Goal: Complete application form

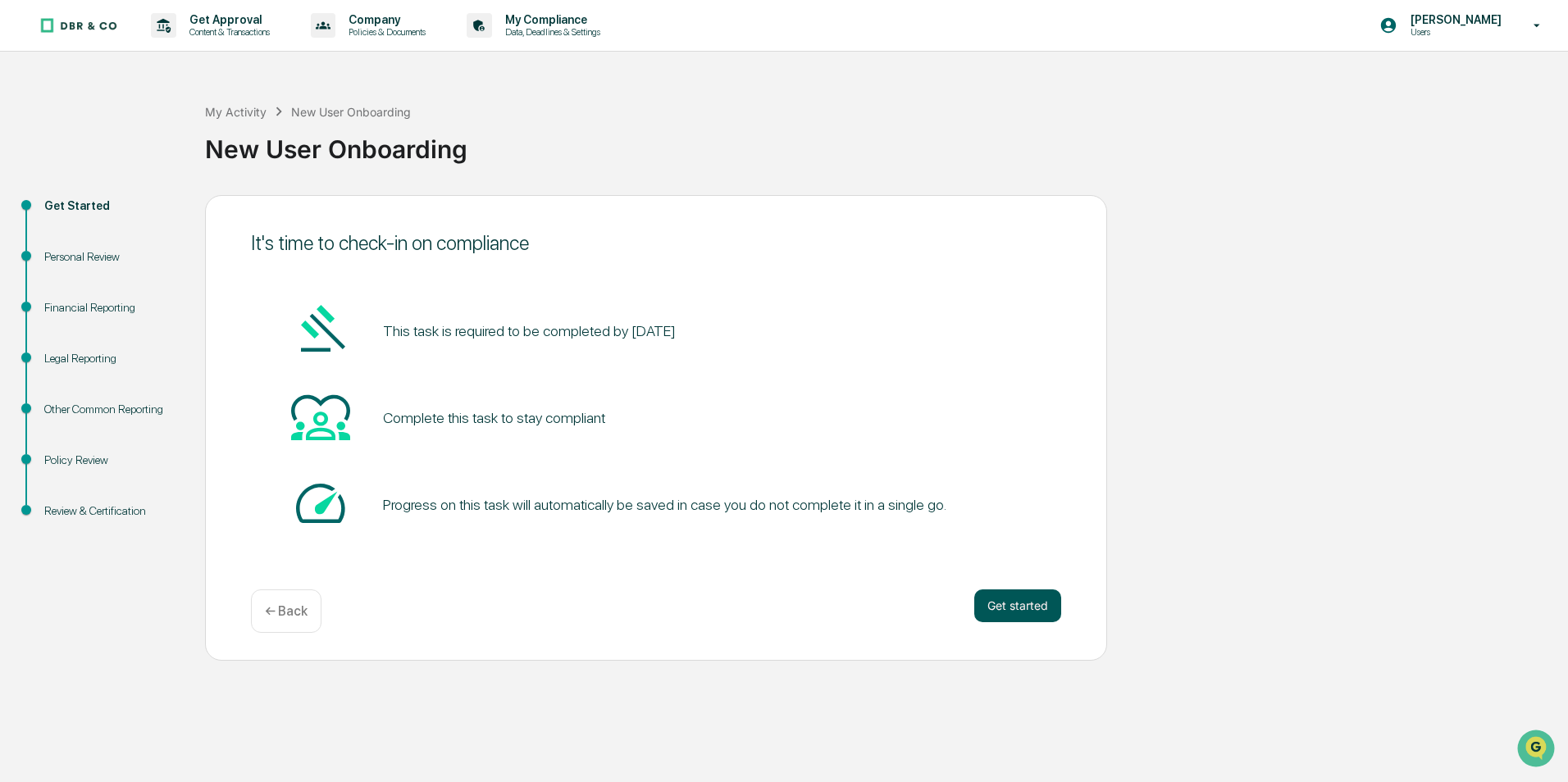
click at [1021, 606] on button "Get started" at bounding box center [1018, 605] width 87 height 32
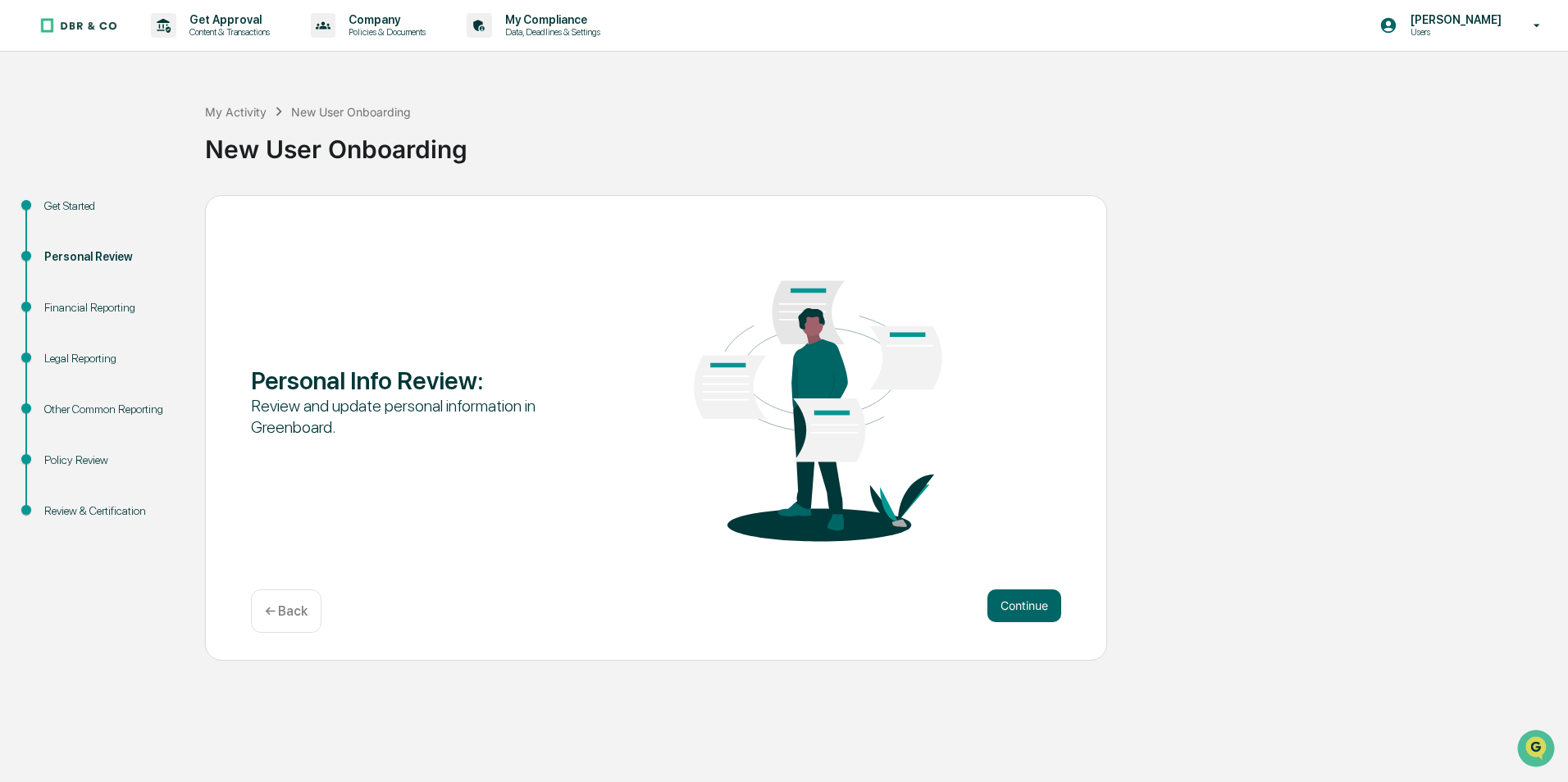
click at [1021, 606] on button "Continue" at bounding box center [1023, 605] width 74 height 32
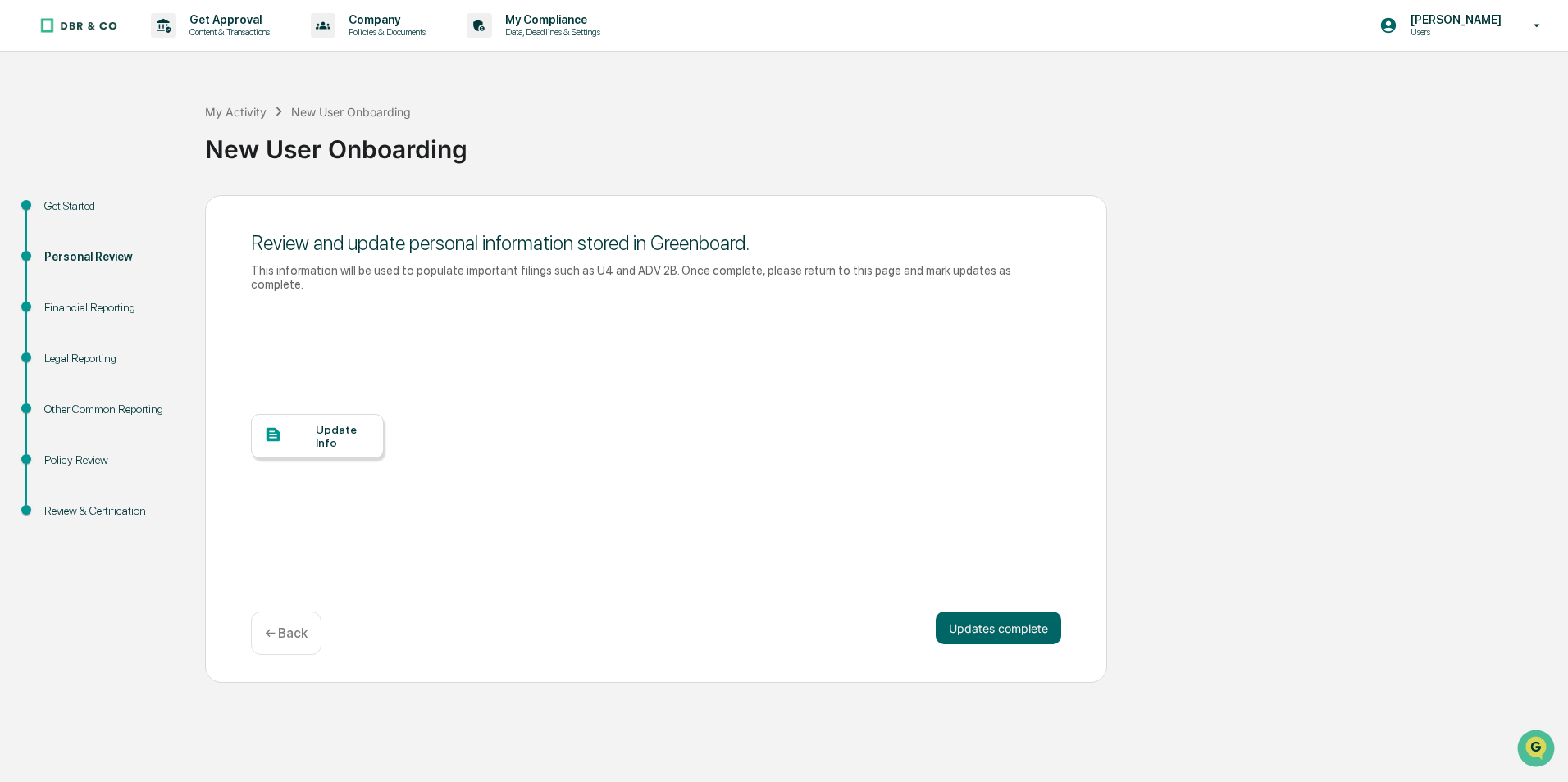
click at [345, 423] on div "Update Info" at bounding box center [343, 436] width 55 height 26
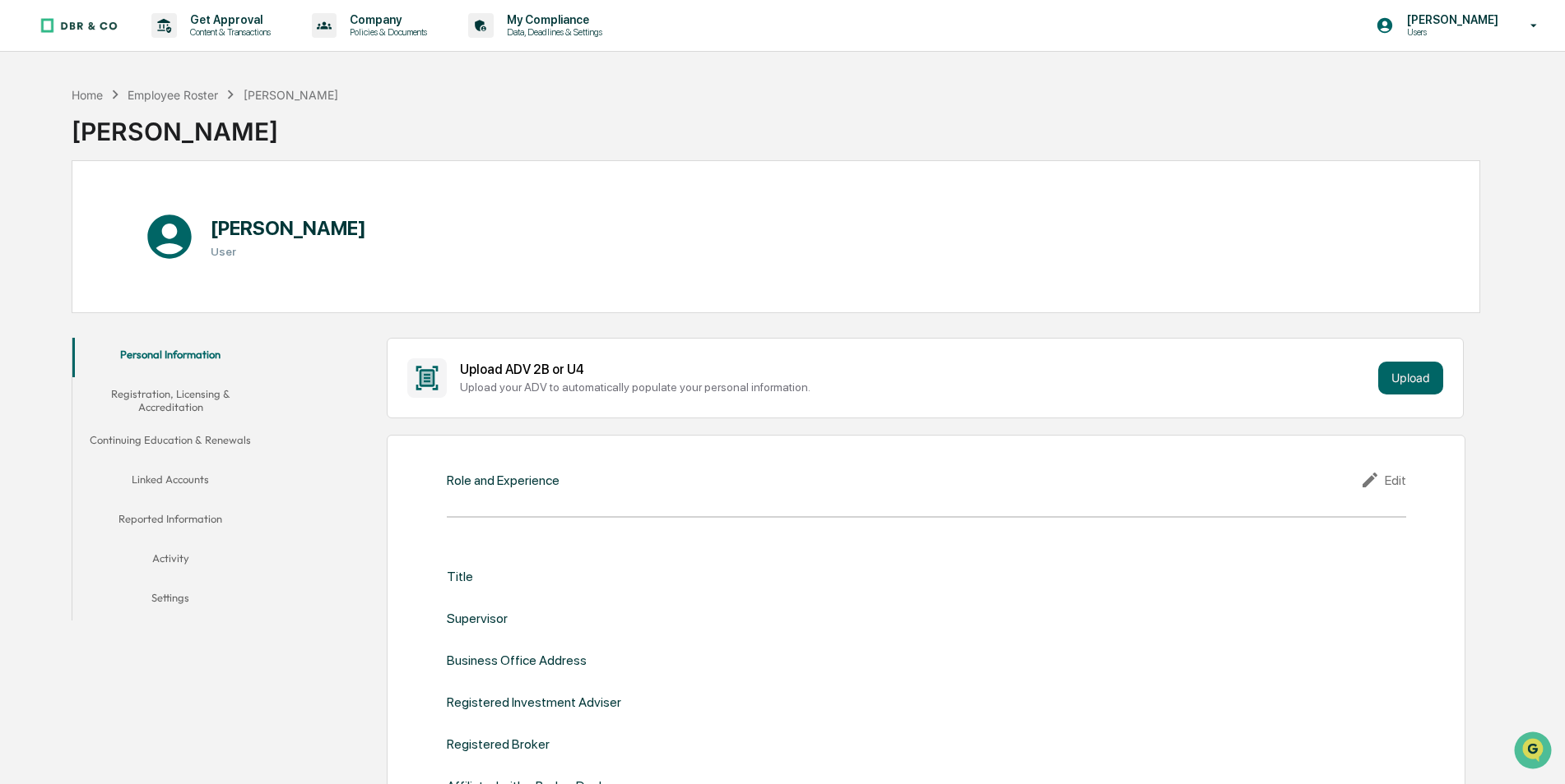
click at [509, 491] on div "Role and Experience Edit Title Supervisor Business Office Address Registered In…" at bounding box center [925, 666] width 1078 height 463
click at [1398, 482] on div "Edit" at bounding box center [1383, 480] width 46 height 20
click at [464, 576] on div "Title" at bounding box center [460, 581] width 27 height 34
click at [966, 581] on input "text" at bounding box center [1166, 581] width 455 height 17
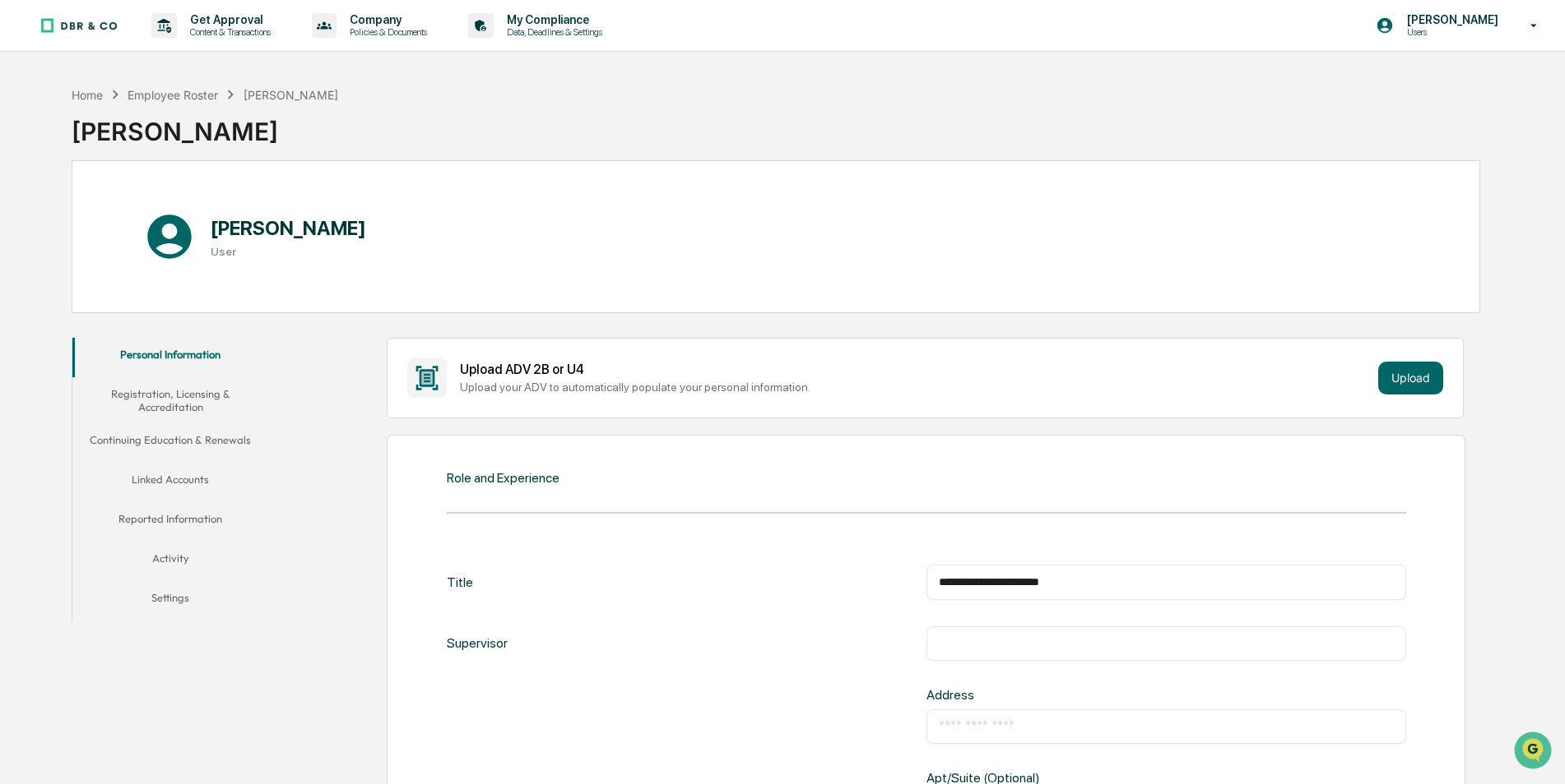
type input "**********"
click at [970, 644] on input "text" at bounding box center [1166, 643] width 455 height 17
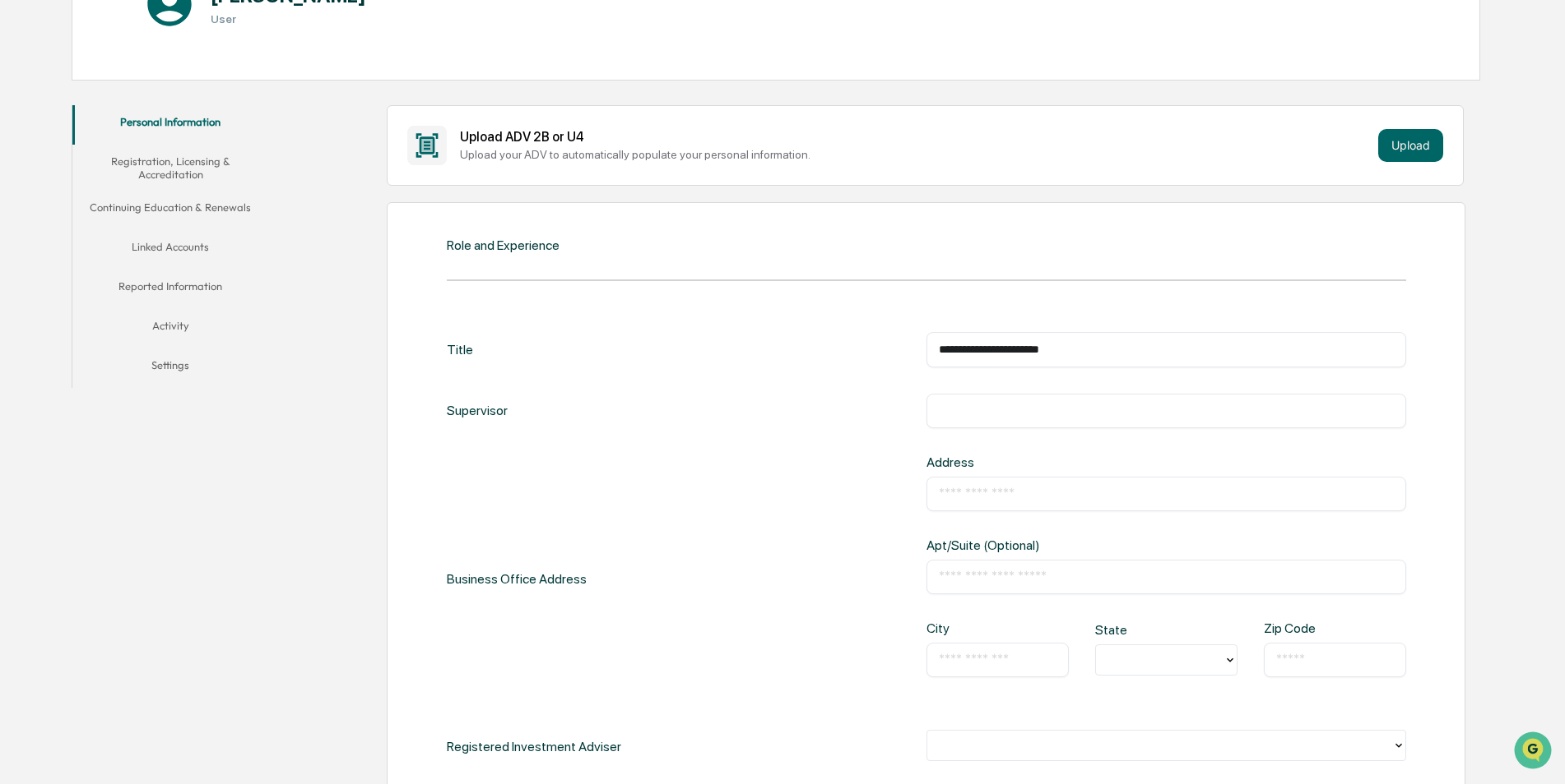
scroll to position [329, 0]
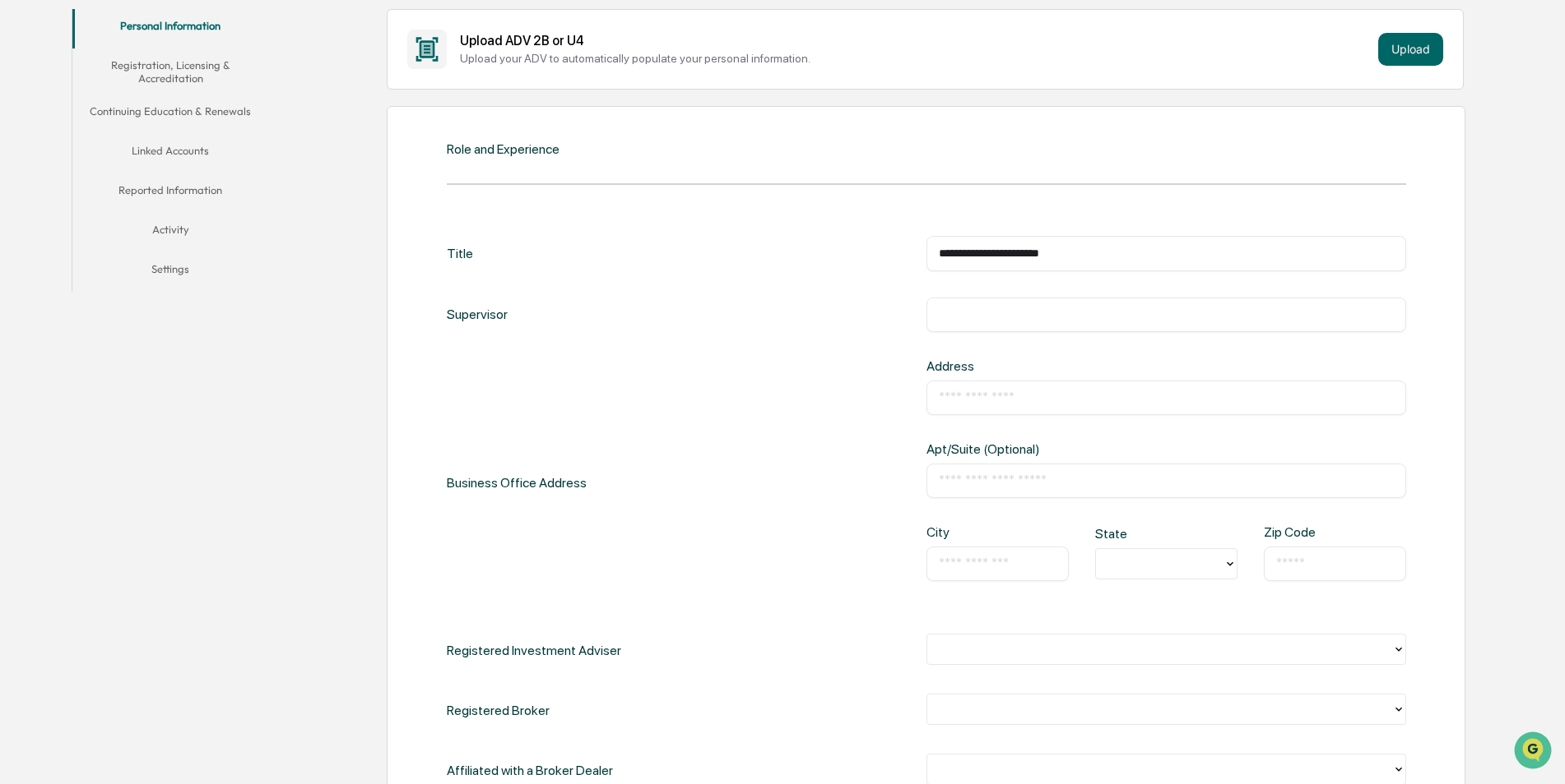
click at [958, 484] on input "text" at bounding box center [1166, 481] width 455 height 17
type input "**********"
type input "**"
type input "*"
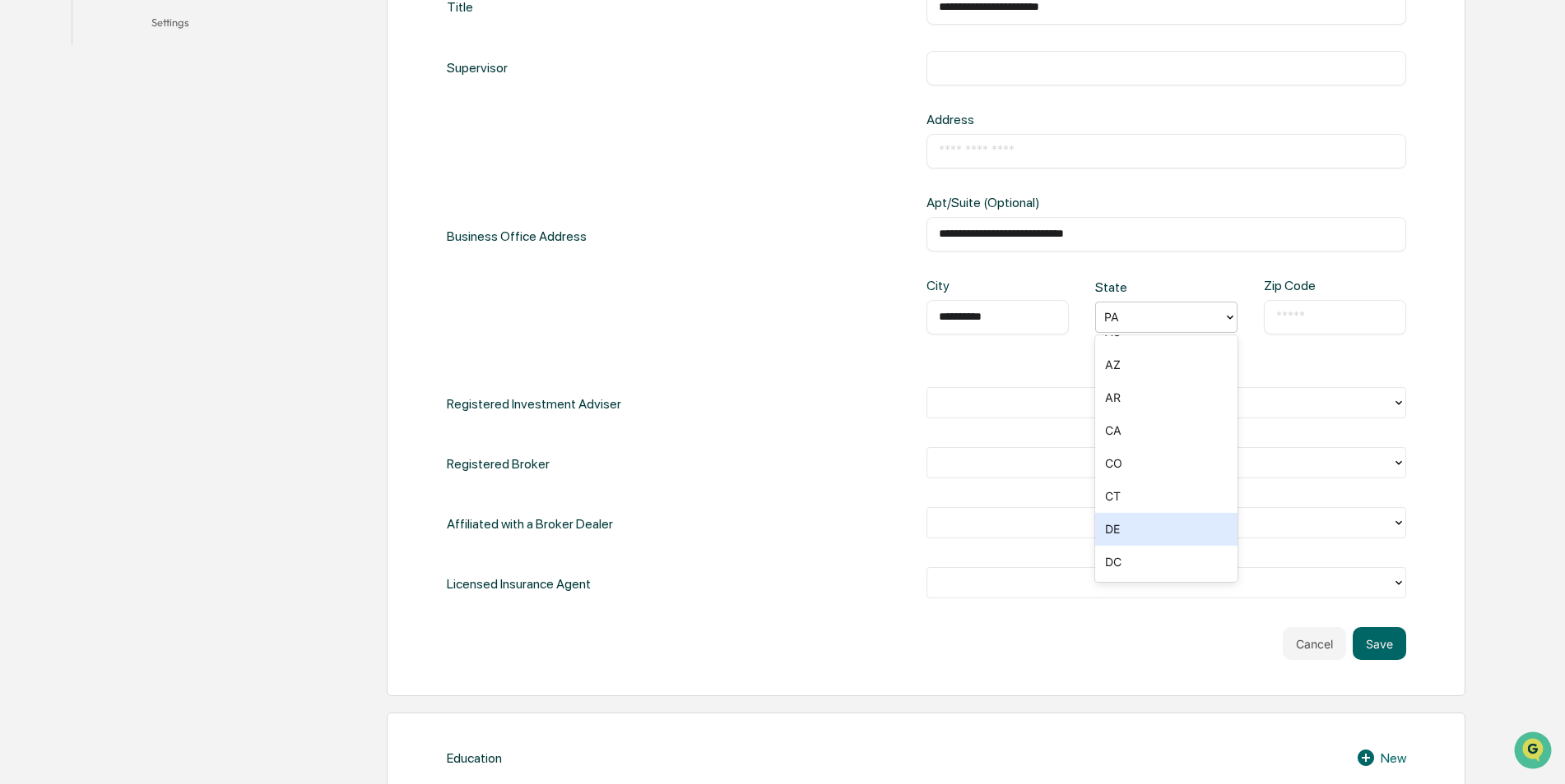
scroll to position [164, 0]
click at [1131, 311] on div at bounding box center [1159, 317] width 111 height 19
click at [1334, 309] on input "text" at bounding box center [1335, 317] width 118 height 17
type input "*****"
click at [1399, 399] on icon at bounding box center [1398, 402] width 13 height 13
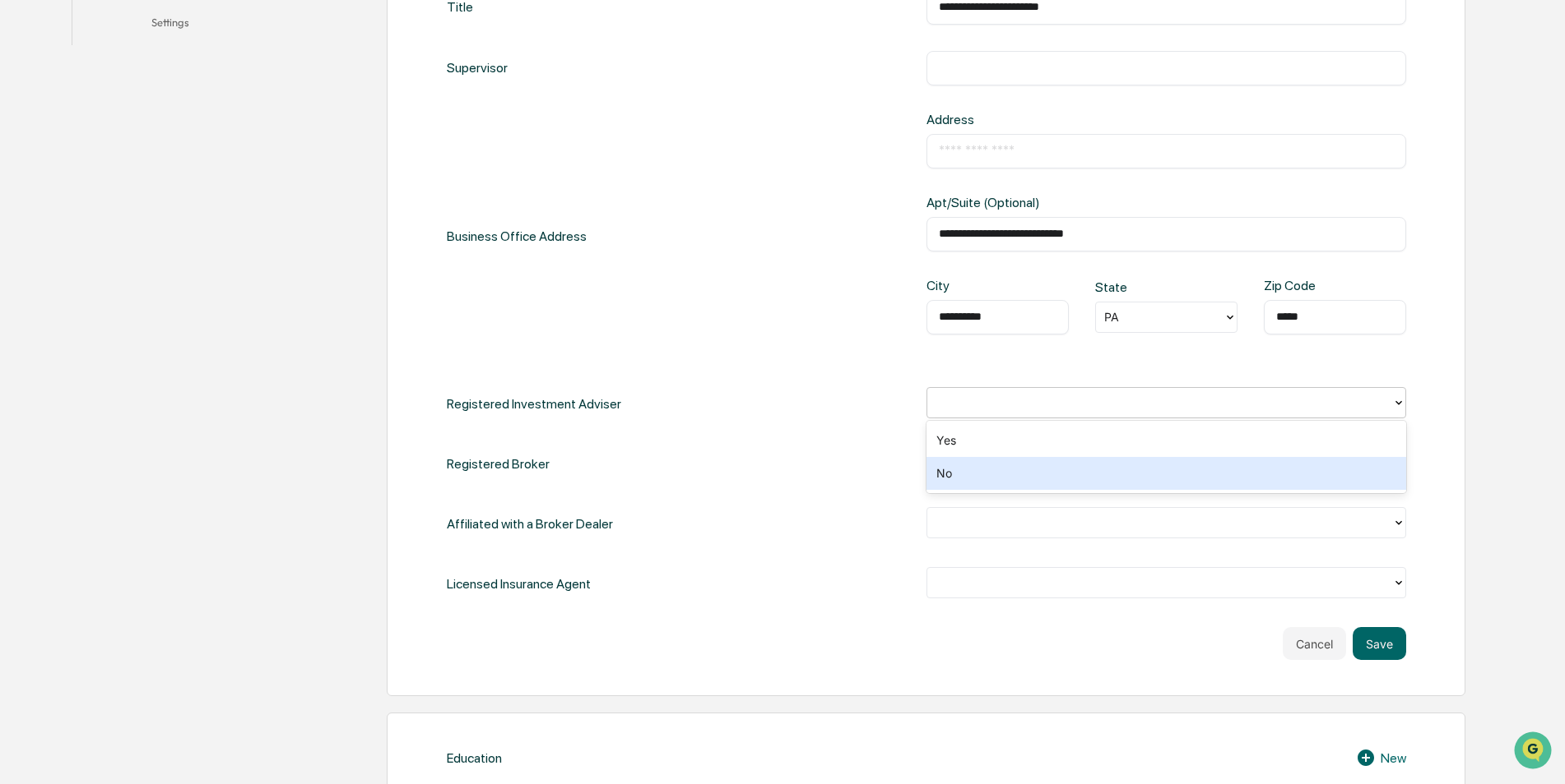
click at [997, 478] on div "No" at bounding box center [1165, 473] width 479 height 32
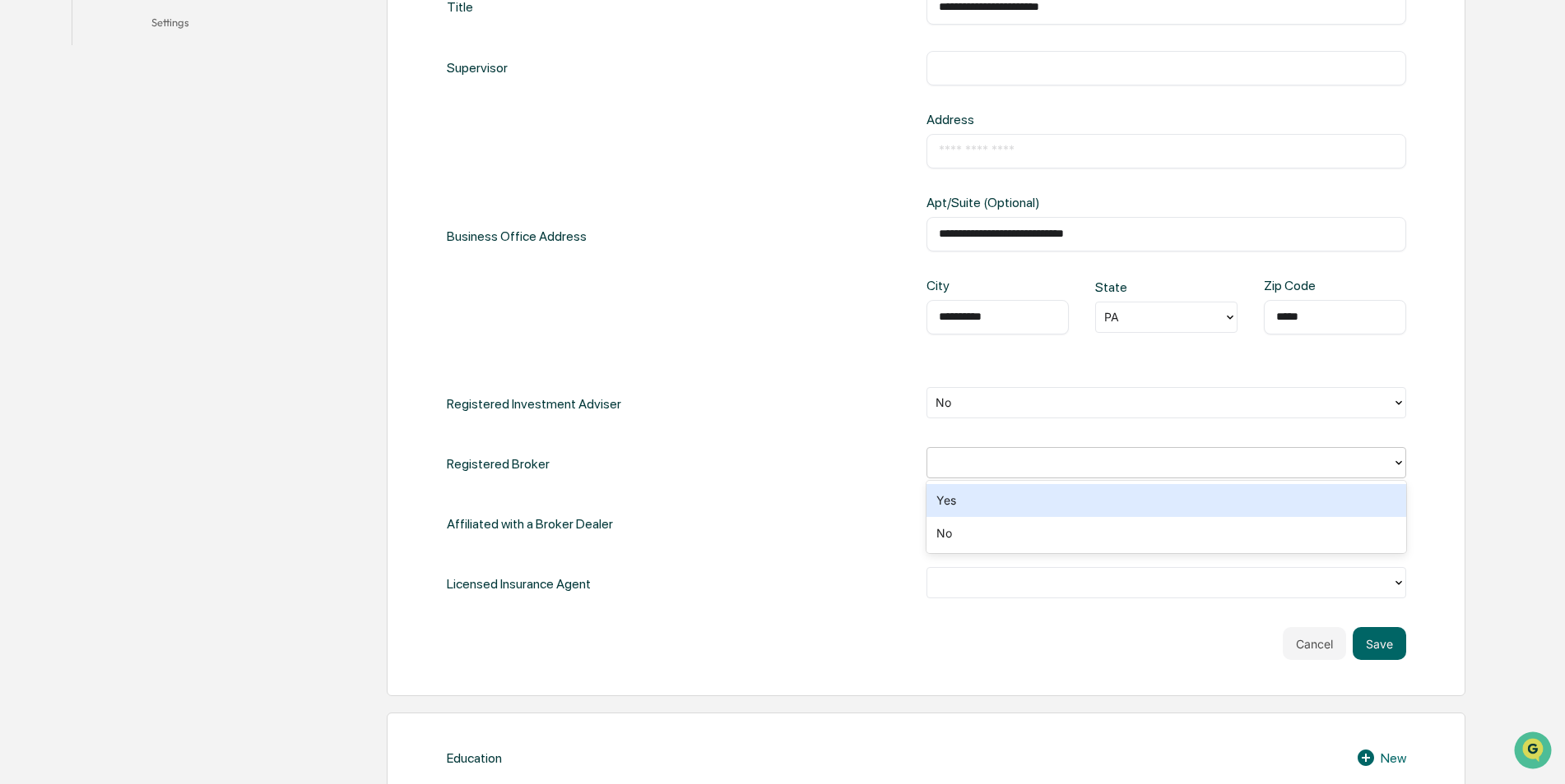
click at [1397, 458] on icon at bounding box center [1398, 462] width 13 height 13
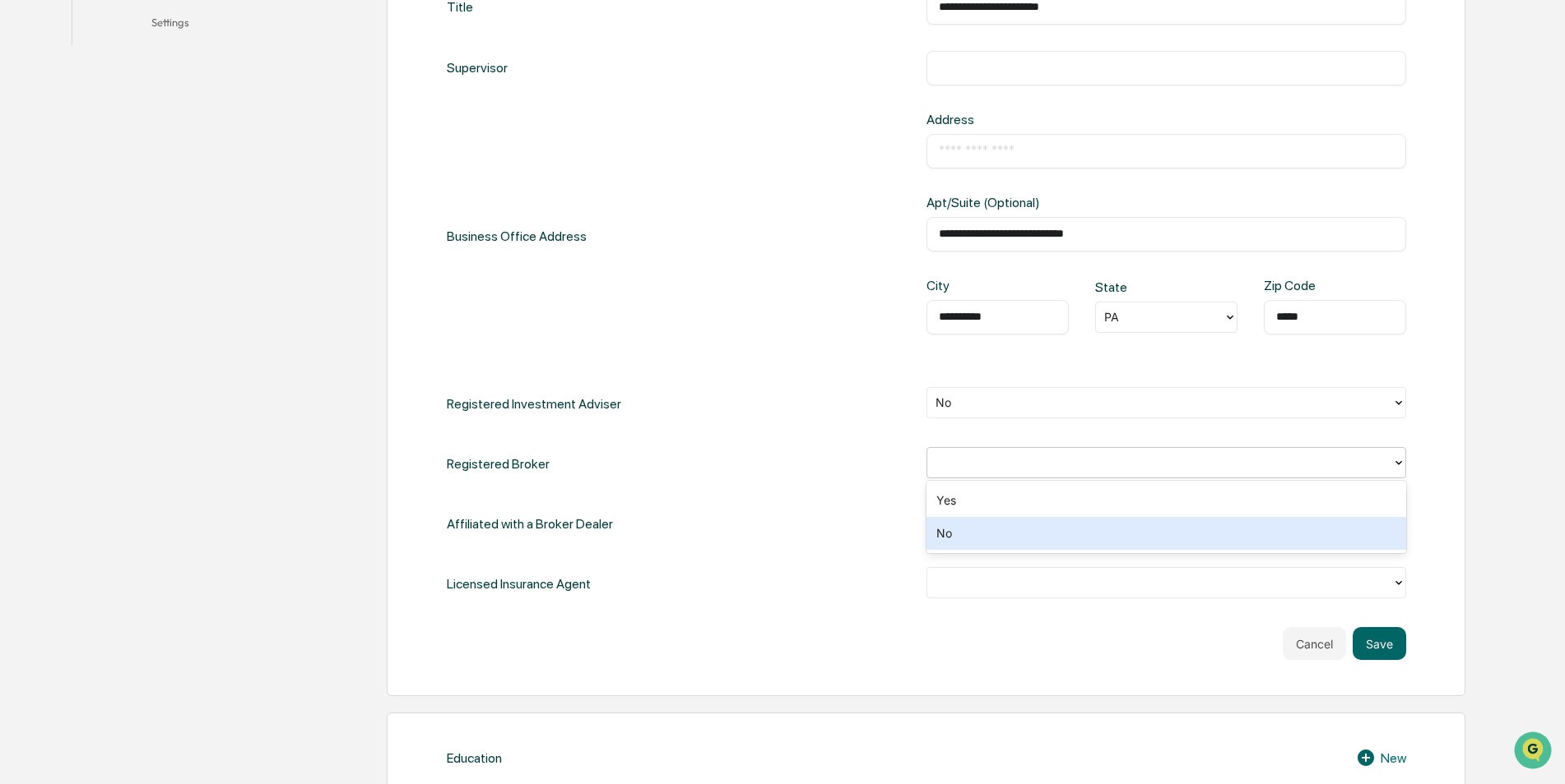
click at [1010, 533] on div "No" at bounding box center [1165, 533] width 479 height 32
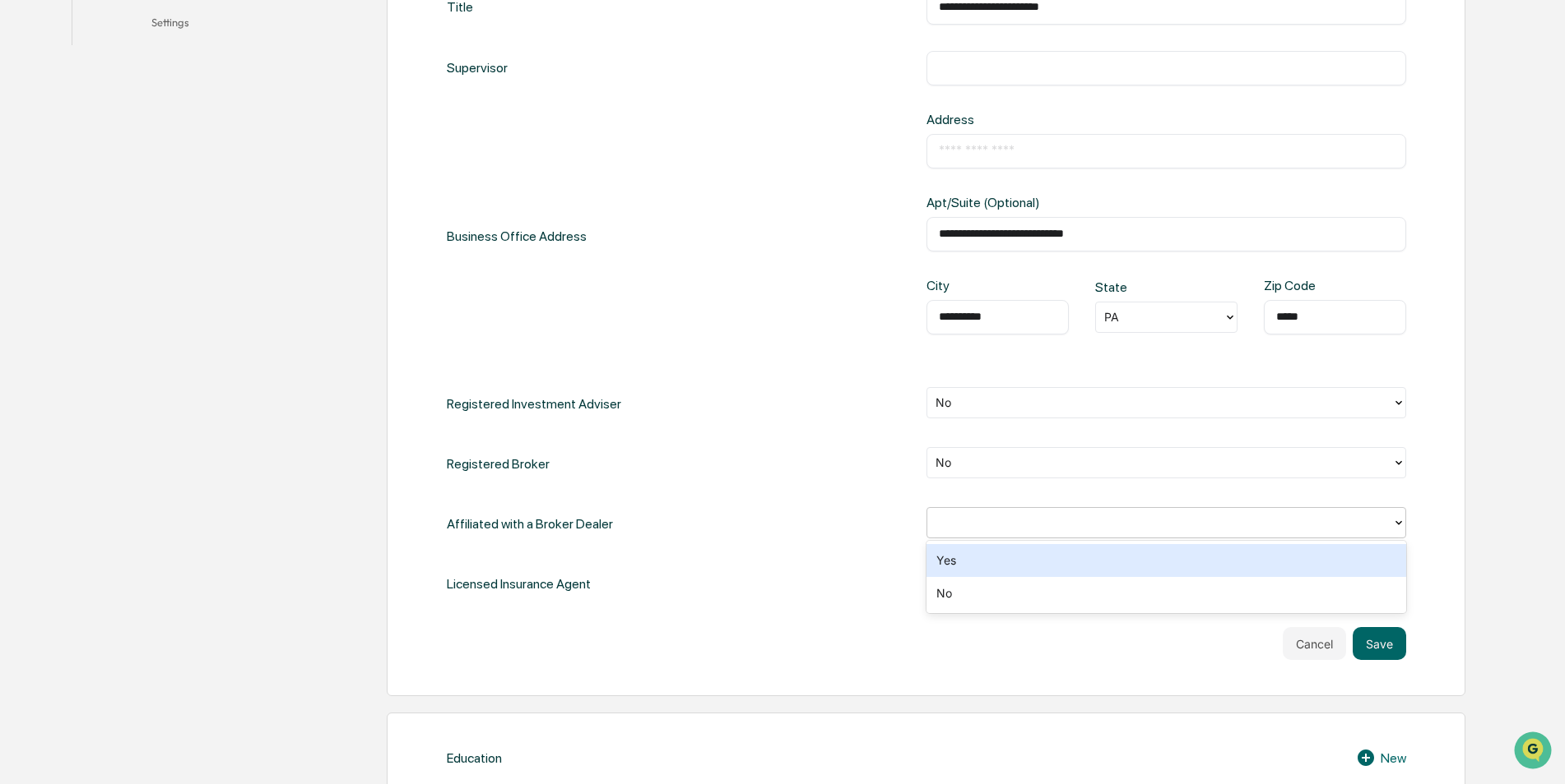
click at [1395, 519] on icon at bounding box center [1398, 522] width 13 height 13
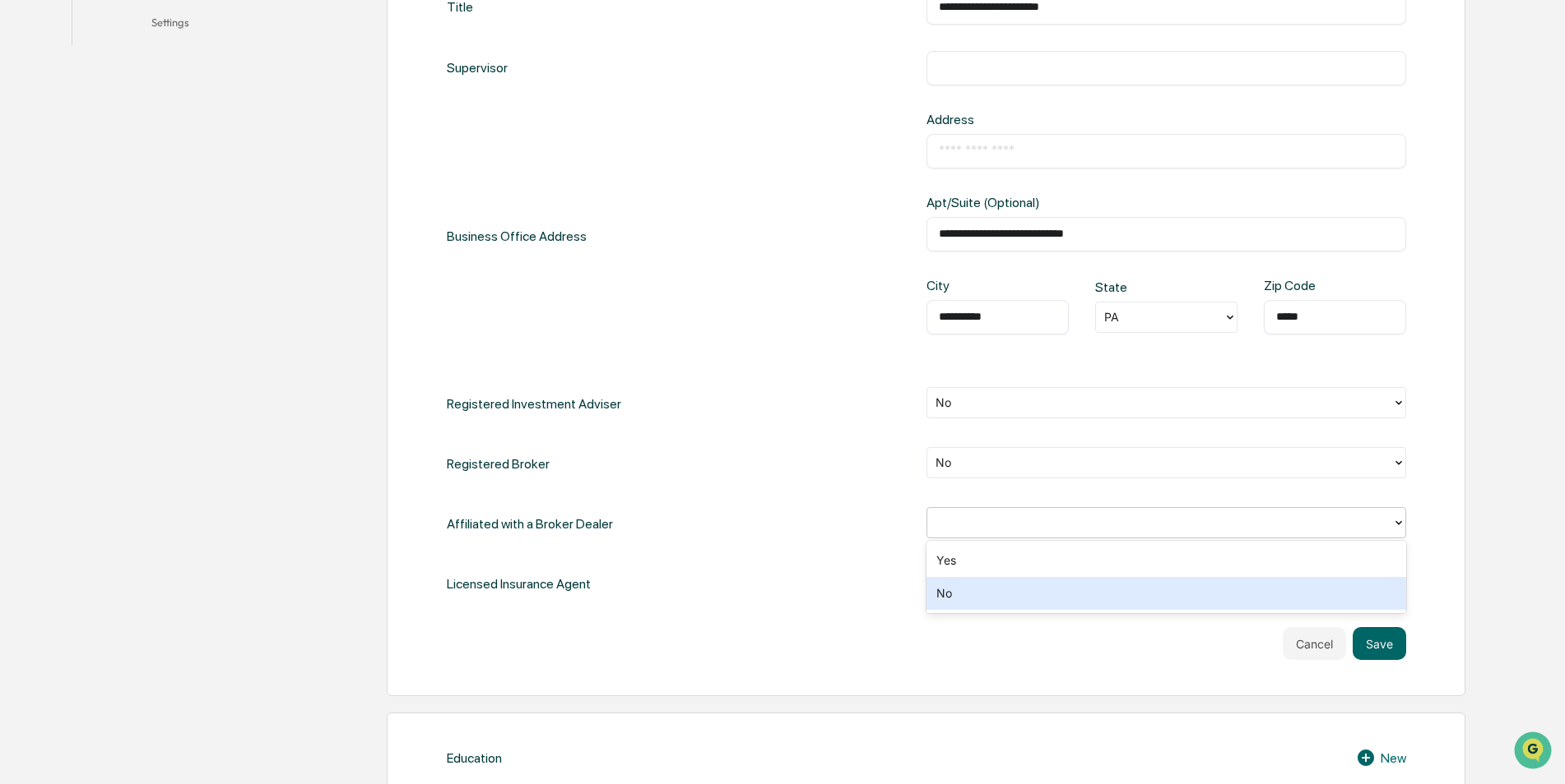
click at [1037, 593] on div "No" at bounding box center [1165, 593] width 479 height 32
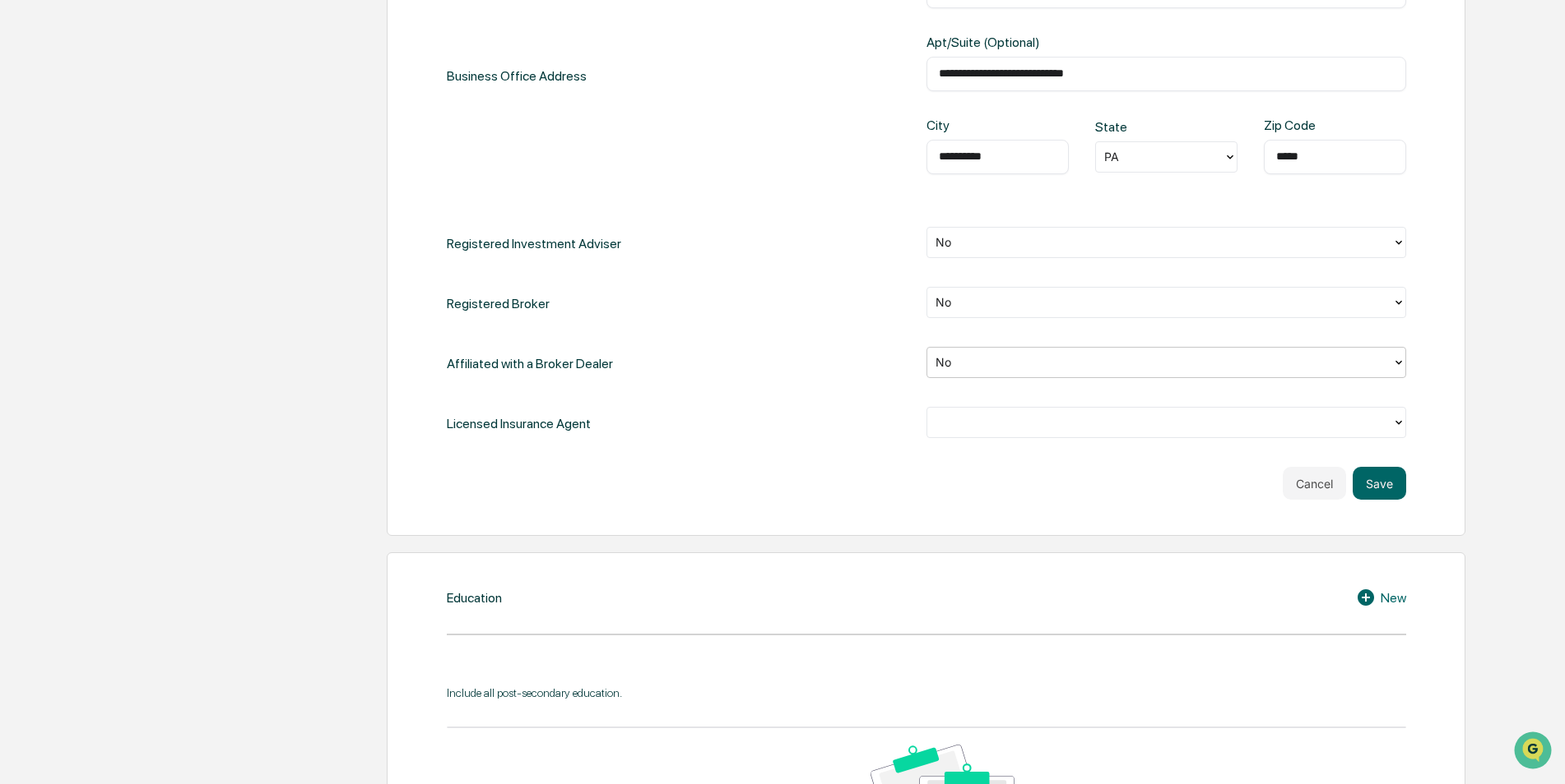
scroll to position [740, 0]
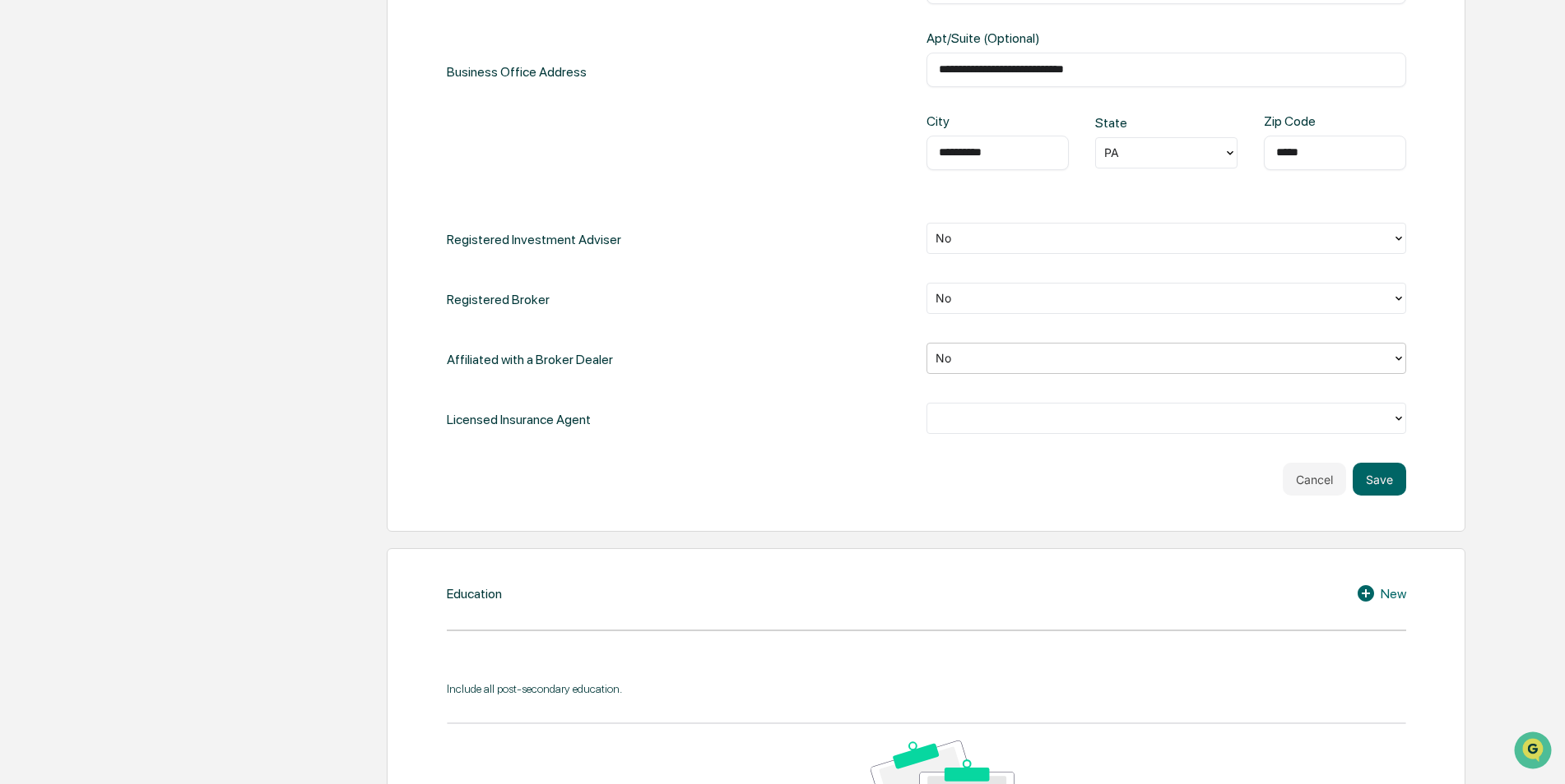
click at [1392, 419] on div at bounding box center [1159, 419] width 465 height 26
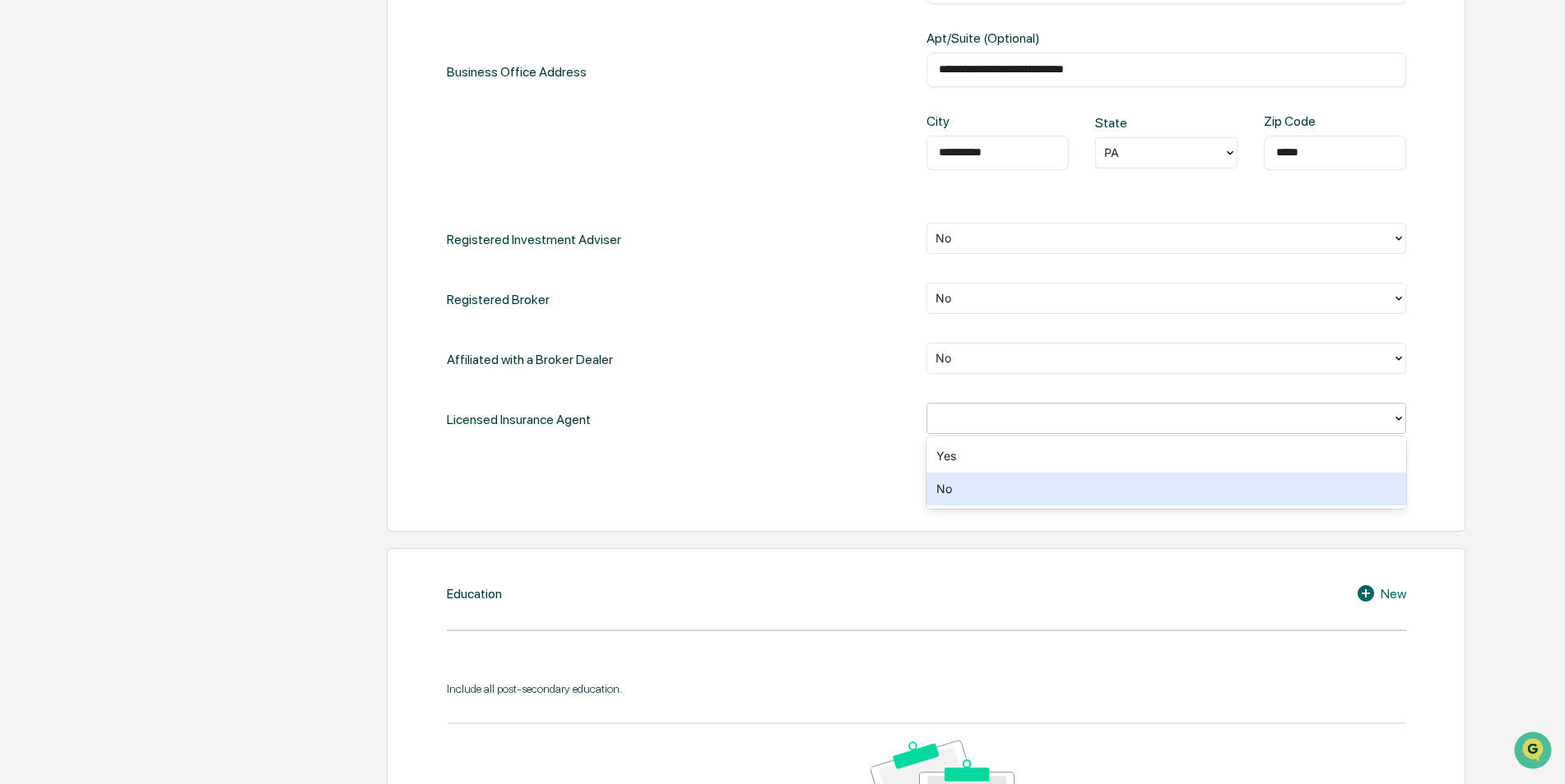
click at [962, 495] on div "No" at bounding box center [1165, 489] width 479 height 32
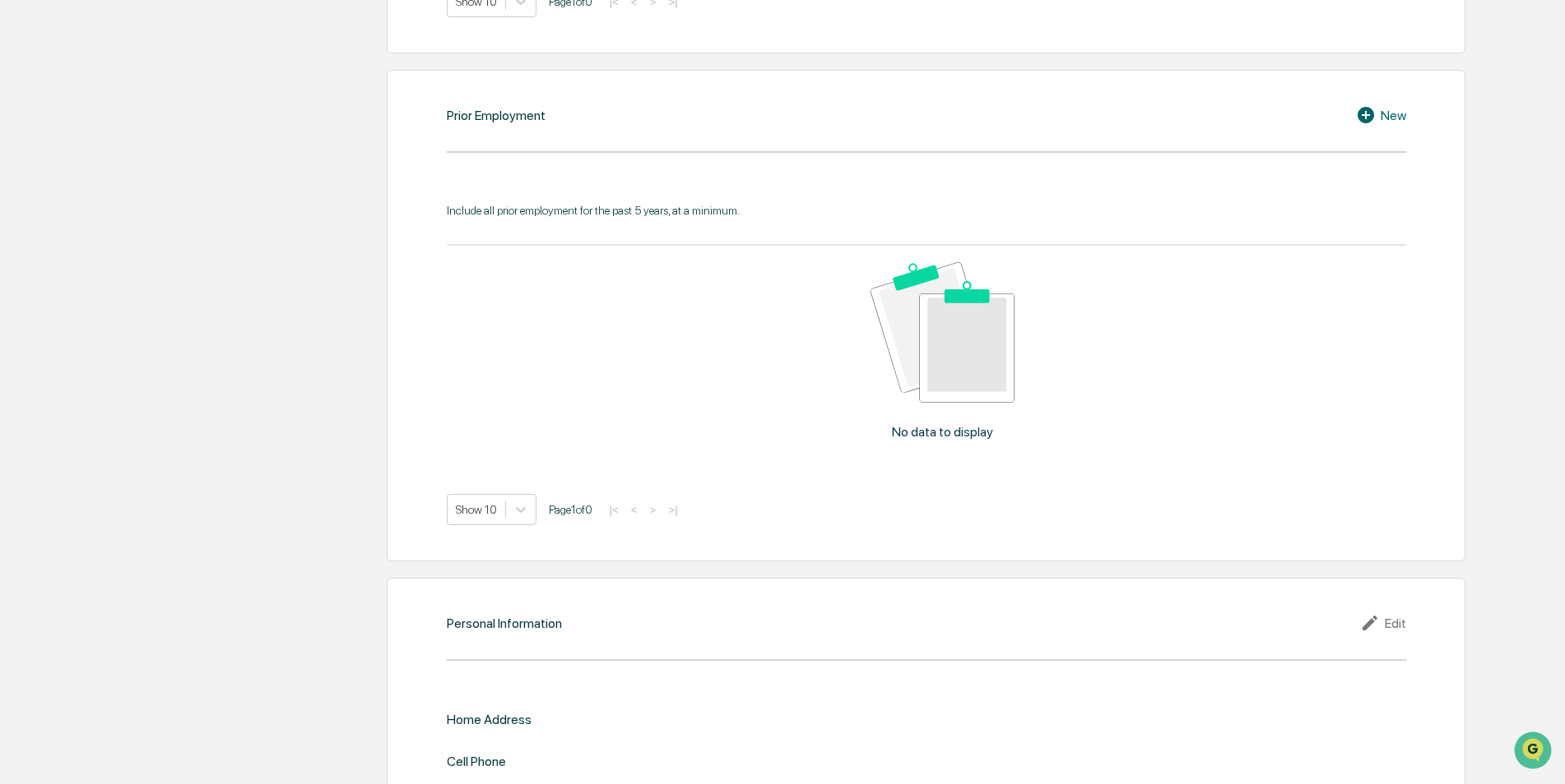
scroll to position [1825, 0]
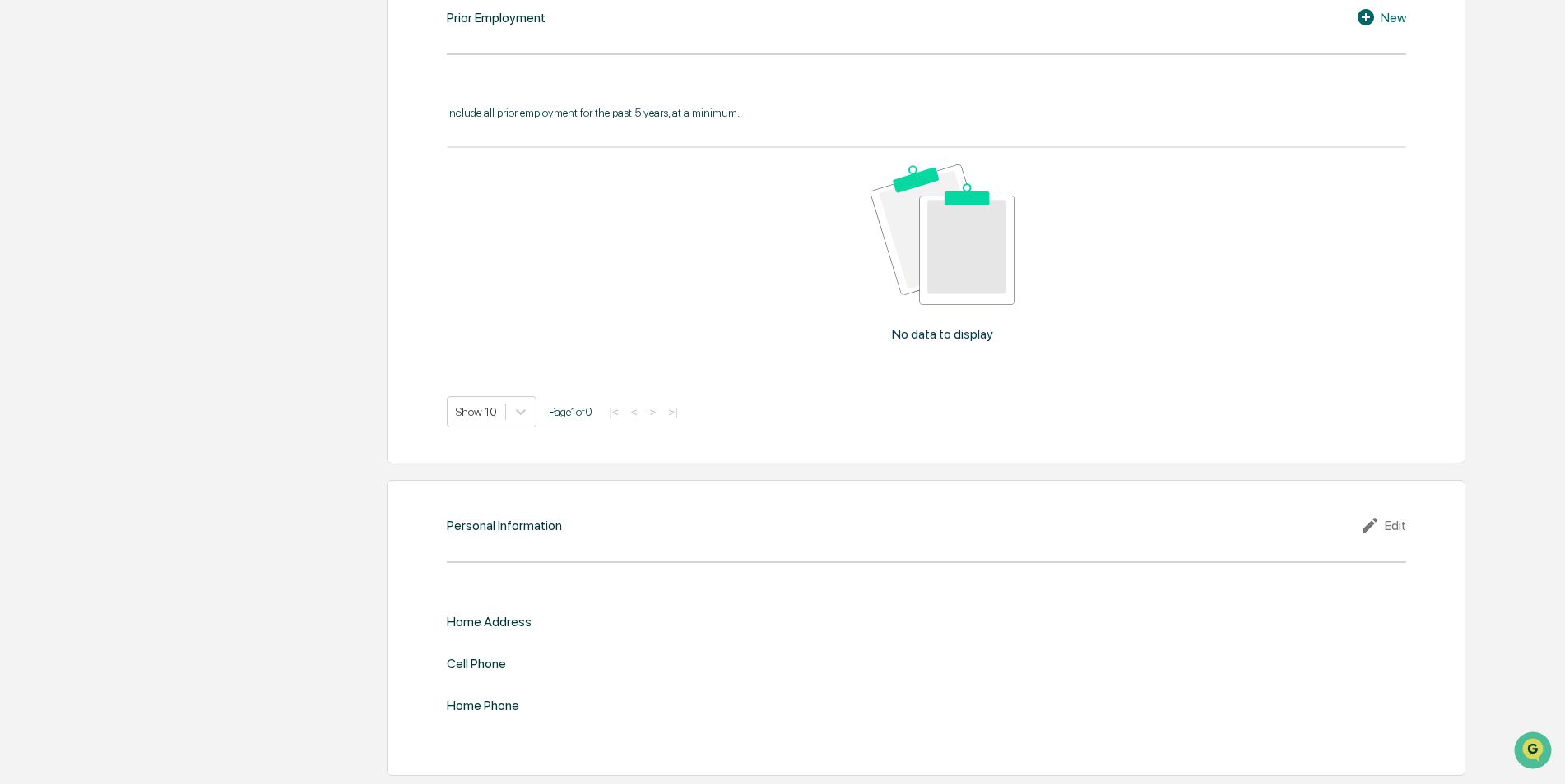
click at [1396, 527] on div "Edit" at bounding box center [1383, 525] width 46 height 20
click at [991, 654] on input "text" at bounding box center [1166, 649] width 455 height 17
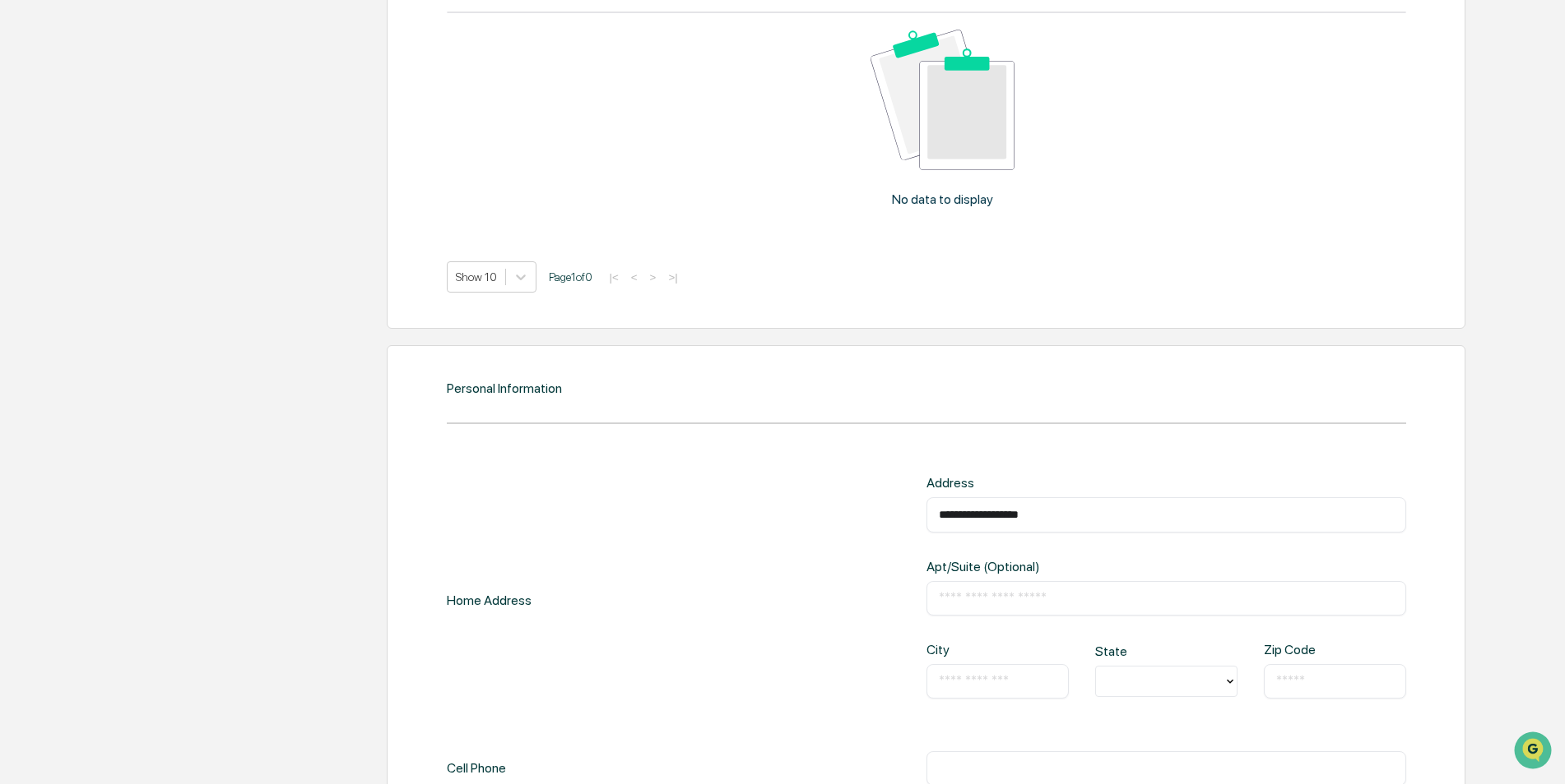
scroll to position [1989, 0]
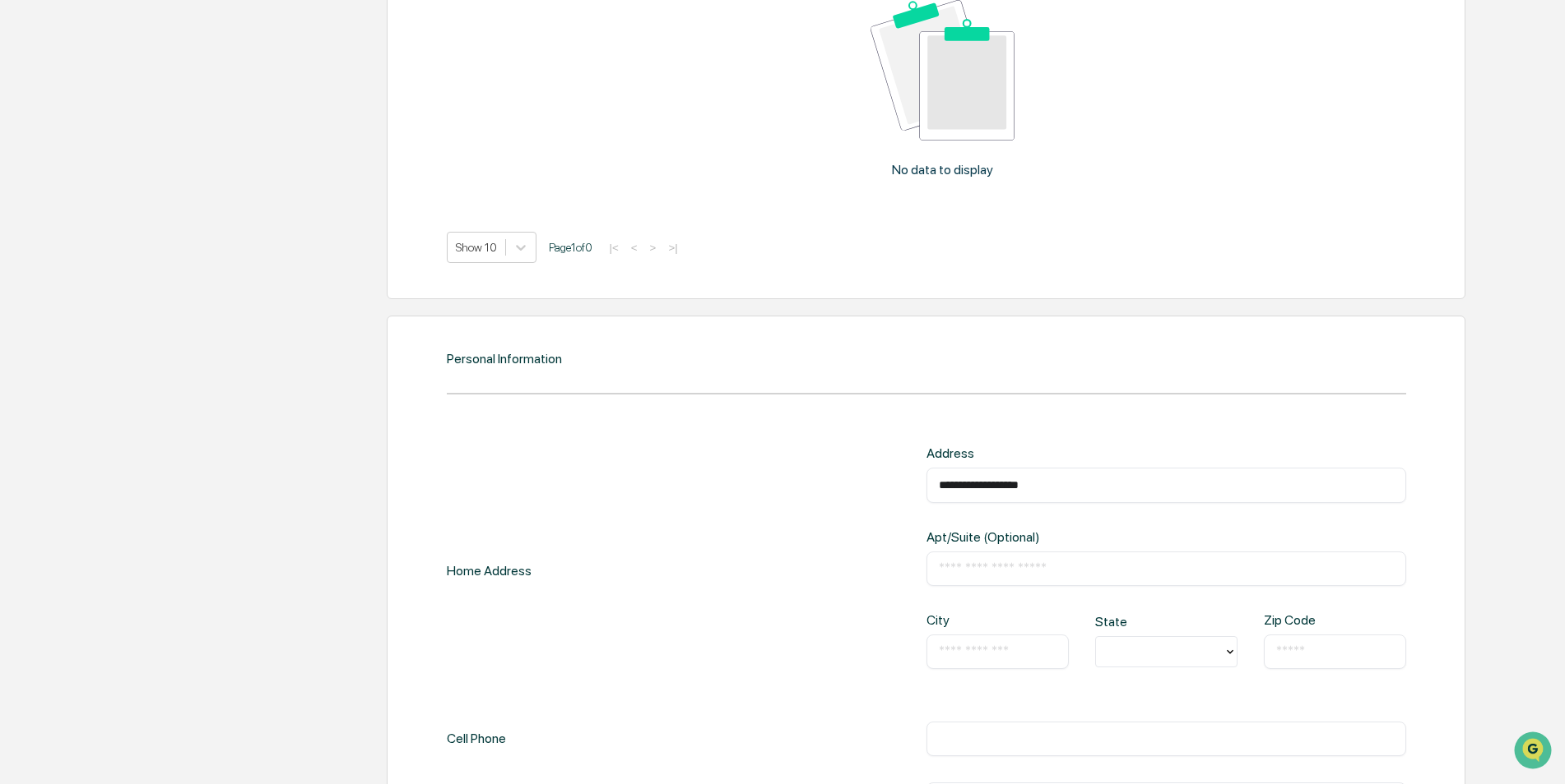
type input "**********"
click at [971, 659] on input "text" at bounding box center [998, 652] width 118 height 17
type input "**********"
type input "*"
click at [1120, 582] on div "PA" at bounding box center [1166, 576] width 143 height 32
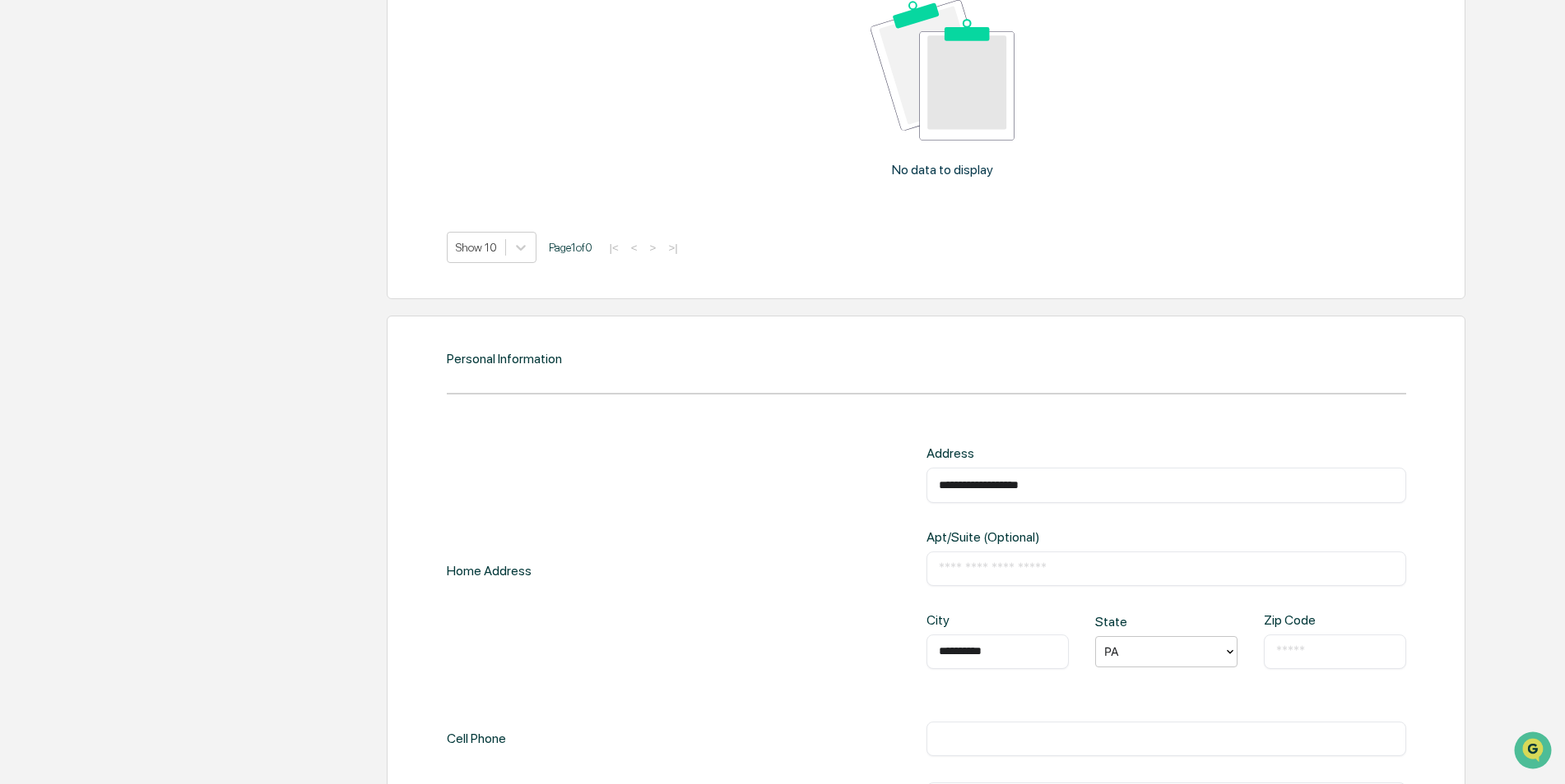
click at [1320, 647] on input "text" at bounding box center [1335, 652] width 118 height 17
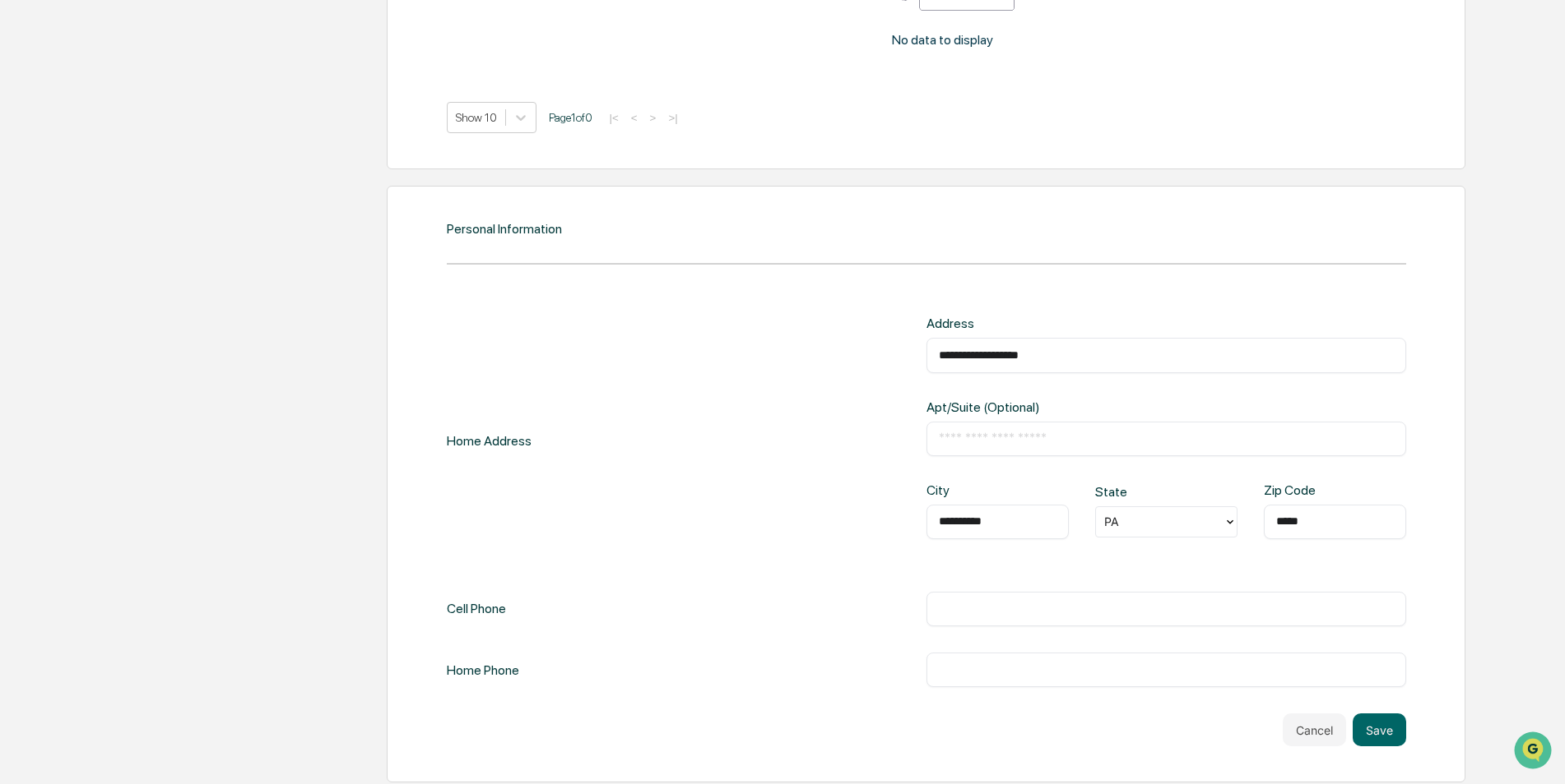
scroll to position [2126, 0]
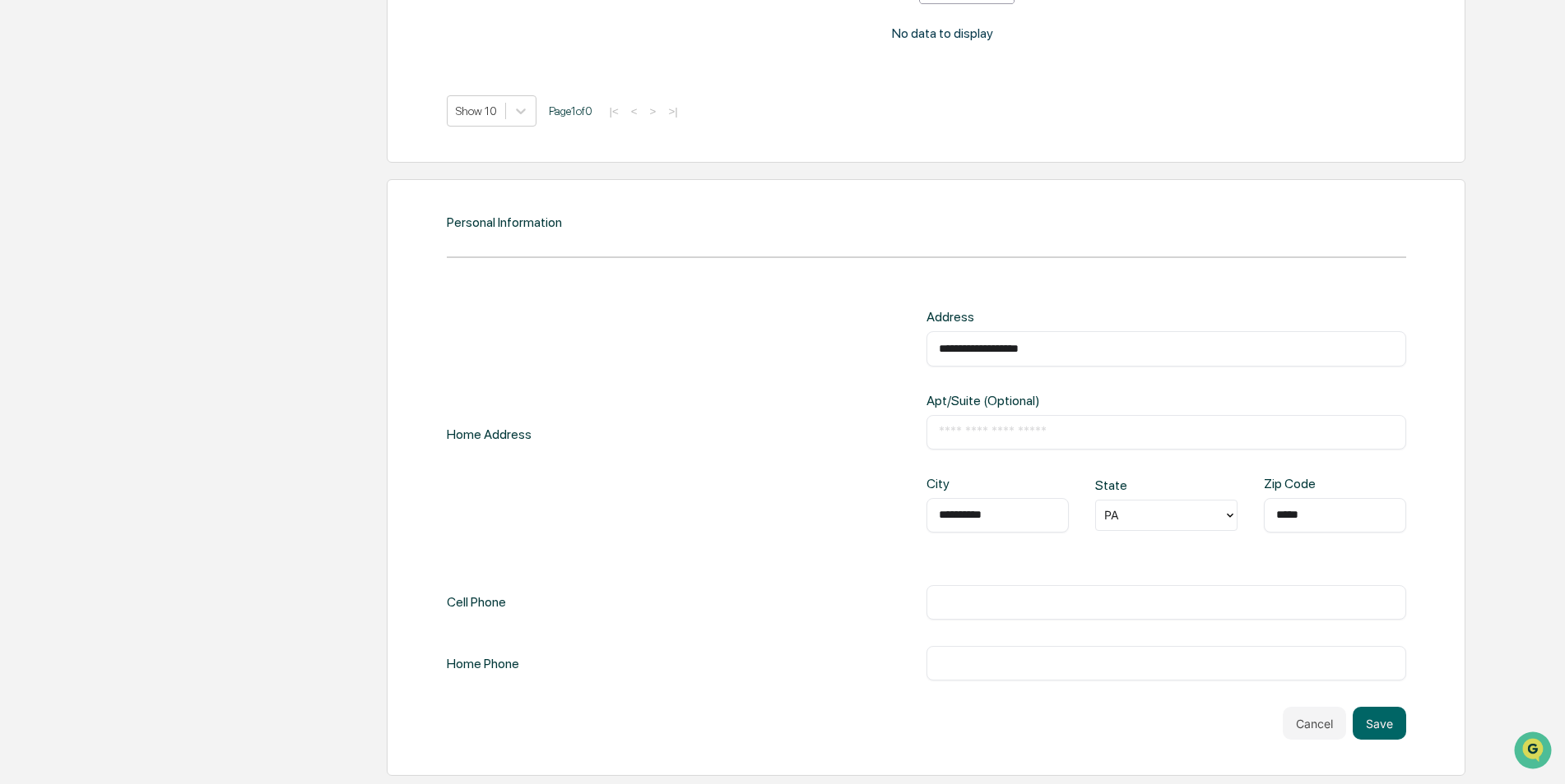
type input "*****"
click at [947, 607] on input "text" at bounding box center [1166, 602] width 455 height 17
click at [968, 665] on input "text" at bounding box center [1166, 663] width 455 height 17
drag, startPoint x: 1017, startPoint y: 600, endPoint x: 717, endPoint y: 594, distance: 300.1
click at [717, 594] on div "**********" at bounding box center [926, 602] width 960 height 34
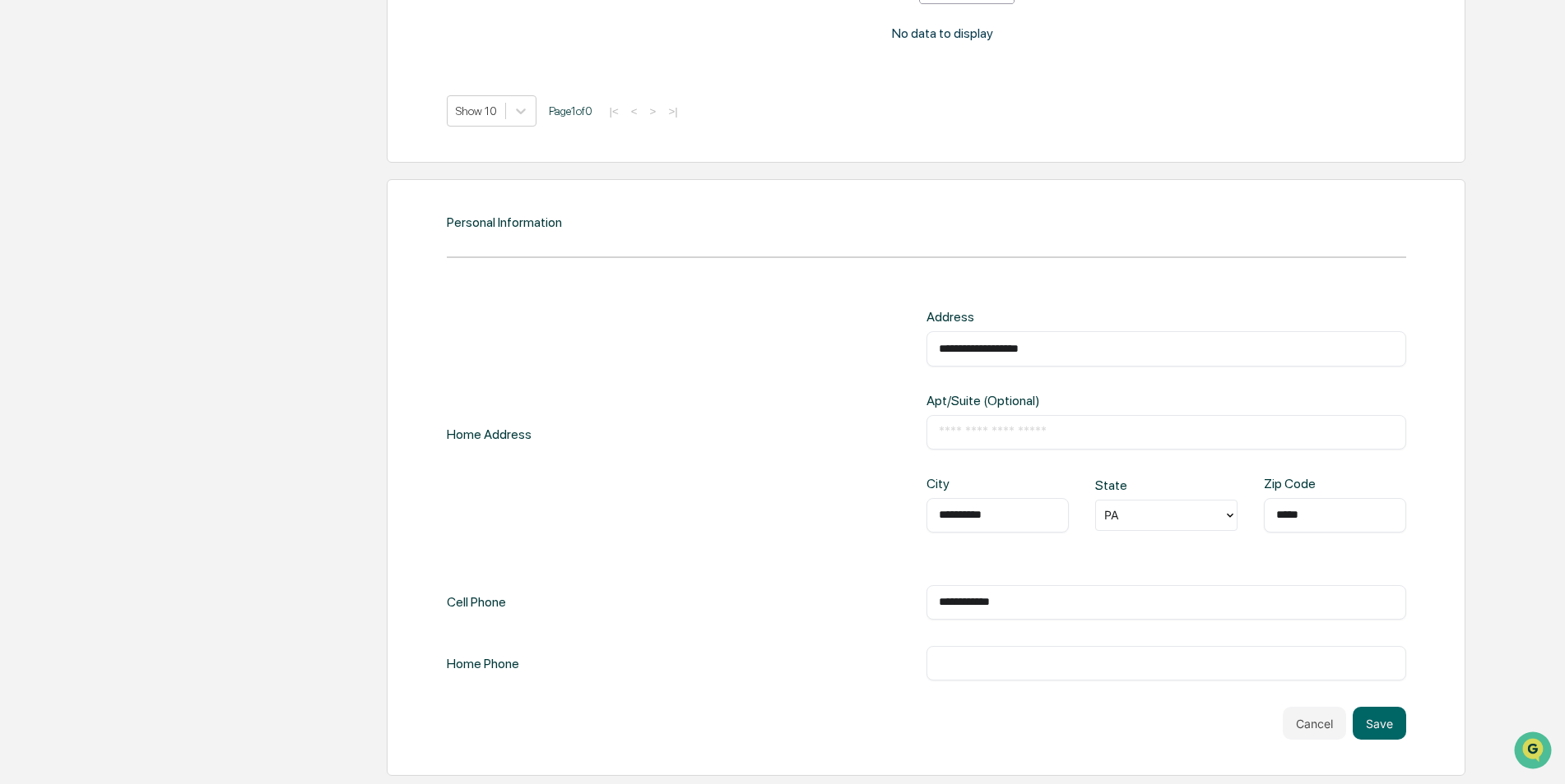
type input "**********"
click at [961, 669] on input "text" at bounding box center [1166, 663] width 455 height 17
type input "**********"
click at [1377, 719] on button "Save" at bounding box center [1379, 723] width 53 height 32
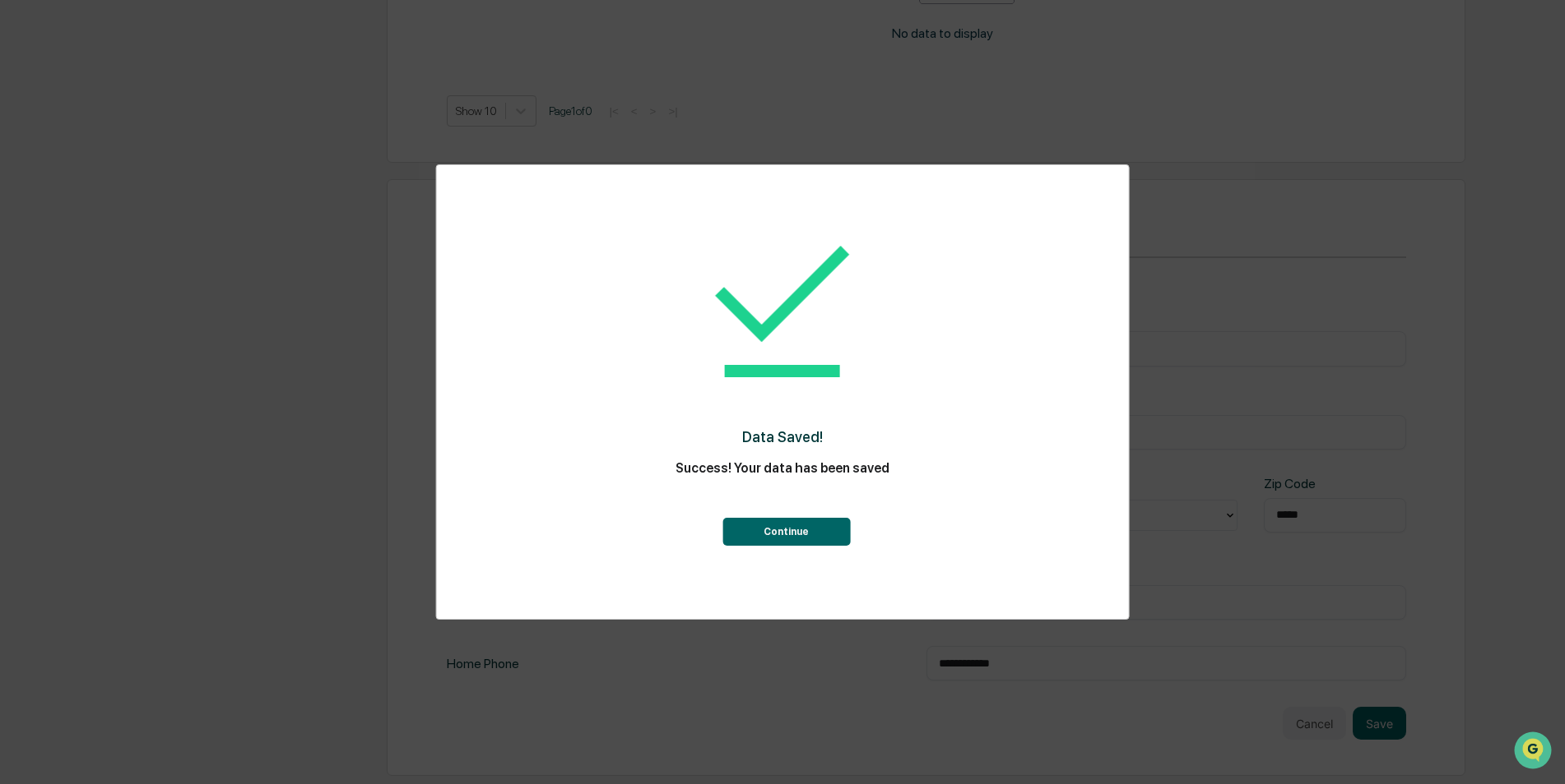
click at [784, 530] on button "Continue" at bounding box center [786, 532] width 128 height 28
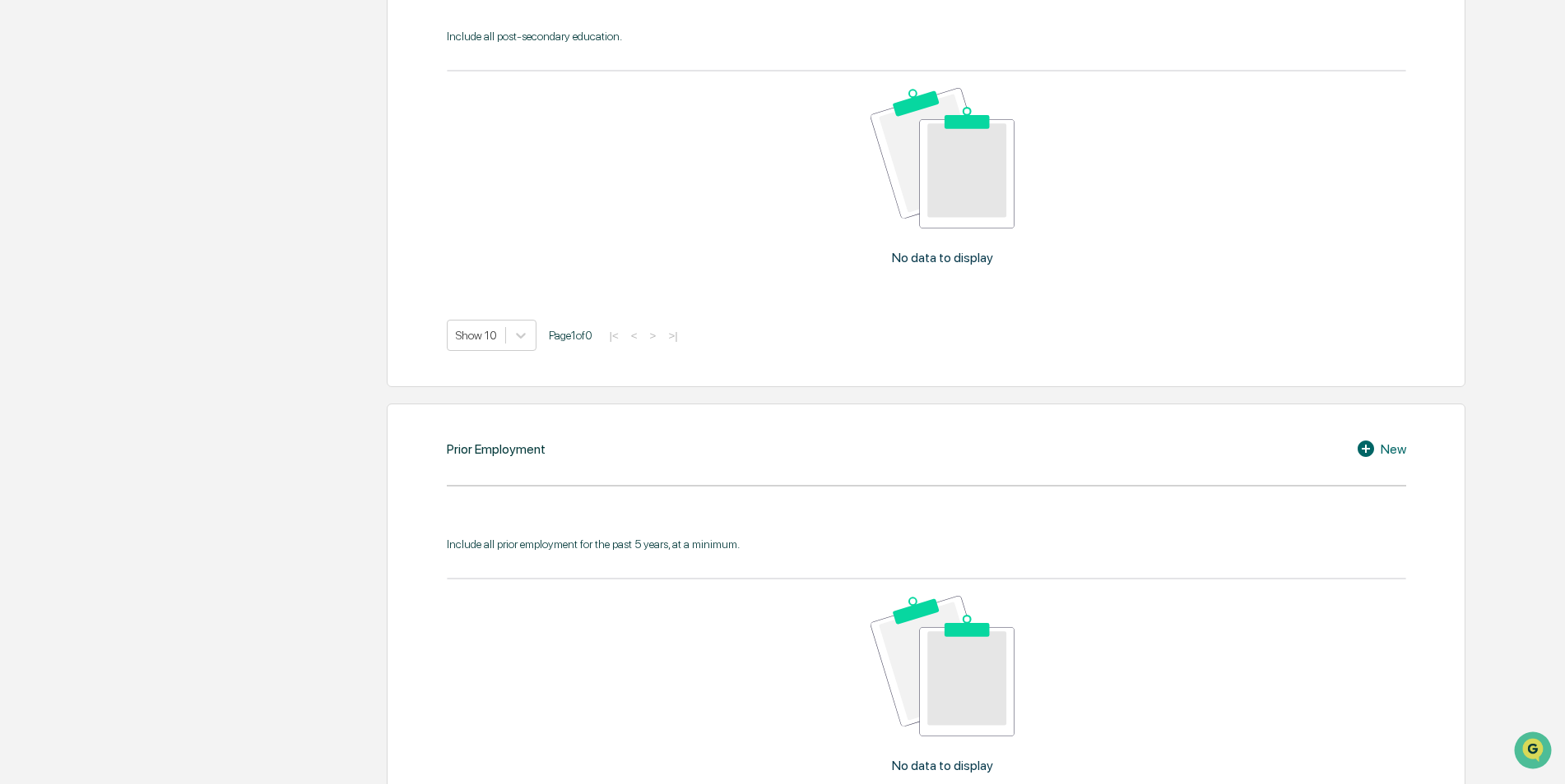
scroll to position [1538, 0]
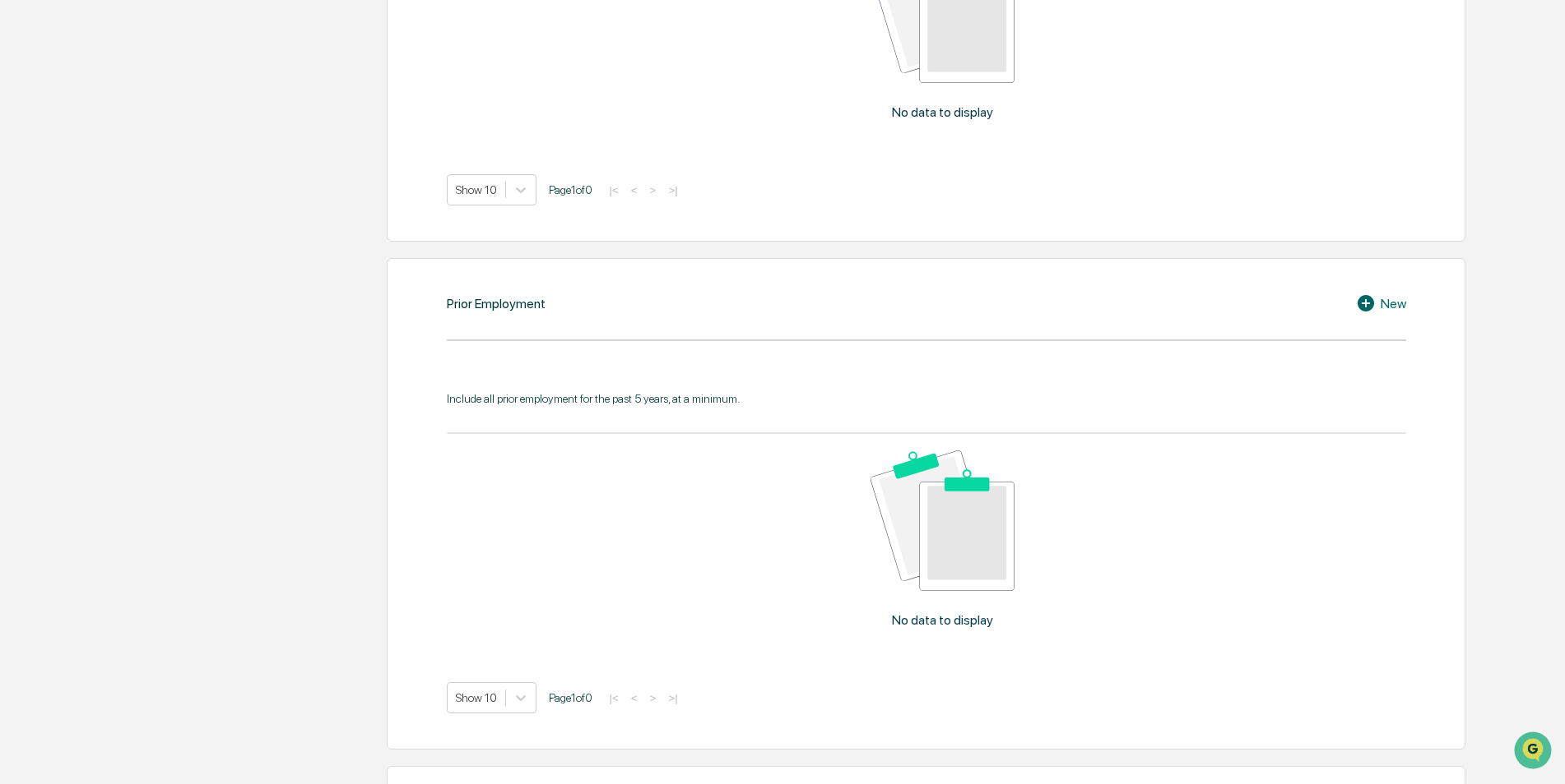
click at [1396, 302] on div "New" at bounding box center [1381, 303] width 50 height 20
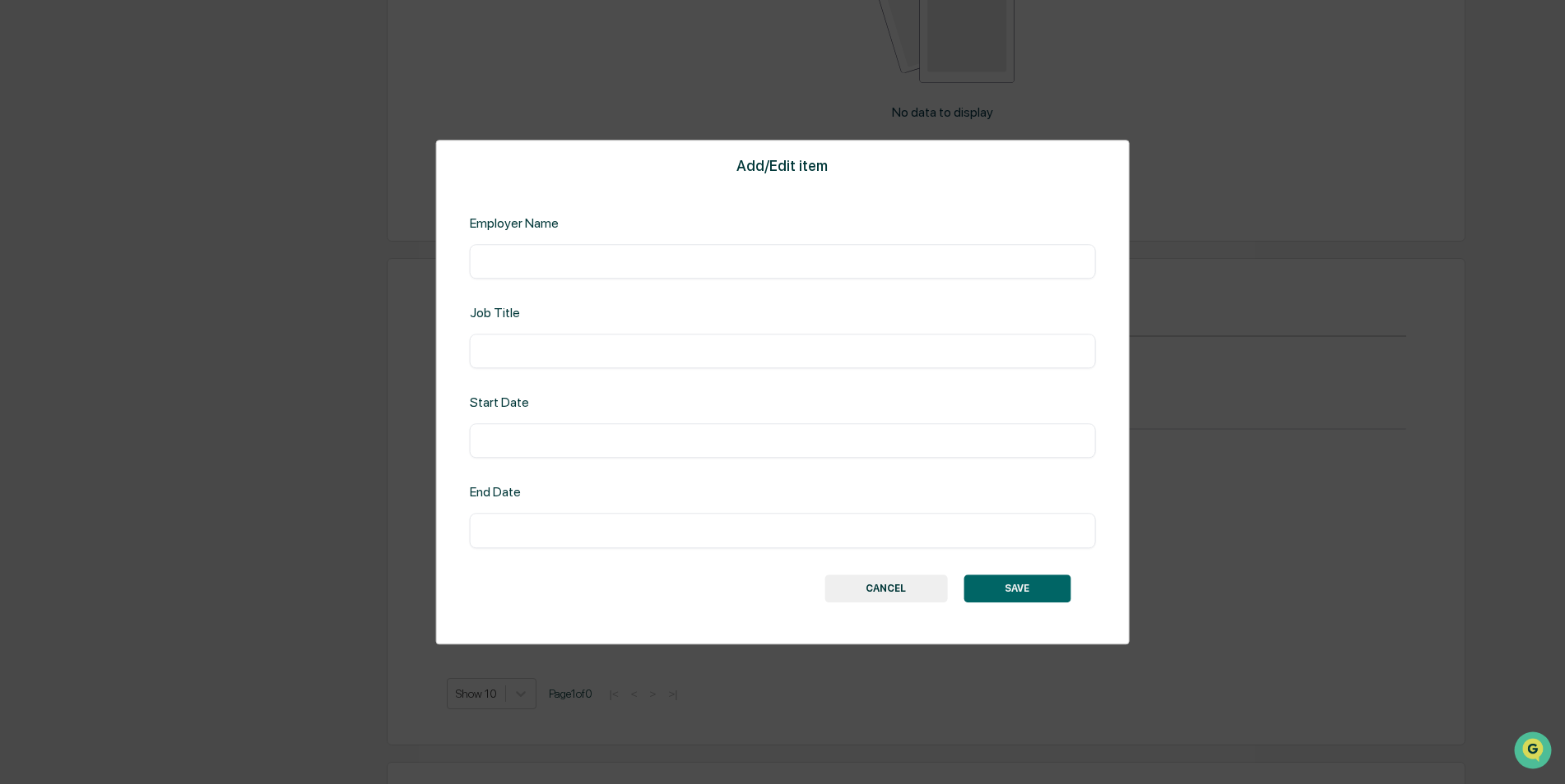
click at [561, 263] on input "text" at bounding box center [782, 261] width 601 height 17
type input "*******"
type input "**********"
click at [1020, 588] on button "SAVE" at bounding box center [1017, 588] width 107 height 28
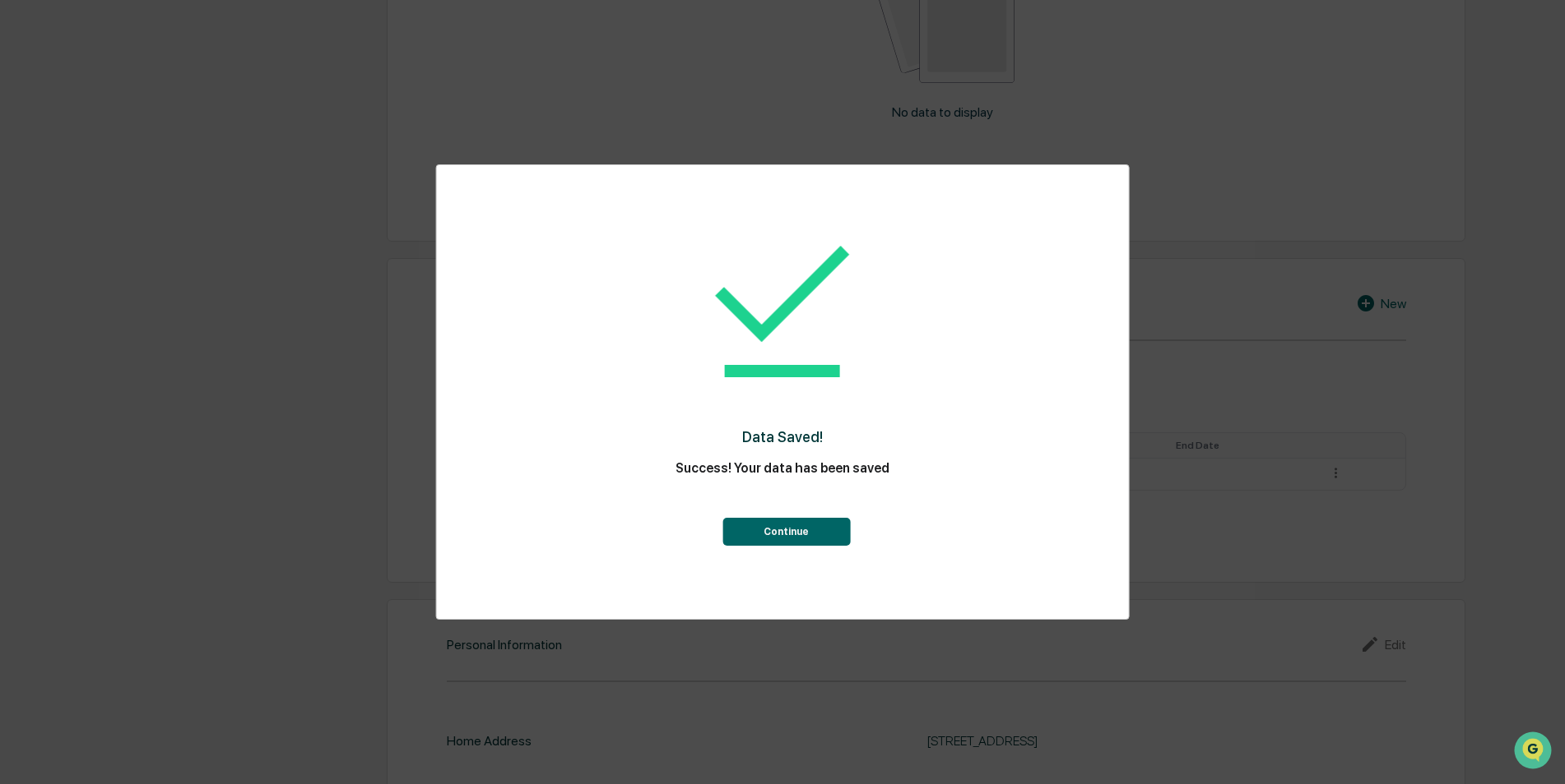
click at [789, 533] on button "Continue" at bounding box center [786, 532] width 128 height 28
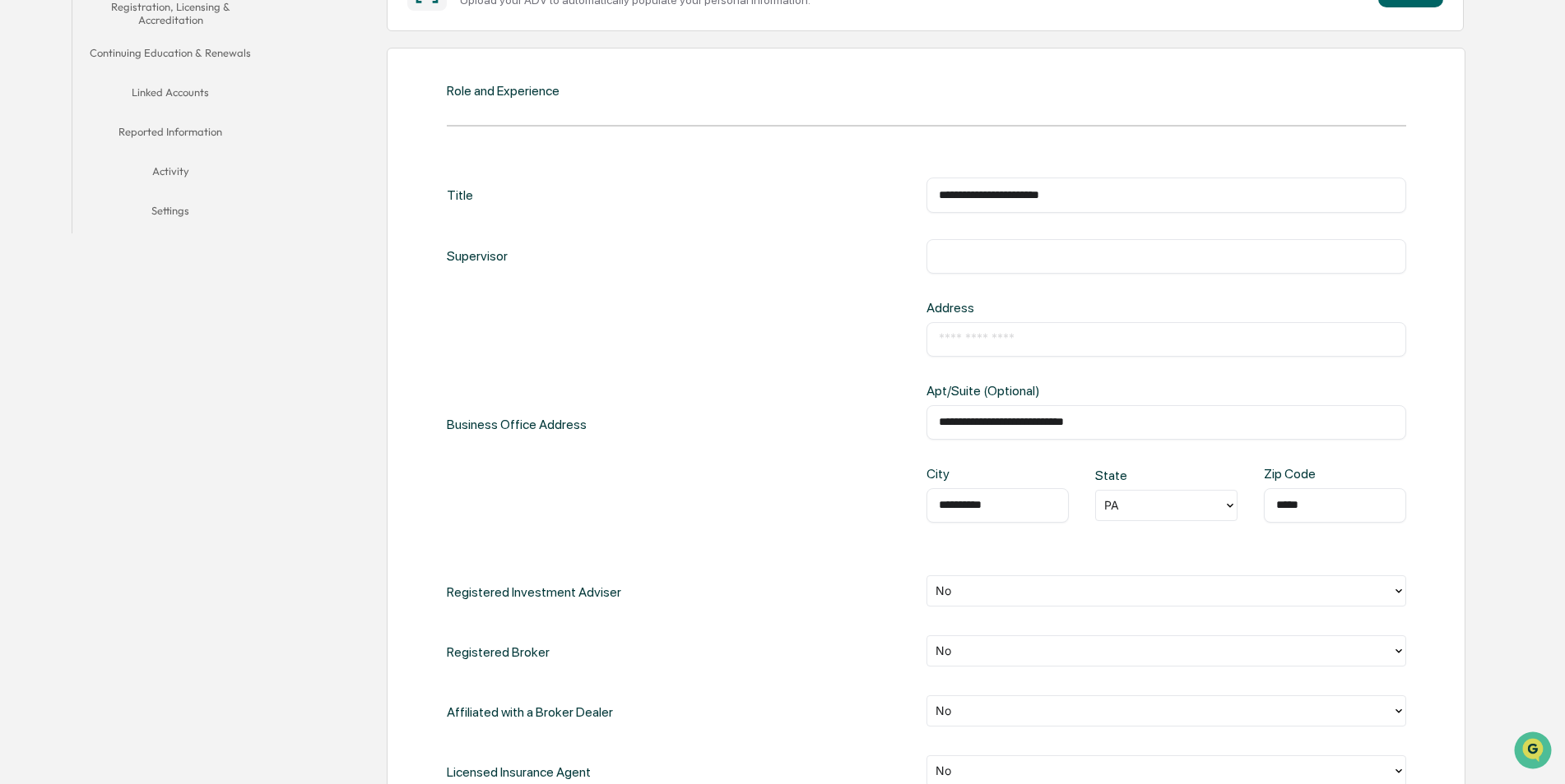
scroll to position [633, 0]
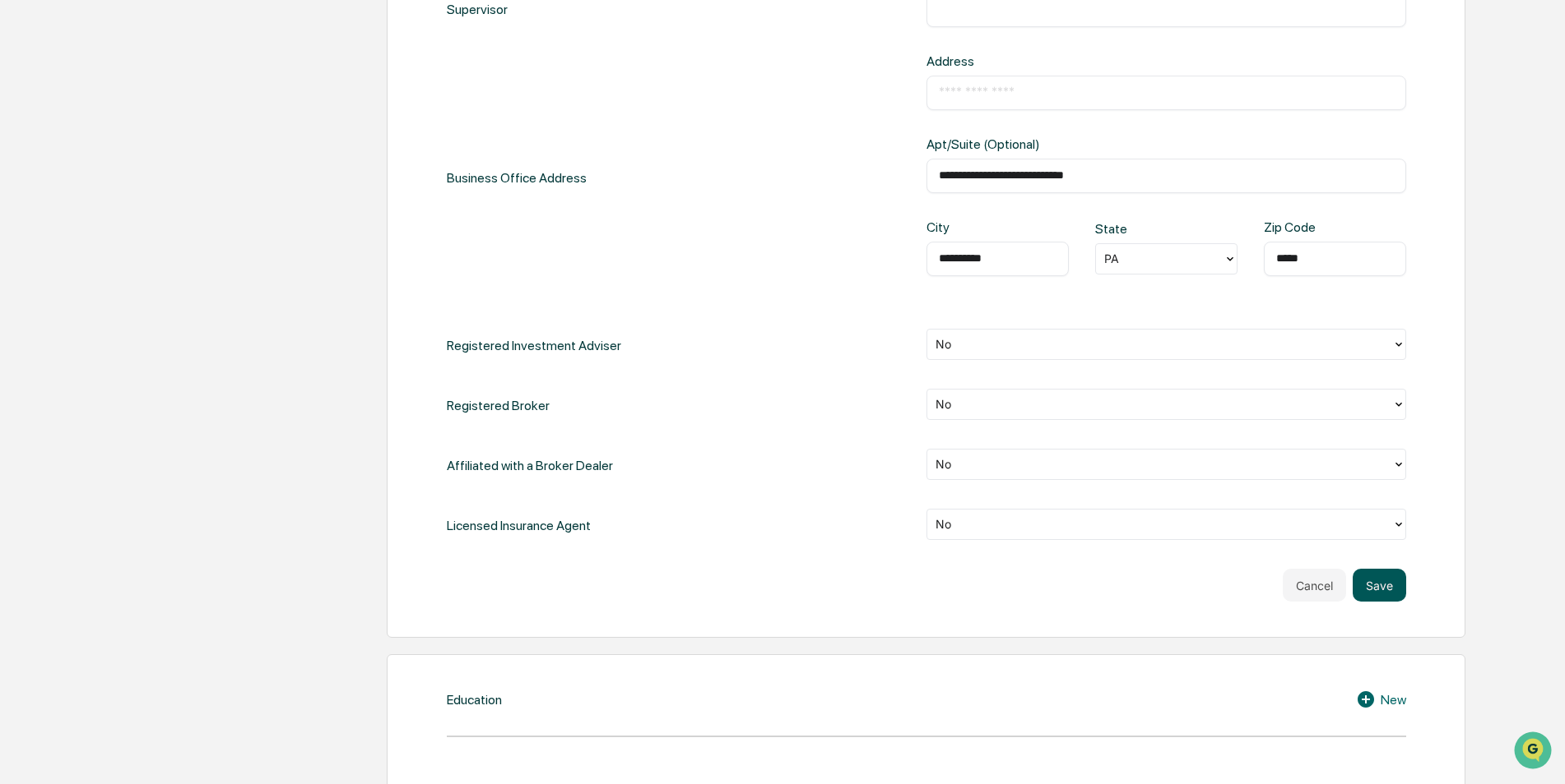
click at [1384, 579] on button "Save" at bounding box center [1379, 584] width 53 height 32
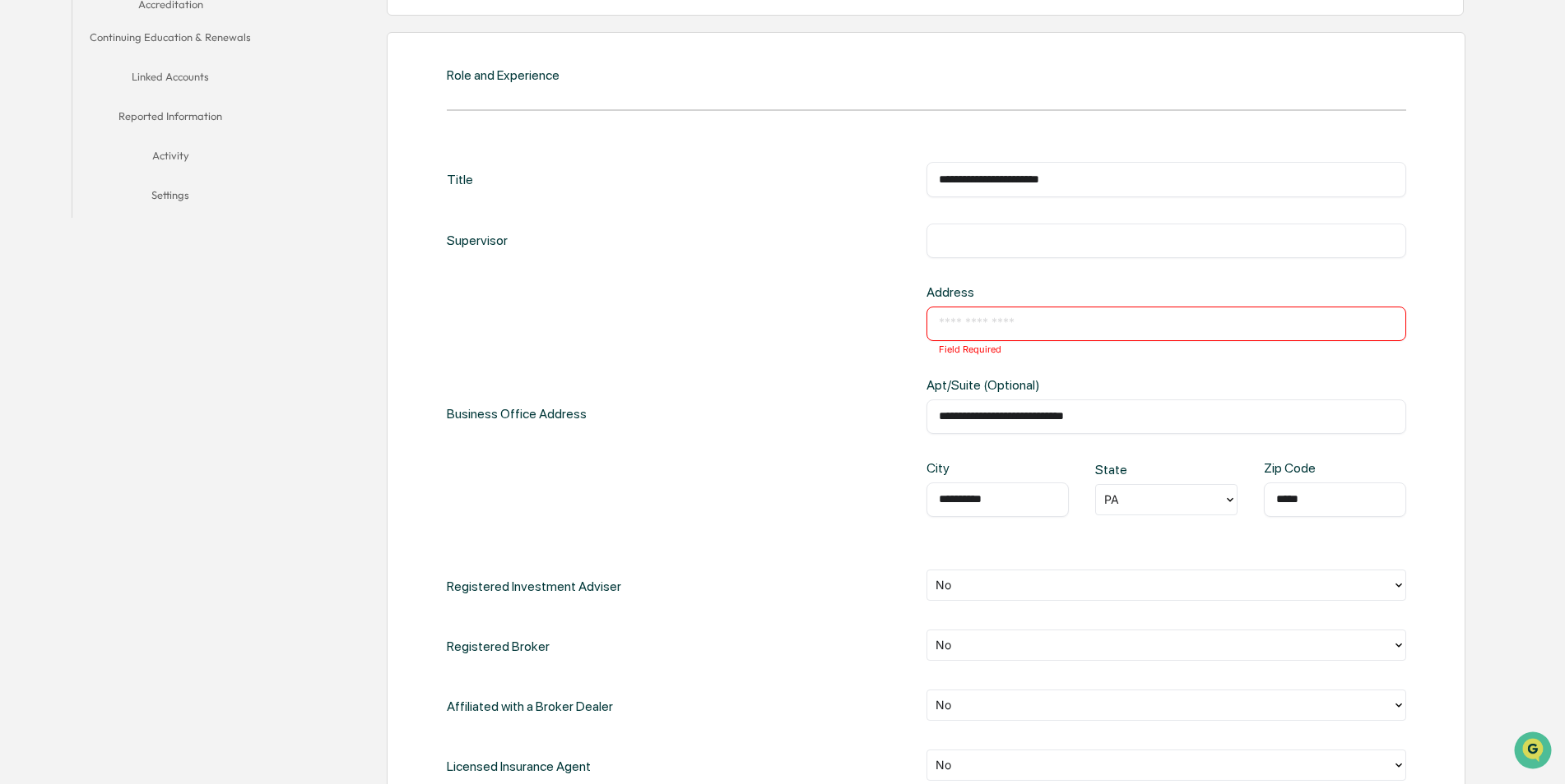
scroll to position [388, 0]
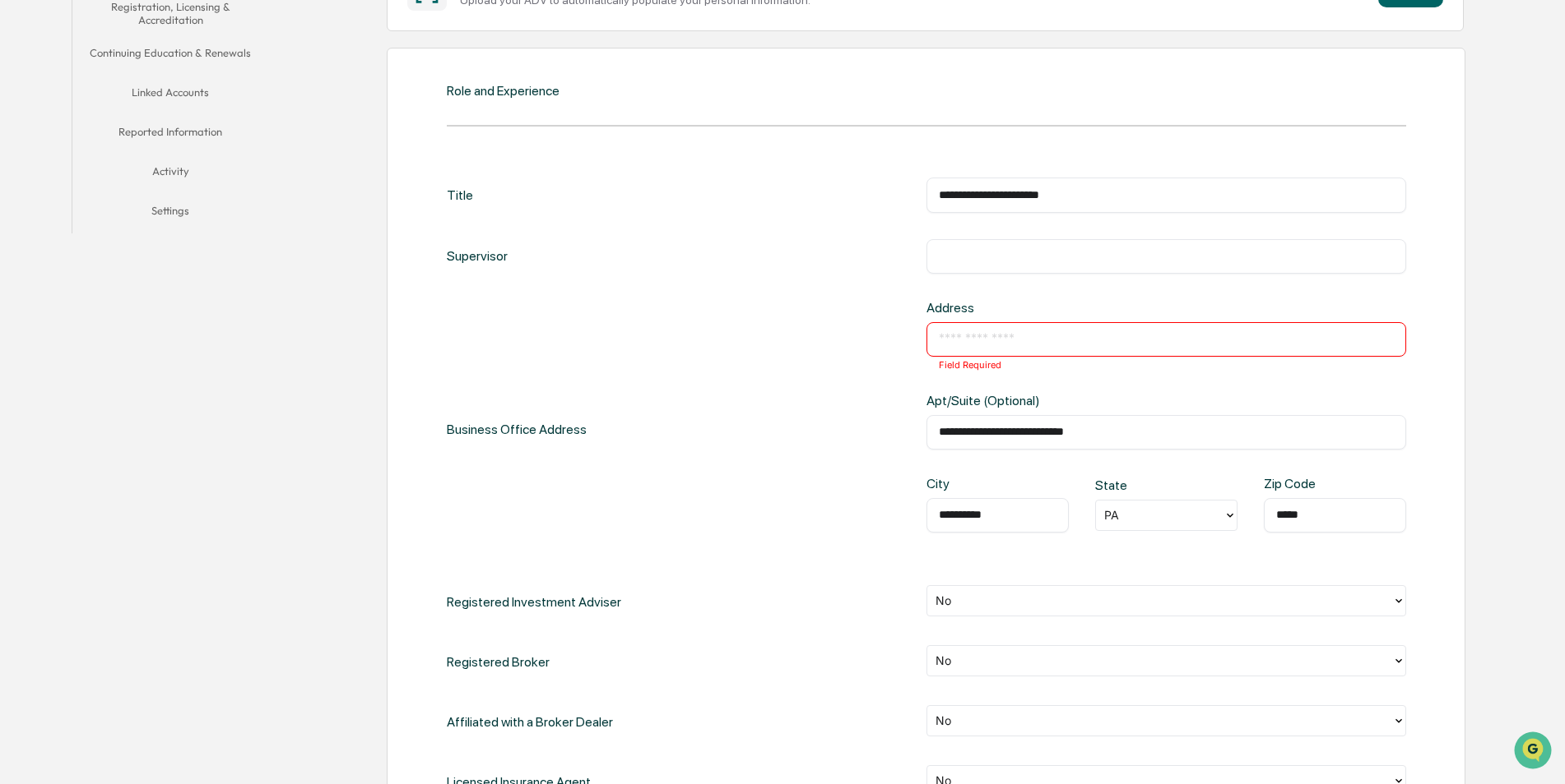
click at [1014, 338] on input "text" at bounding box center [1166, 339] width 455 height 17
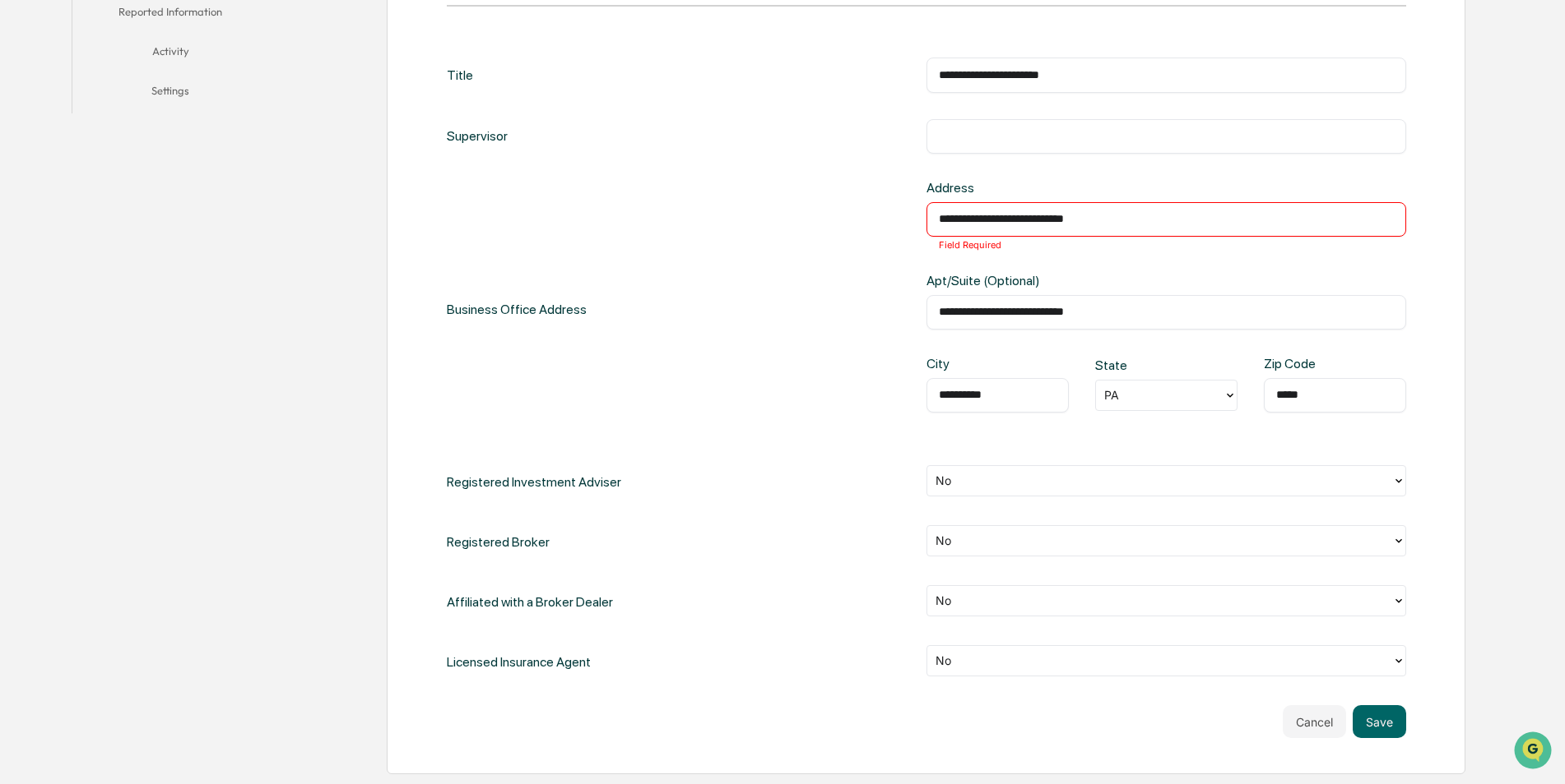
scroll to position [716, 0]
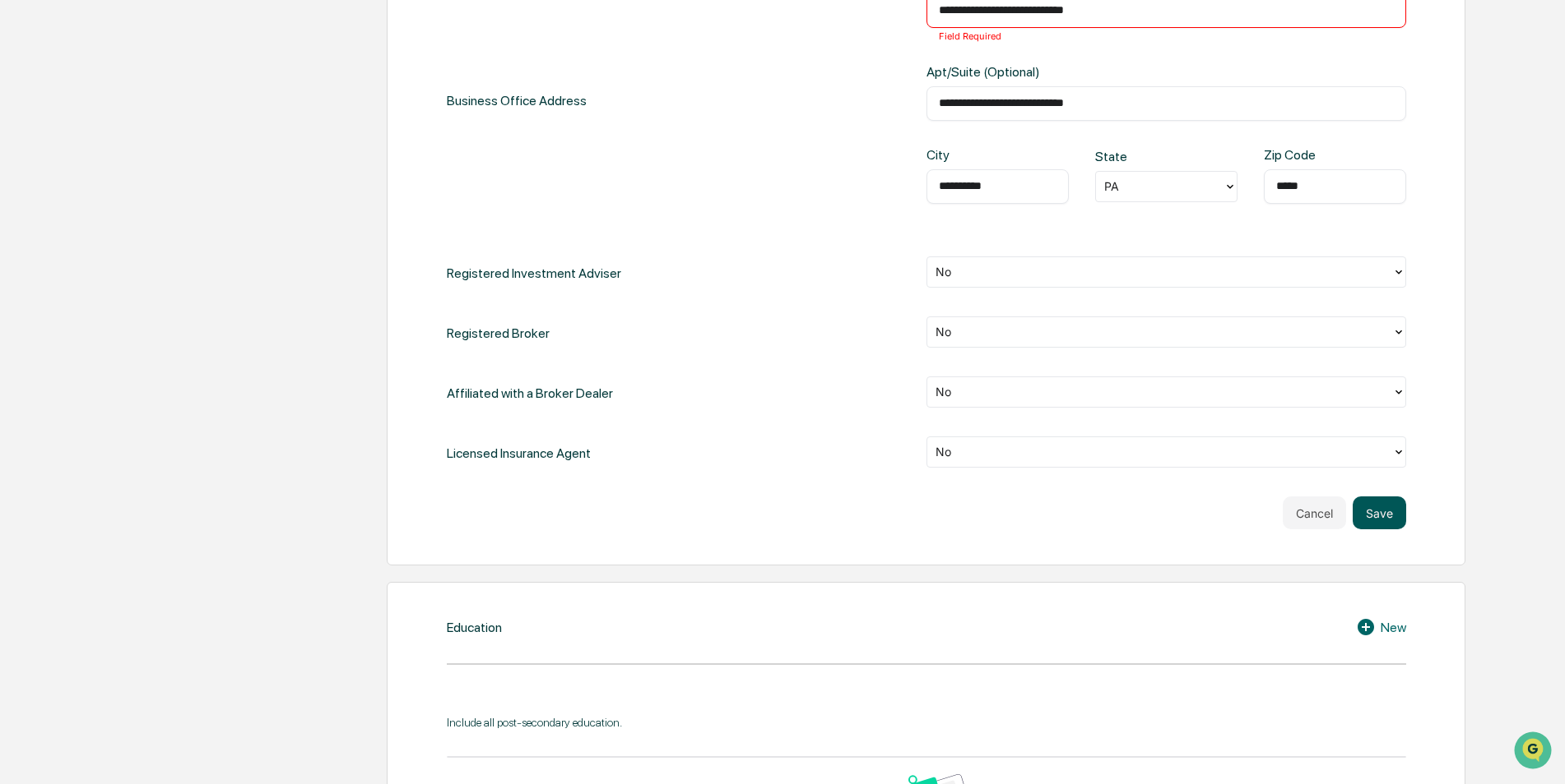
type input "**********"
click at [1382, 513] on button "Save" at bounding box center [1379, 513] width 53 height 32
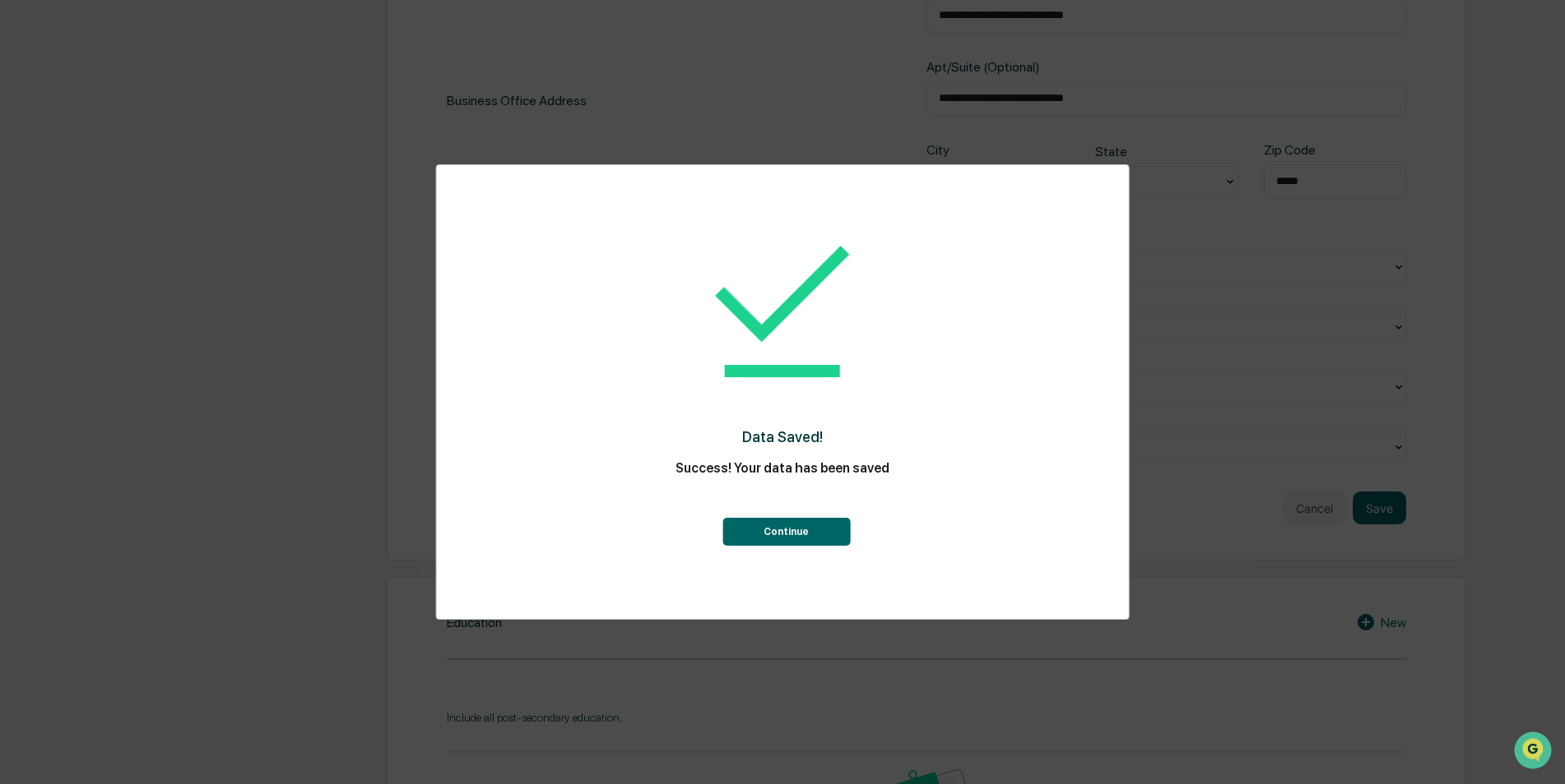
click at [800, 528] on button "Continue" at bounding box center [786, 532] width 128 height 28
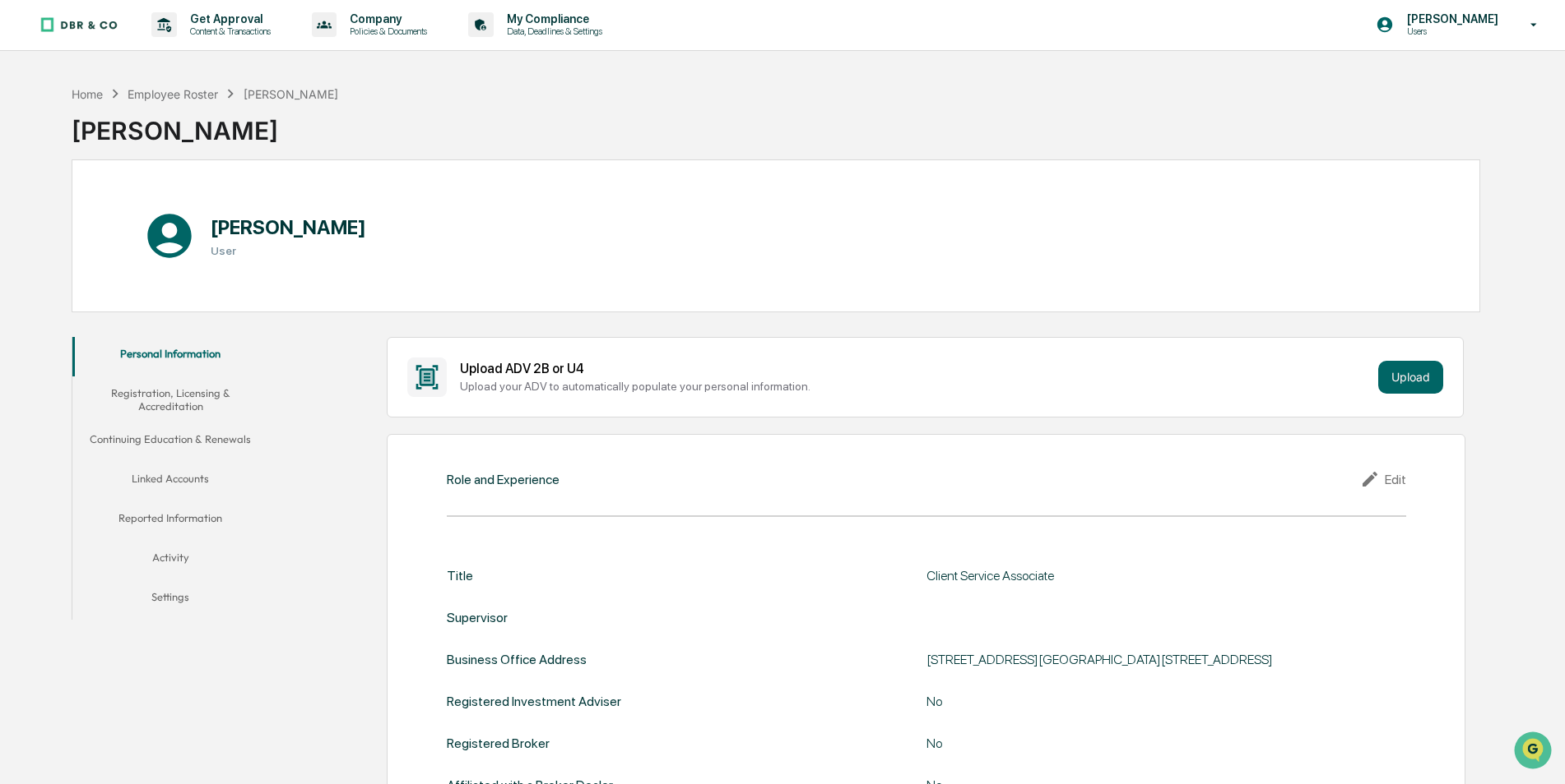
scroll to position [0, 0]
click at [84, 23] on img at bounding box center [79, 26] width 79 height 17
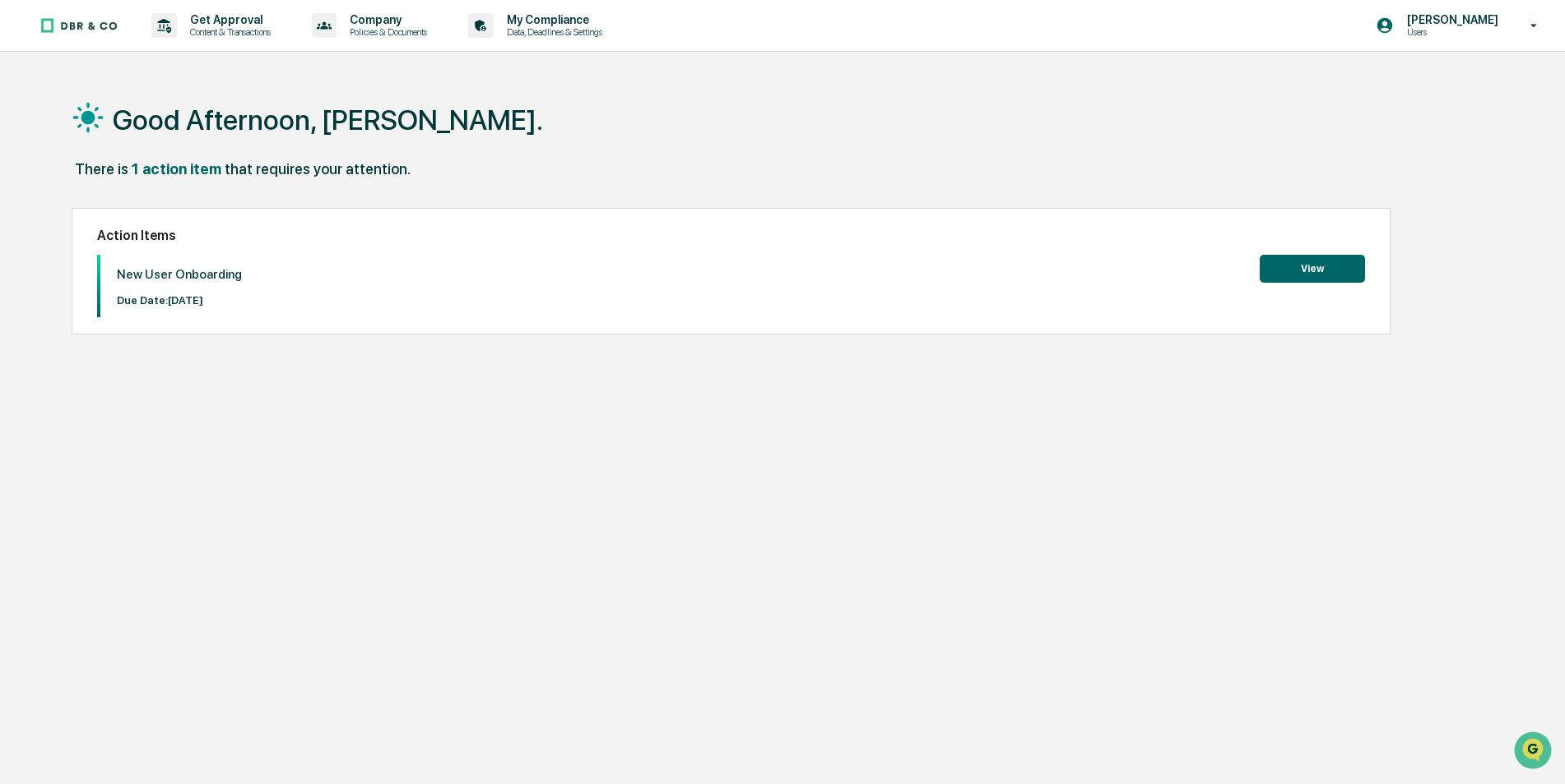
click at [1326, 268] on button "View" at bounding box center [1312, 269] width 105 height 28
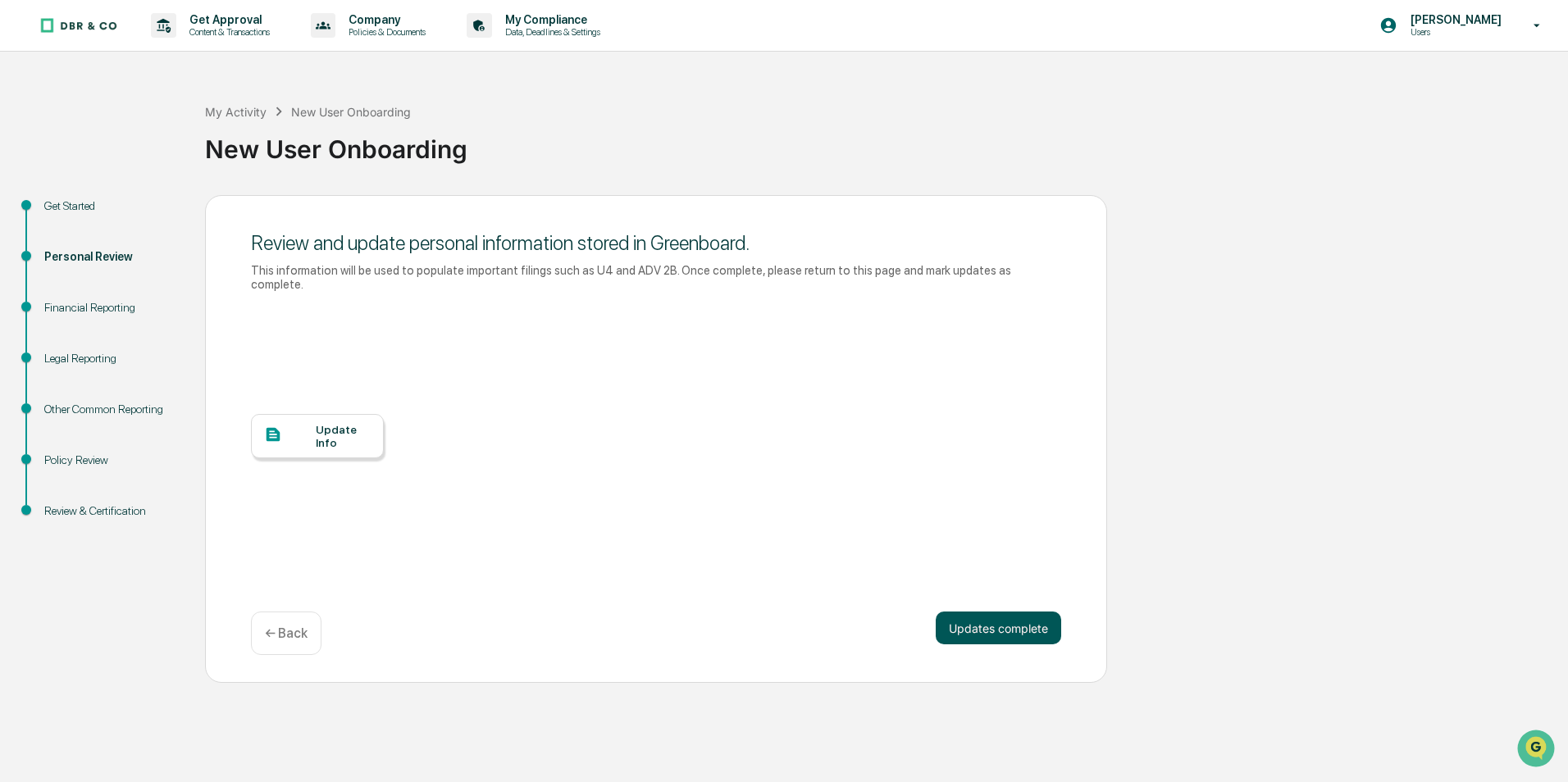
click at [1018, 614] on button "Updates complete" at bounding box center [999, 628] width 126 height 32
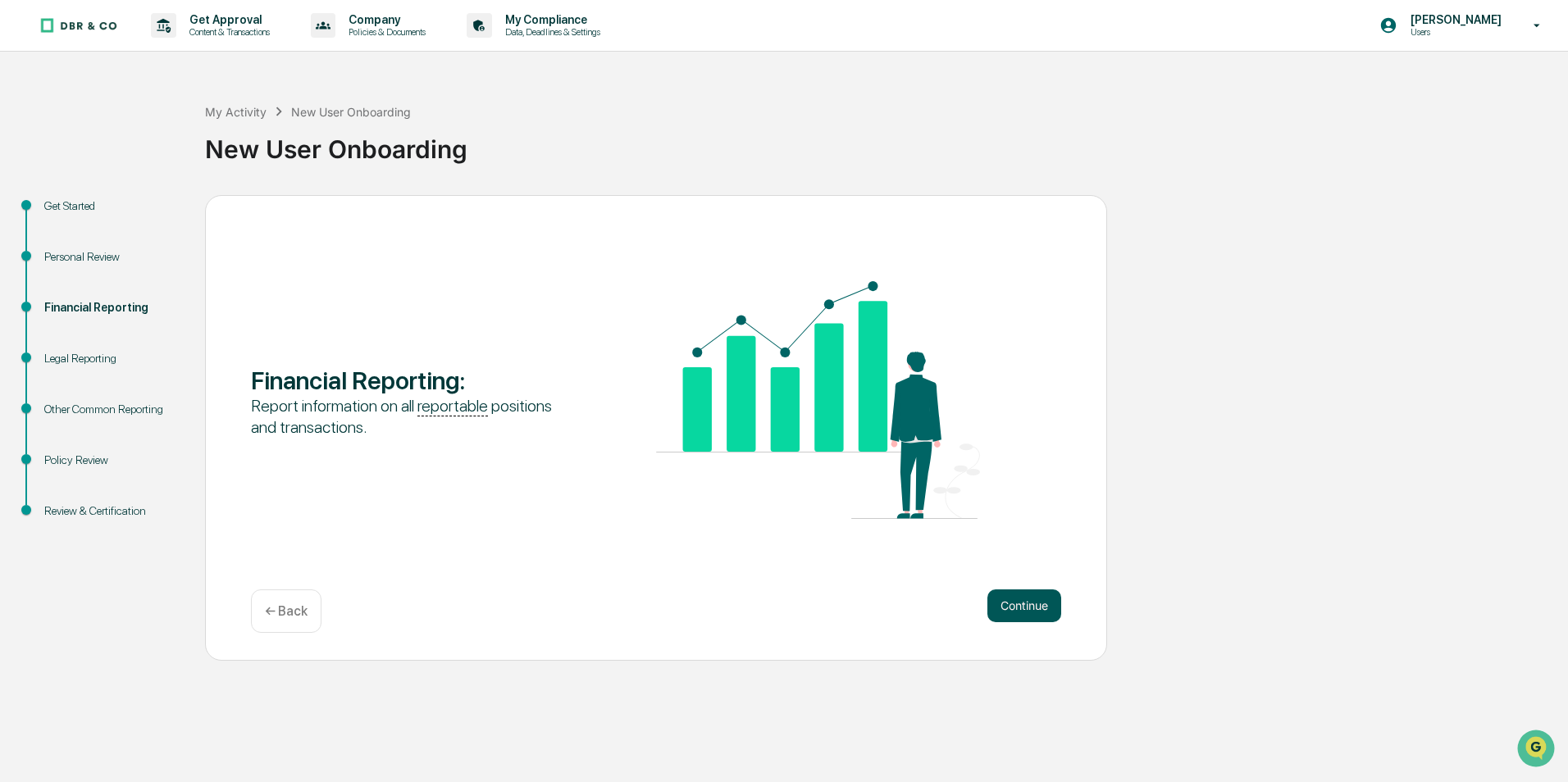
click at [1024, 607] on button "Continue" at bounding box center [1023, 605] width 74 height 32
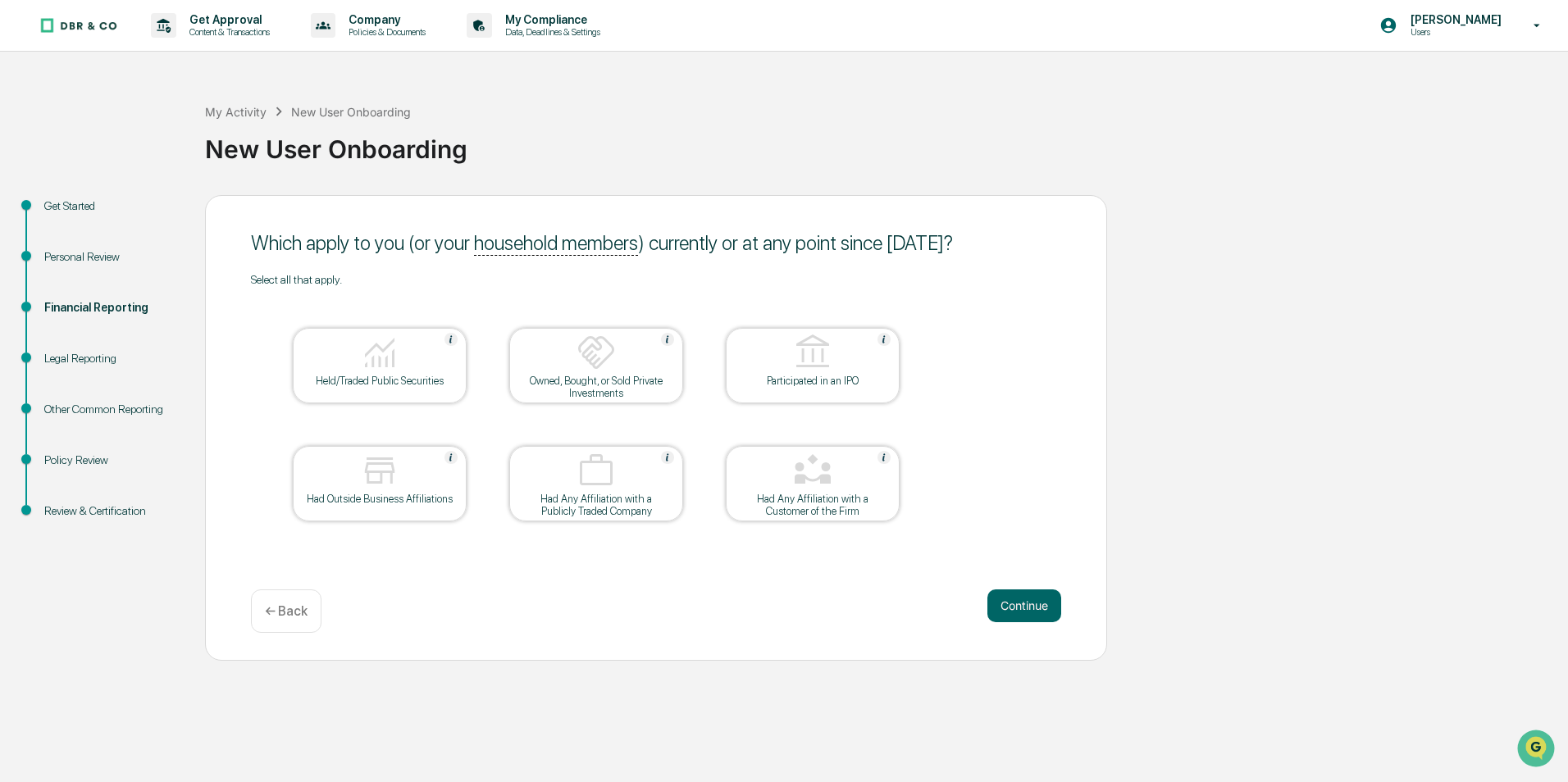
click at [383, 349] on img at bounding box center [380, 352] width 39 height 39
click at [1032, 602] on button "Continue" at bounding box center [1023, 605] width 74 height 32
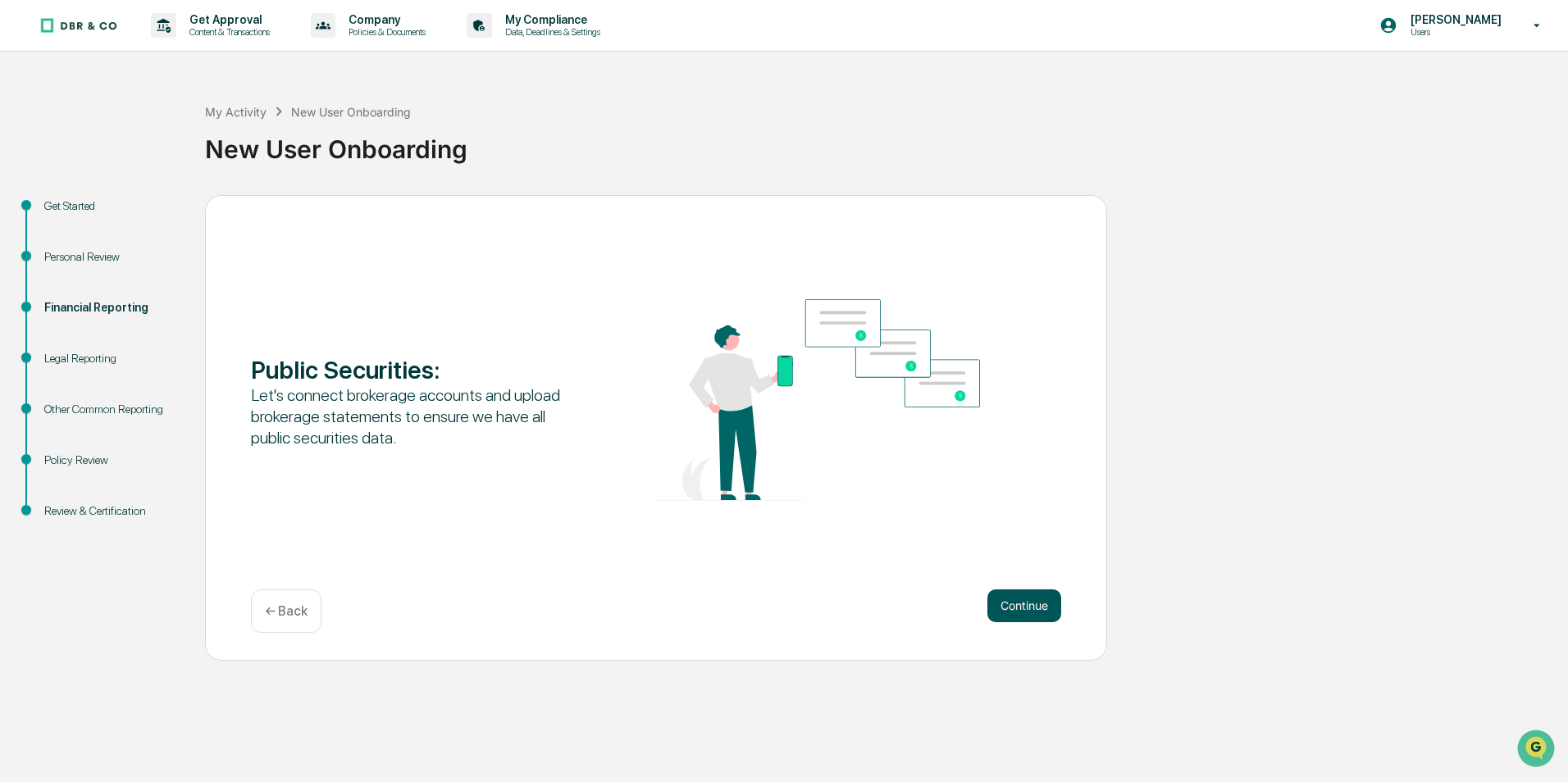
click at [1031, 606] on button "Continue" at bounding box center [1023, 605] width 74 height 32
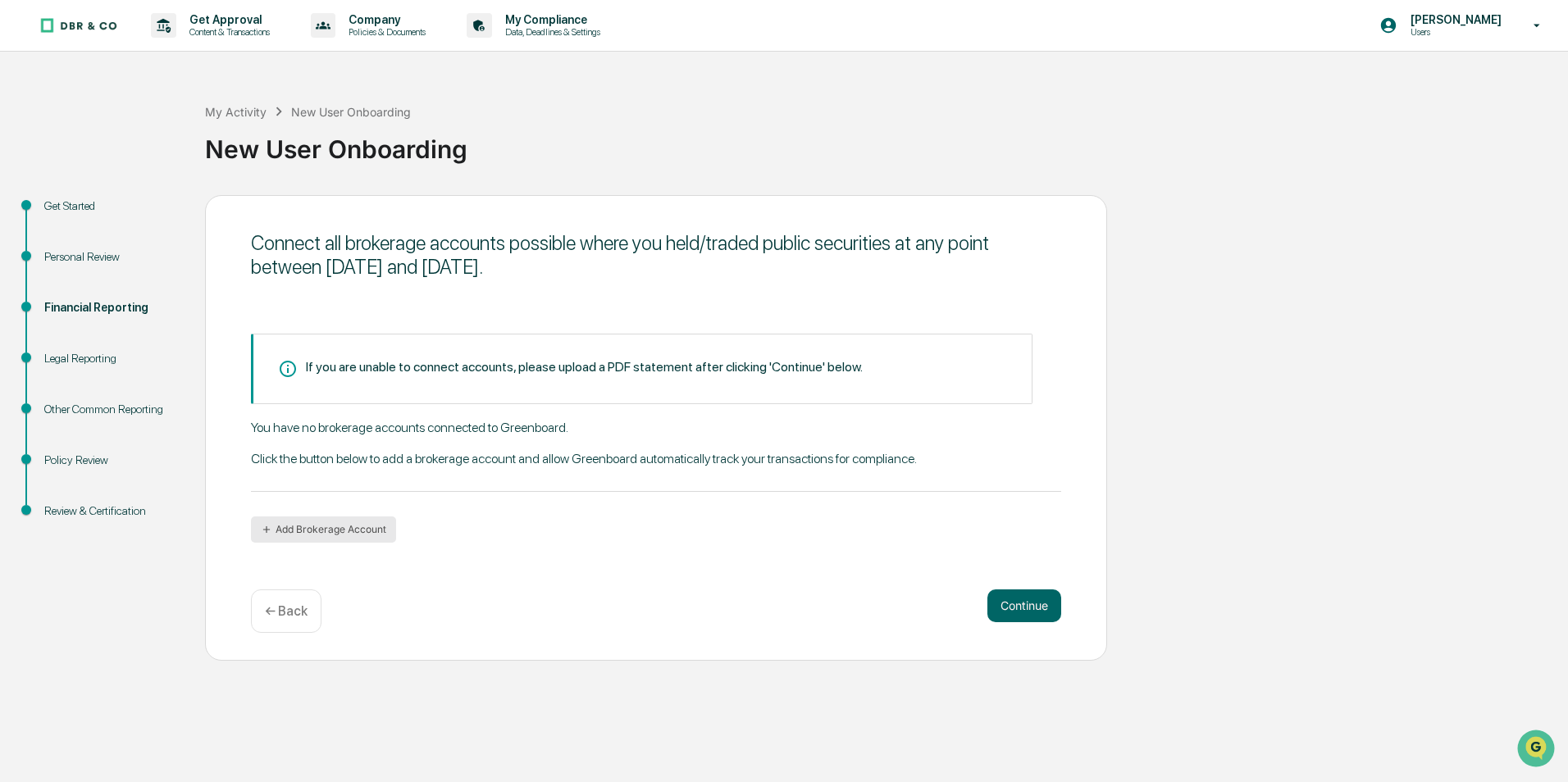
click at [347, 530] on button "Add Brokerage Account" at bounding box center [324, 530] width 145 height 26
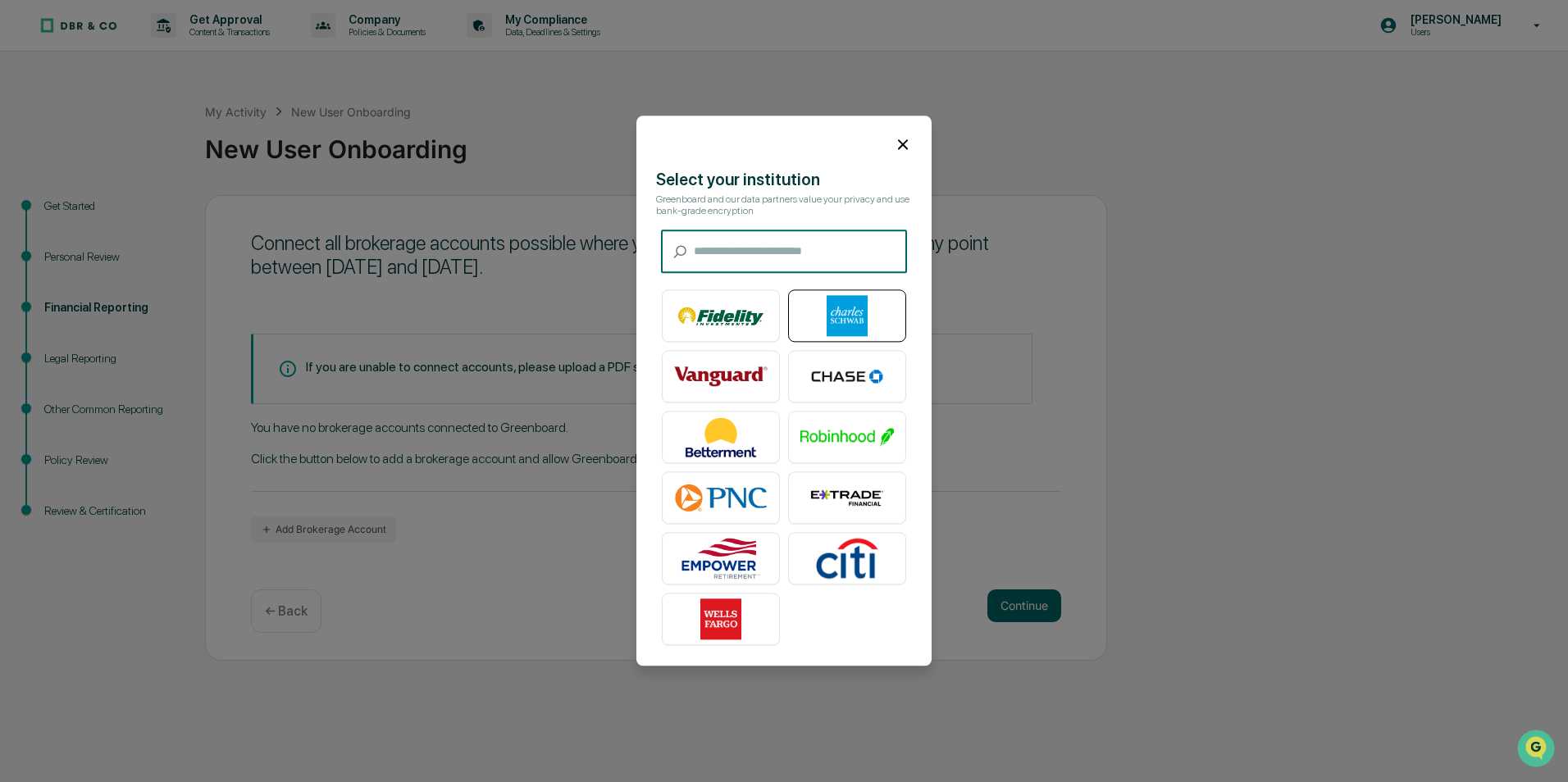
click at [857, 318] on img at bounding box center [847, 317] width 93 height 41
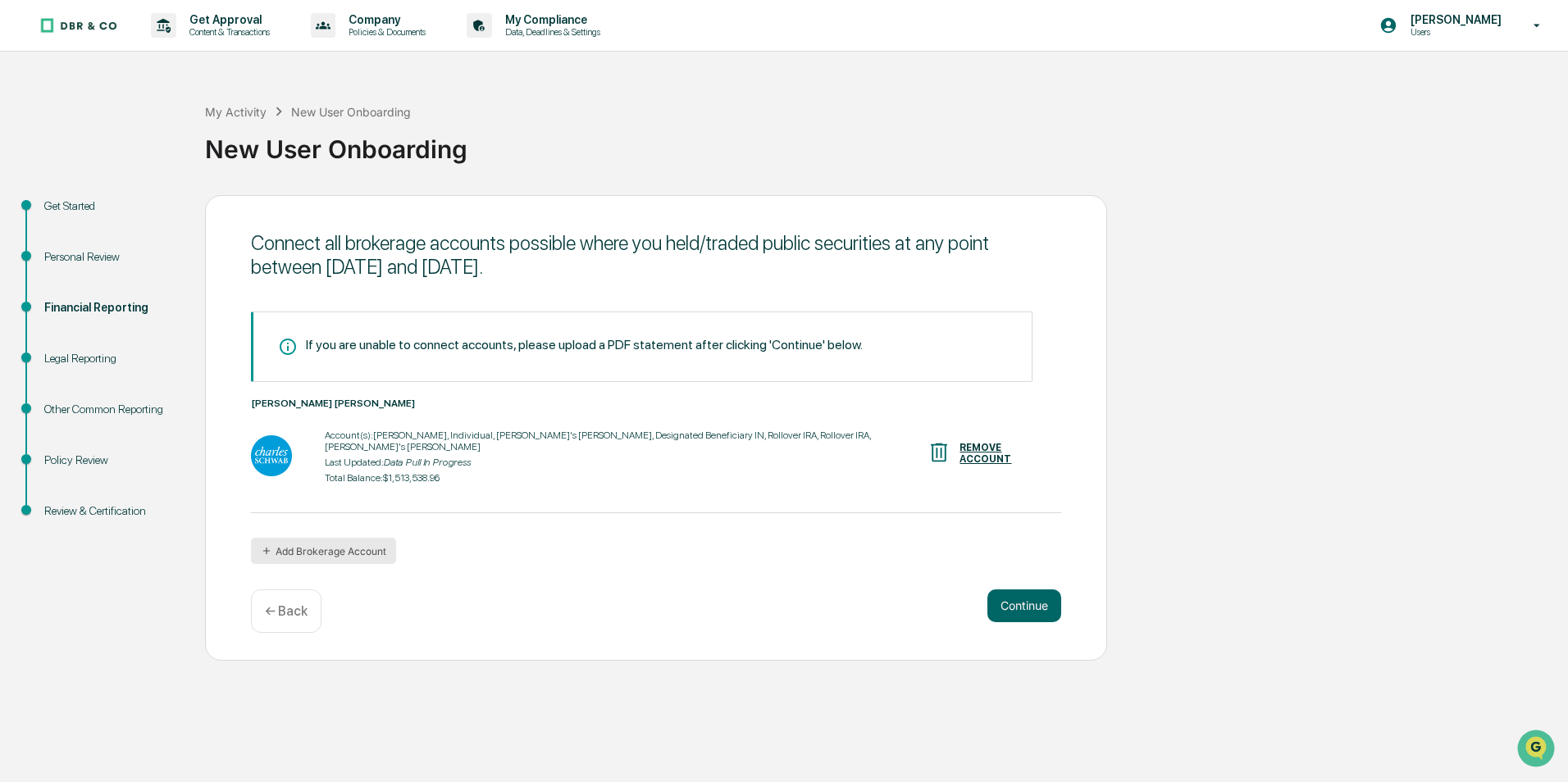
click at [370, 548] on button "Add Brokerage Account" at bounding box center [324, 550] width 145 height 26
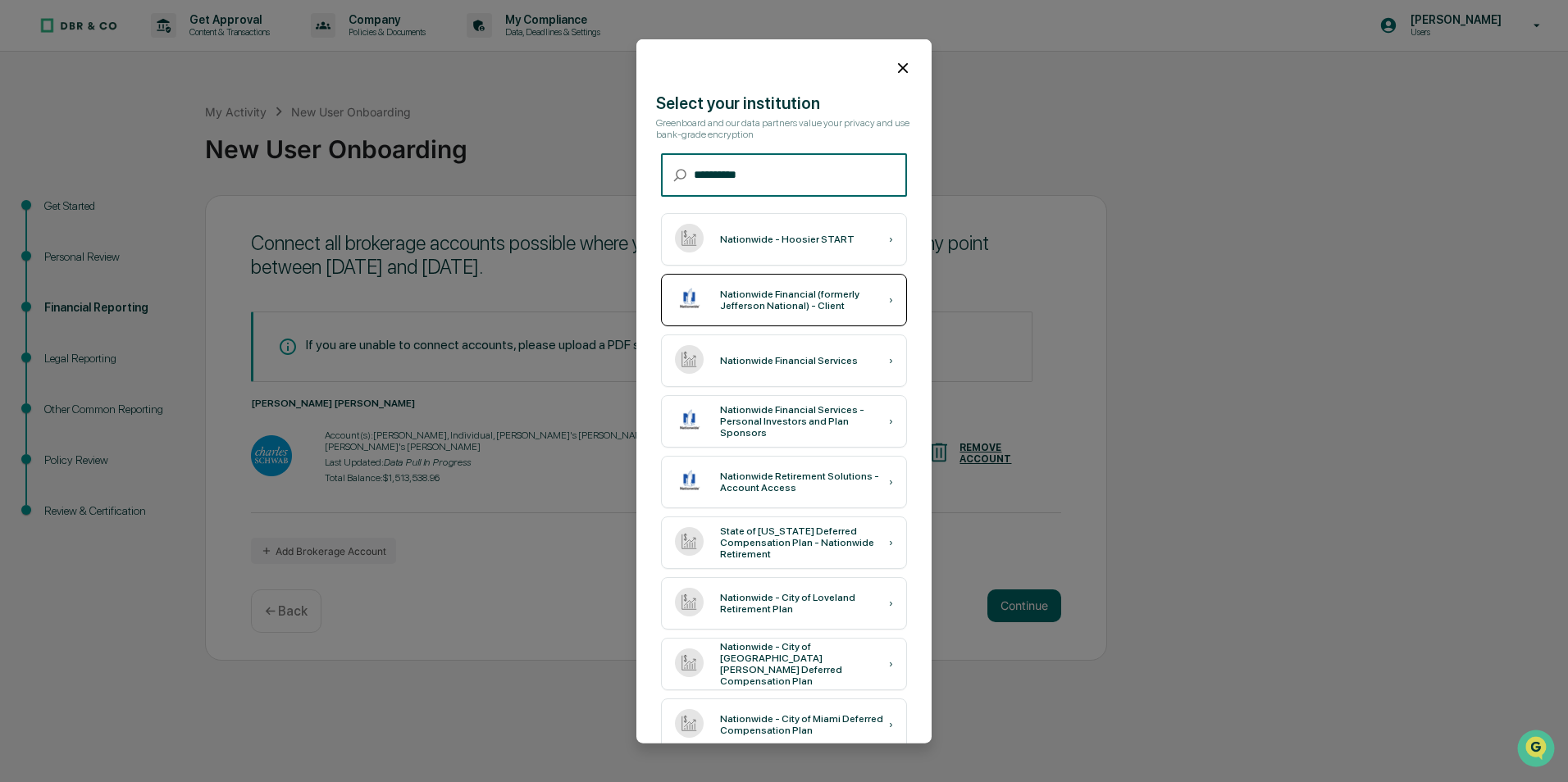
type input "**********"
click at [781, 291] on div "Nationwide Financial (formerly Jefferson National) - Client" at bounding box center [805, 299] width 169 height 23
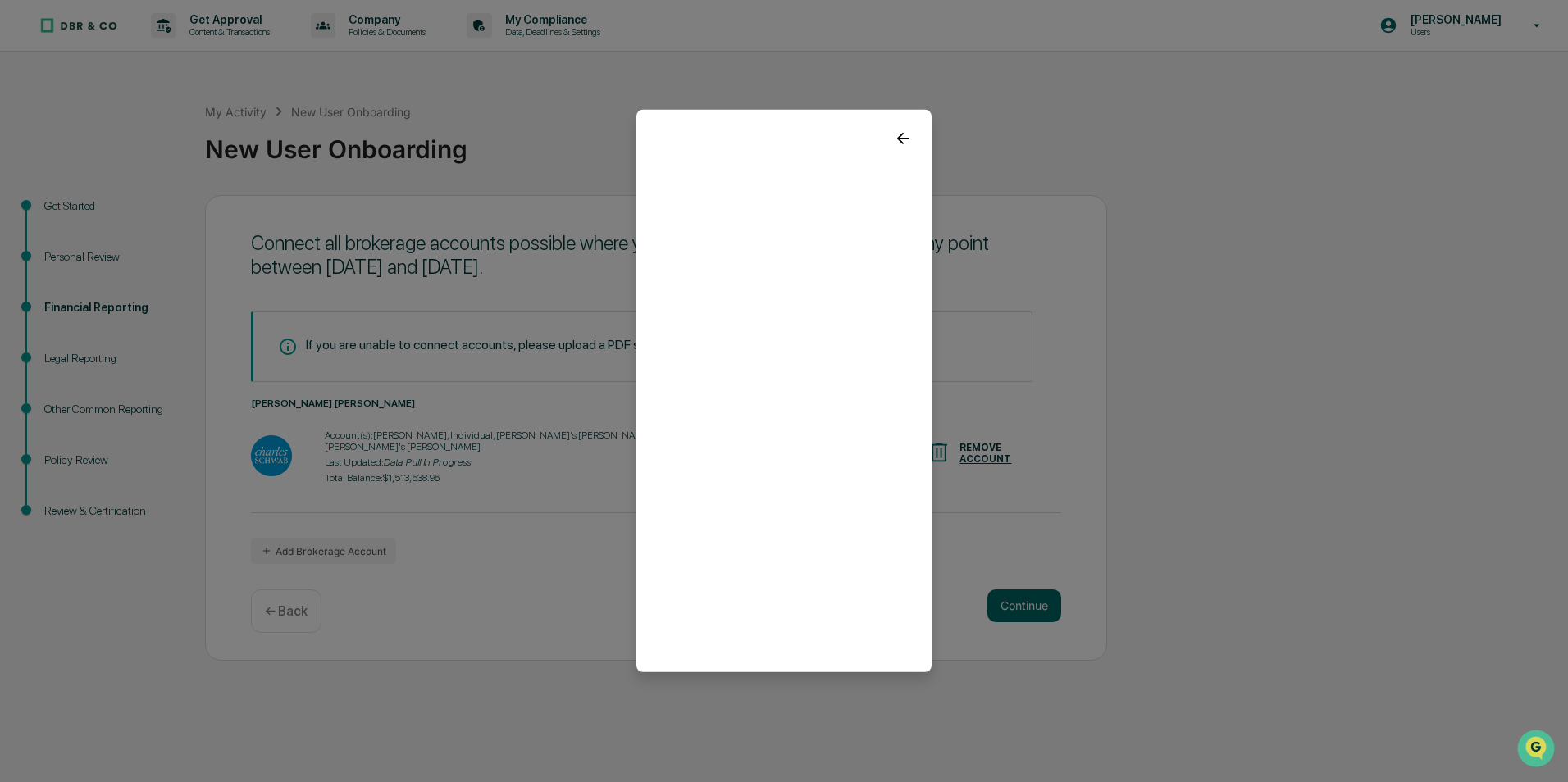
click at [906, 137] on icon at bounding box center [903, 138] width 18 height 18
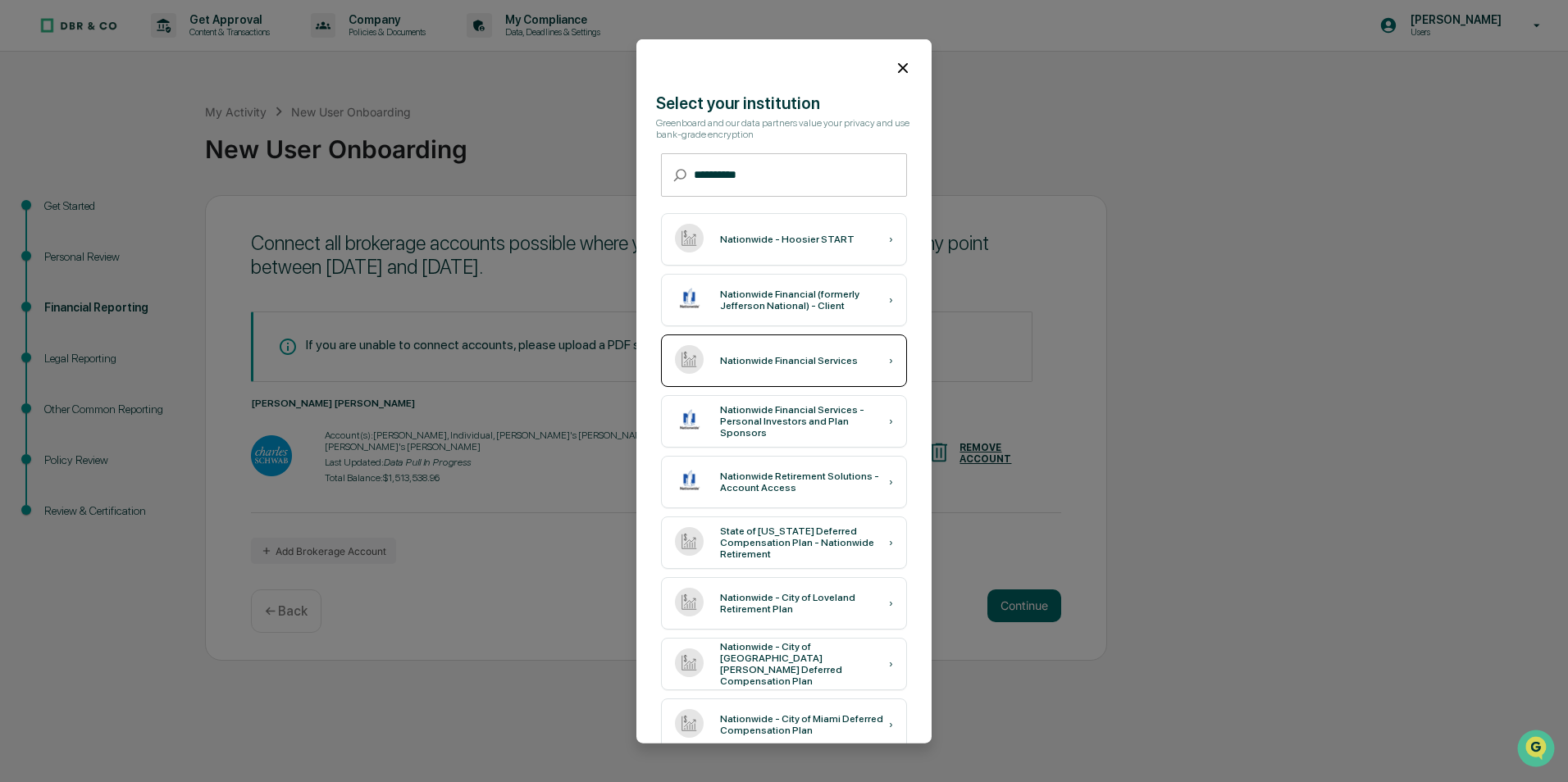
click at [739, 364] on div "Nationwide Financial Services" at bounding box center [789, 361] width 137 height 12
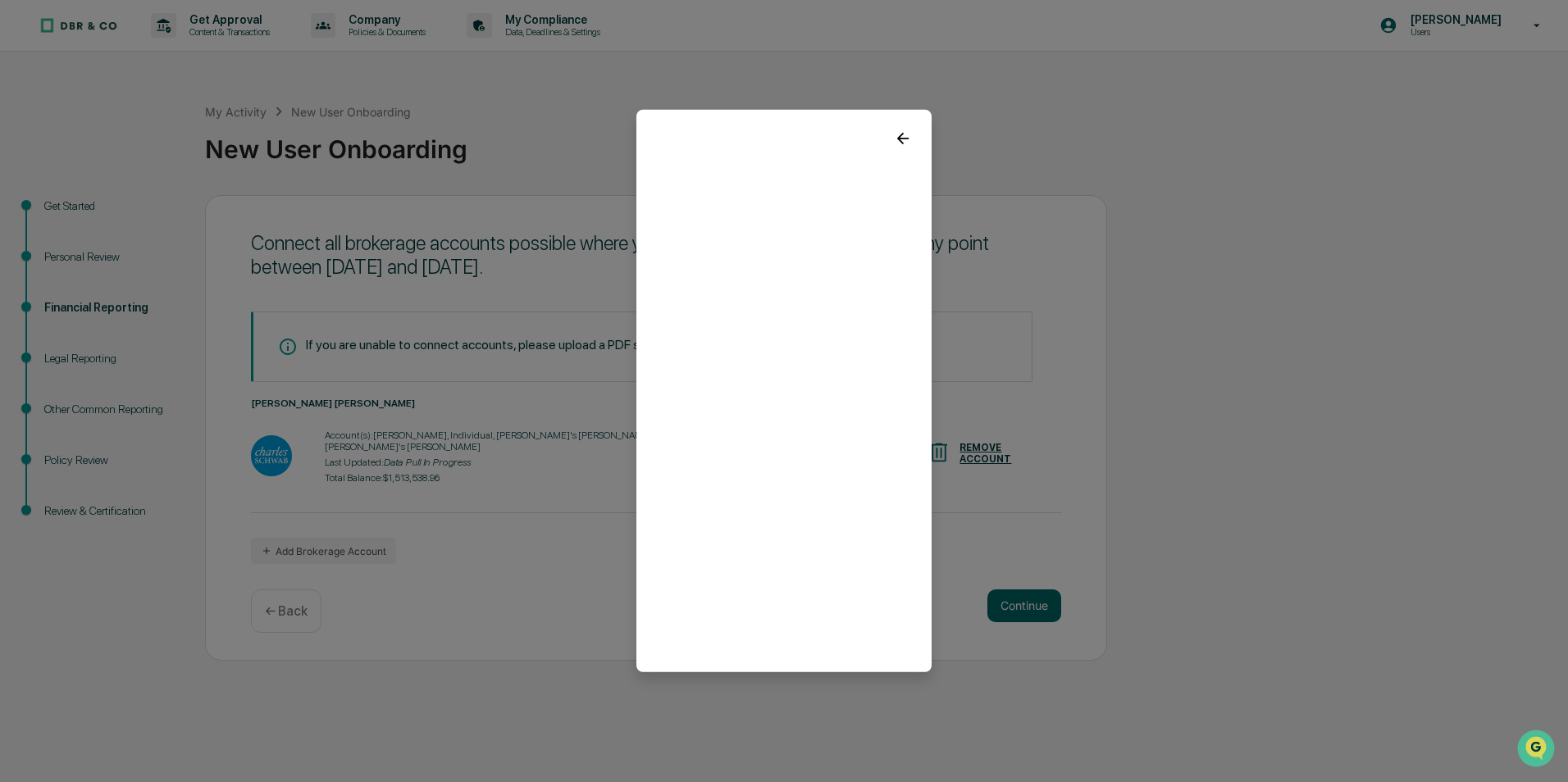
click at [902, 139] on icon at bounding box center [903, 138] width 18 height 18
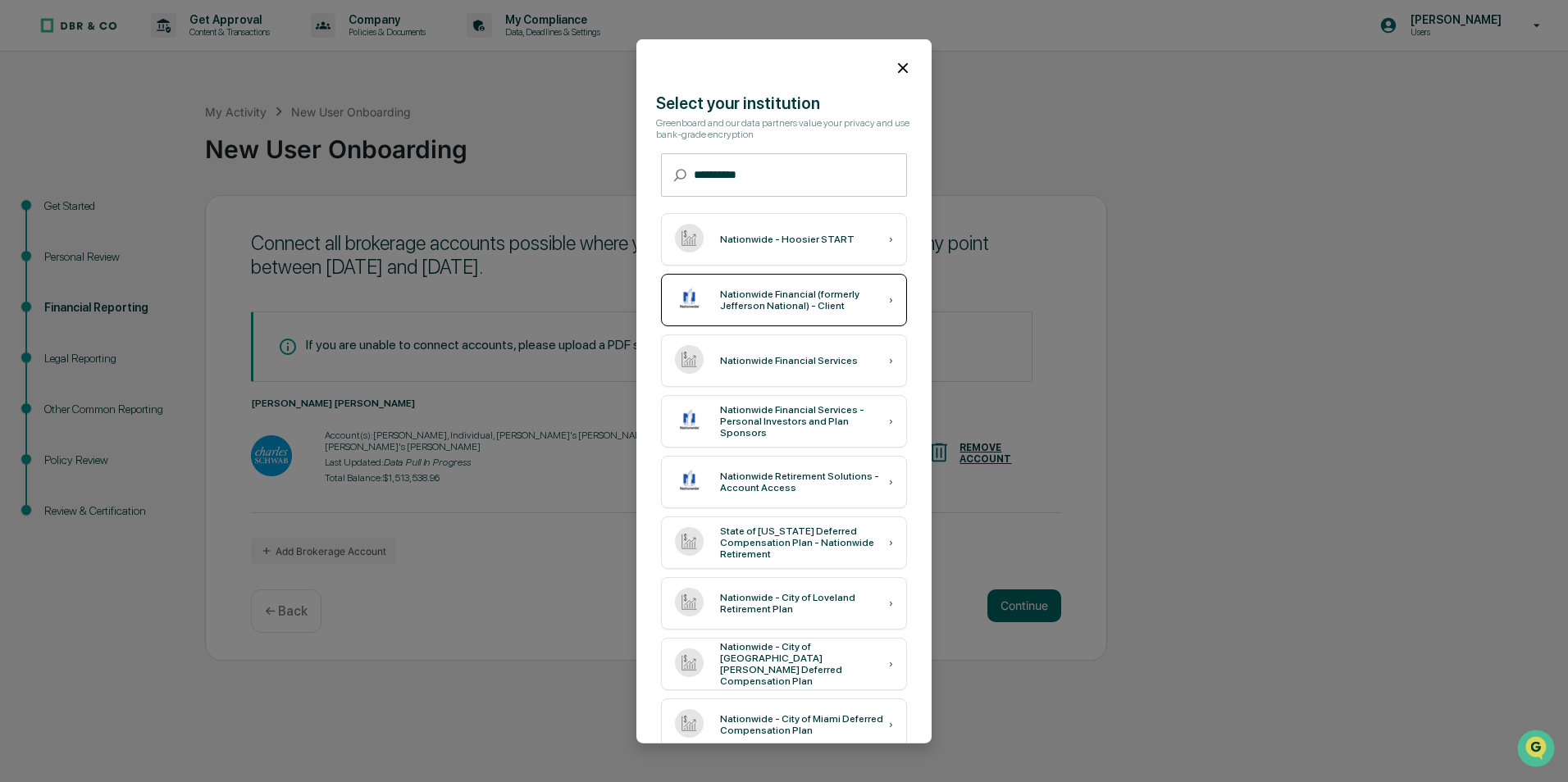
click at [826, 297] on div "Nationwide Financial (formerly Jefferson National) - Client" at bounding box center [805, 299] width 169 height 23
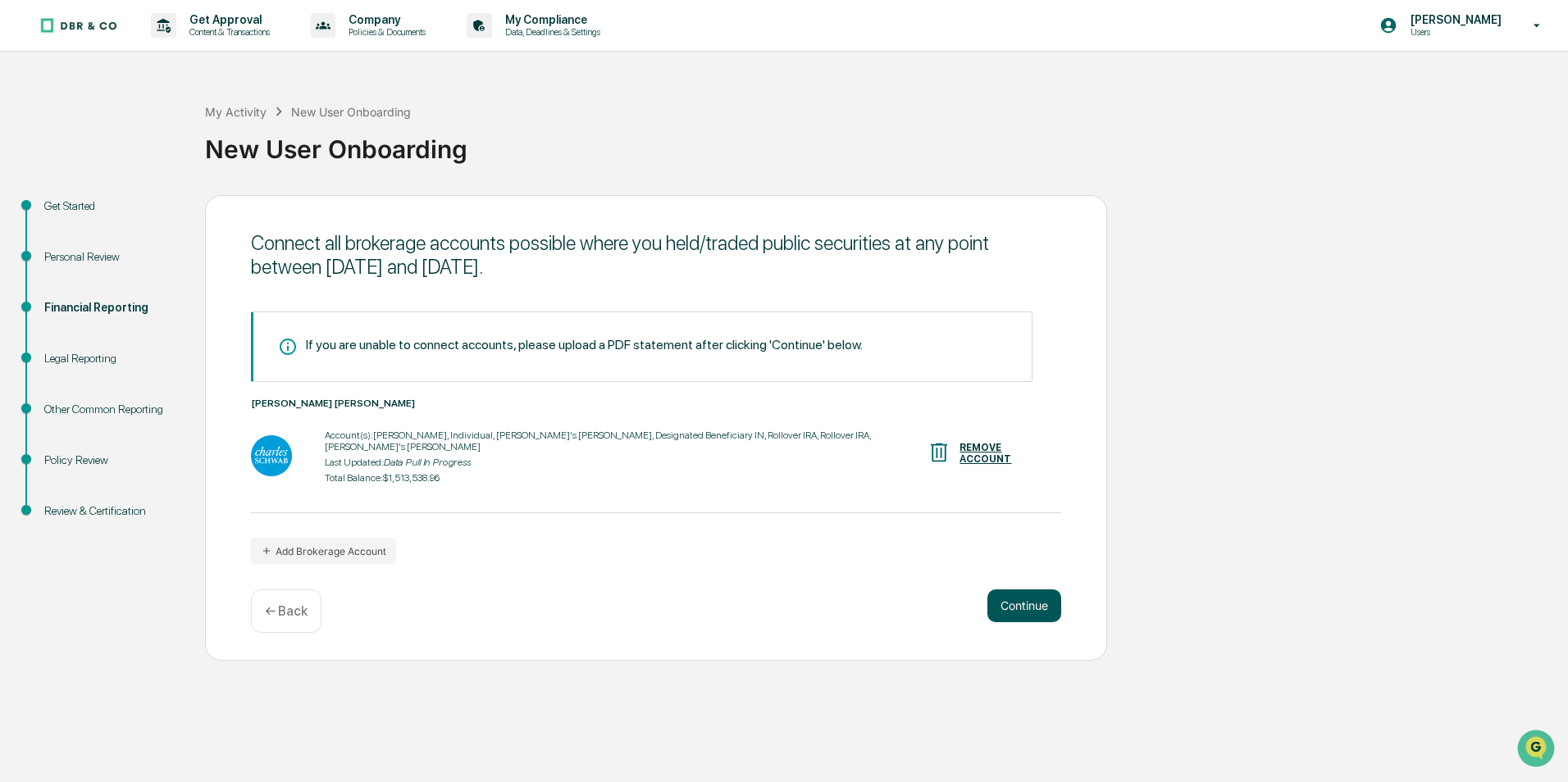
click at [1028, 606] on button "Continue" at bounding box center [1023, 605] width 74 height 32
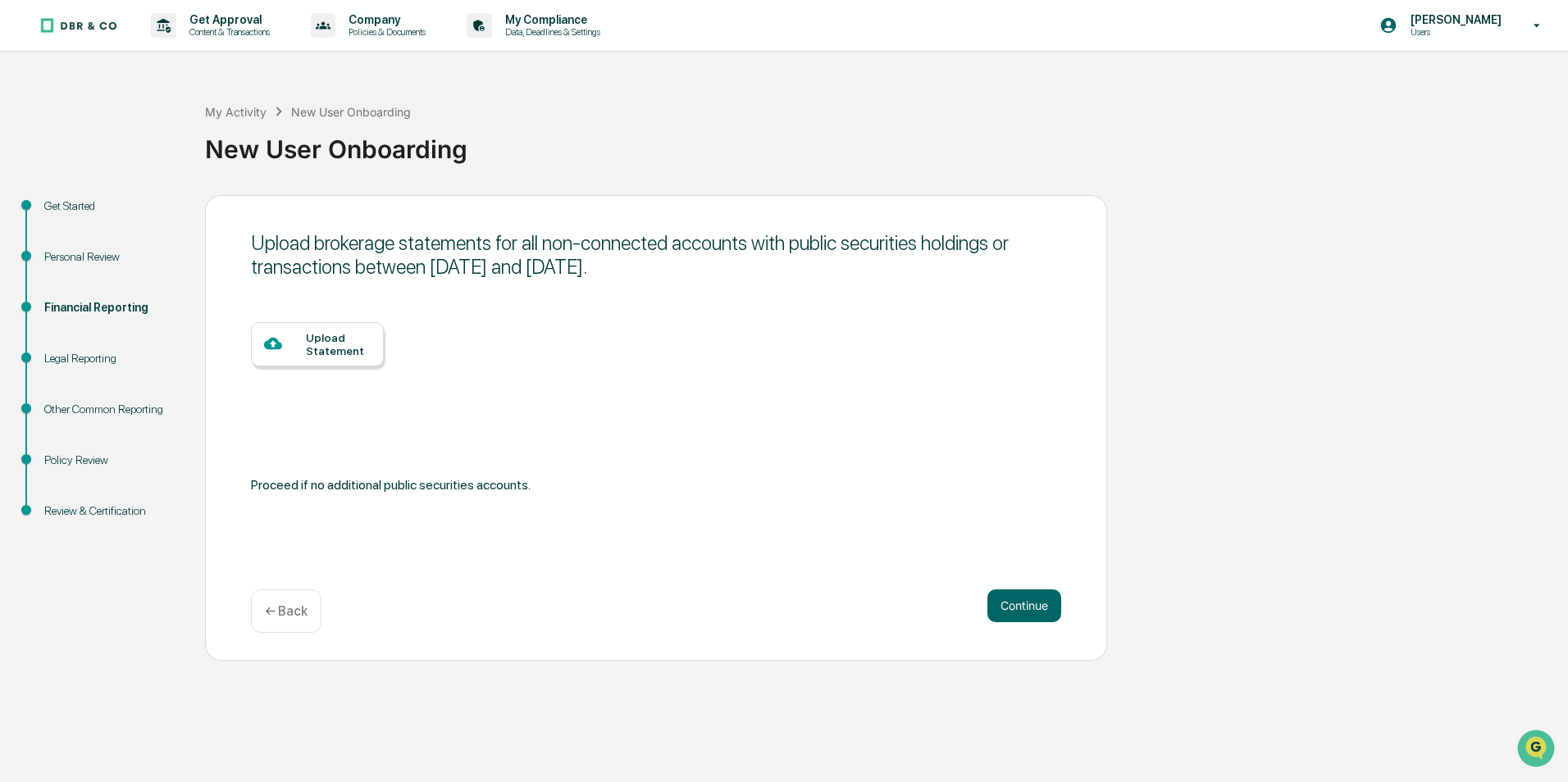
click at [338, 337] on div "Upload Statement" at bounding box center [339, 344] width 65 height 26
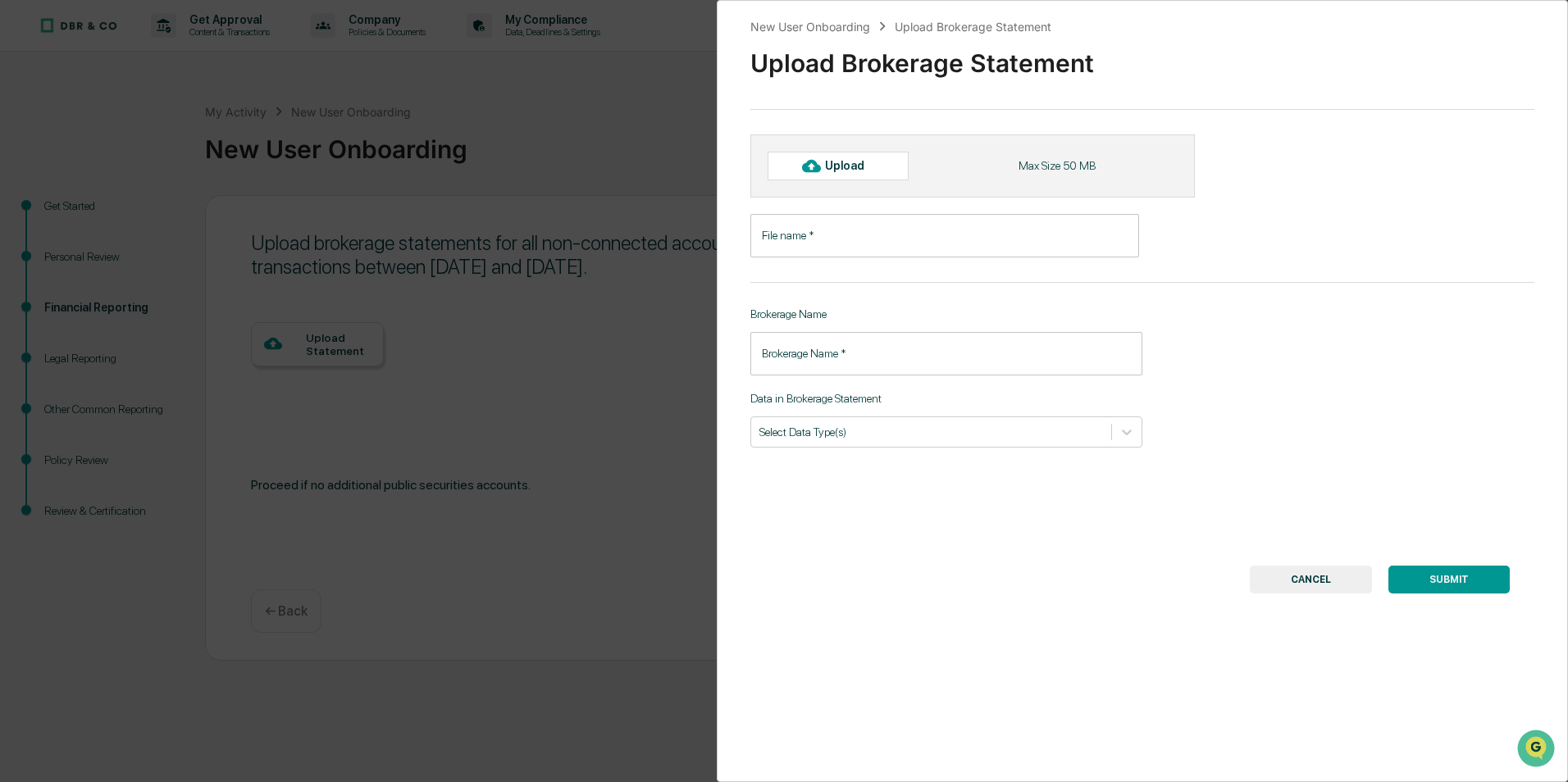
click at [891, 168] on div "Upload" at bounding box center [838, 166] width 141 height 27
type input "**********"
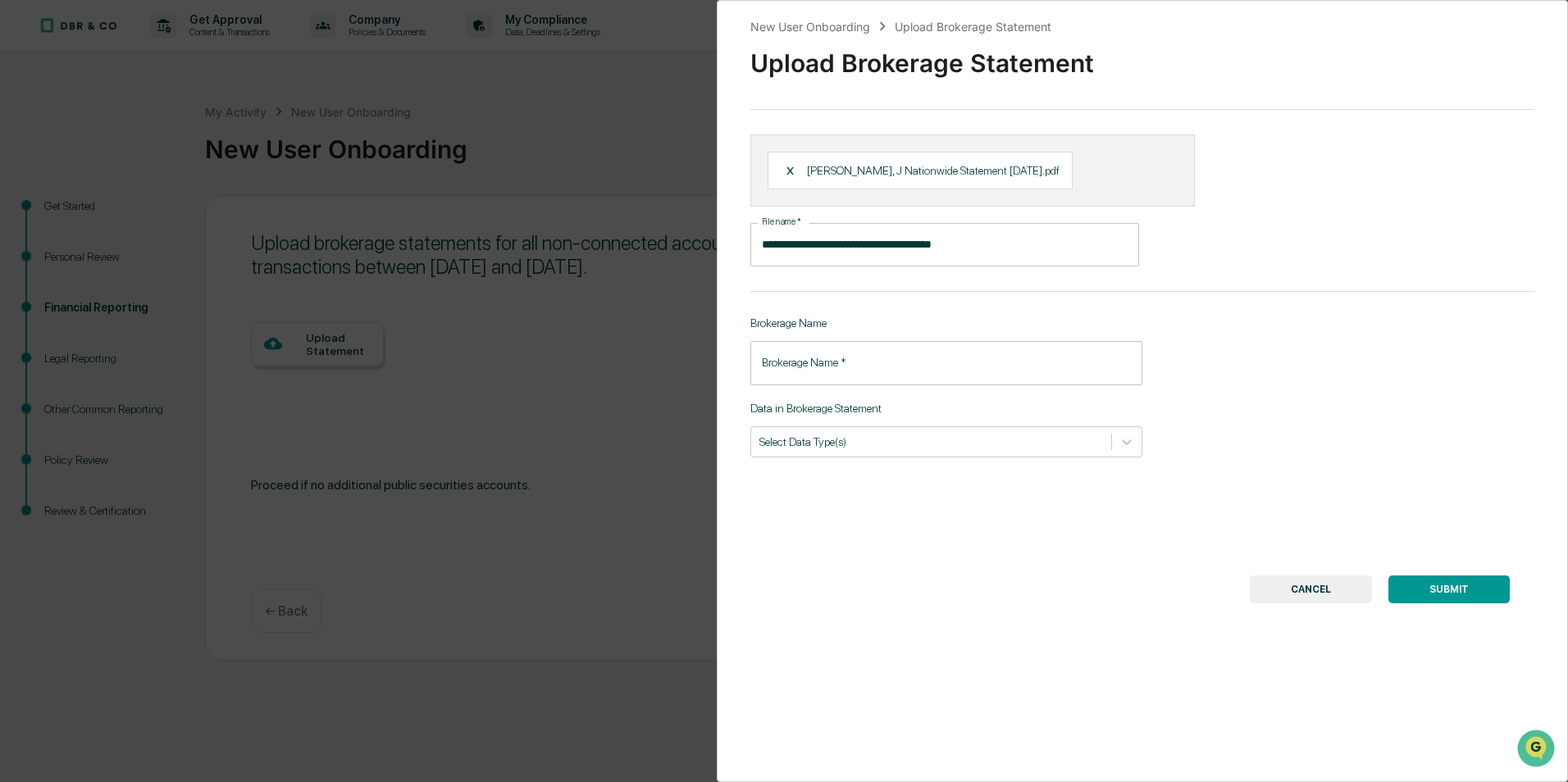
click at [767, 362] on input "Brokerage Name   *" at bounding box center [947, 363] width 392 height 43
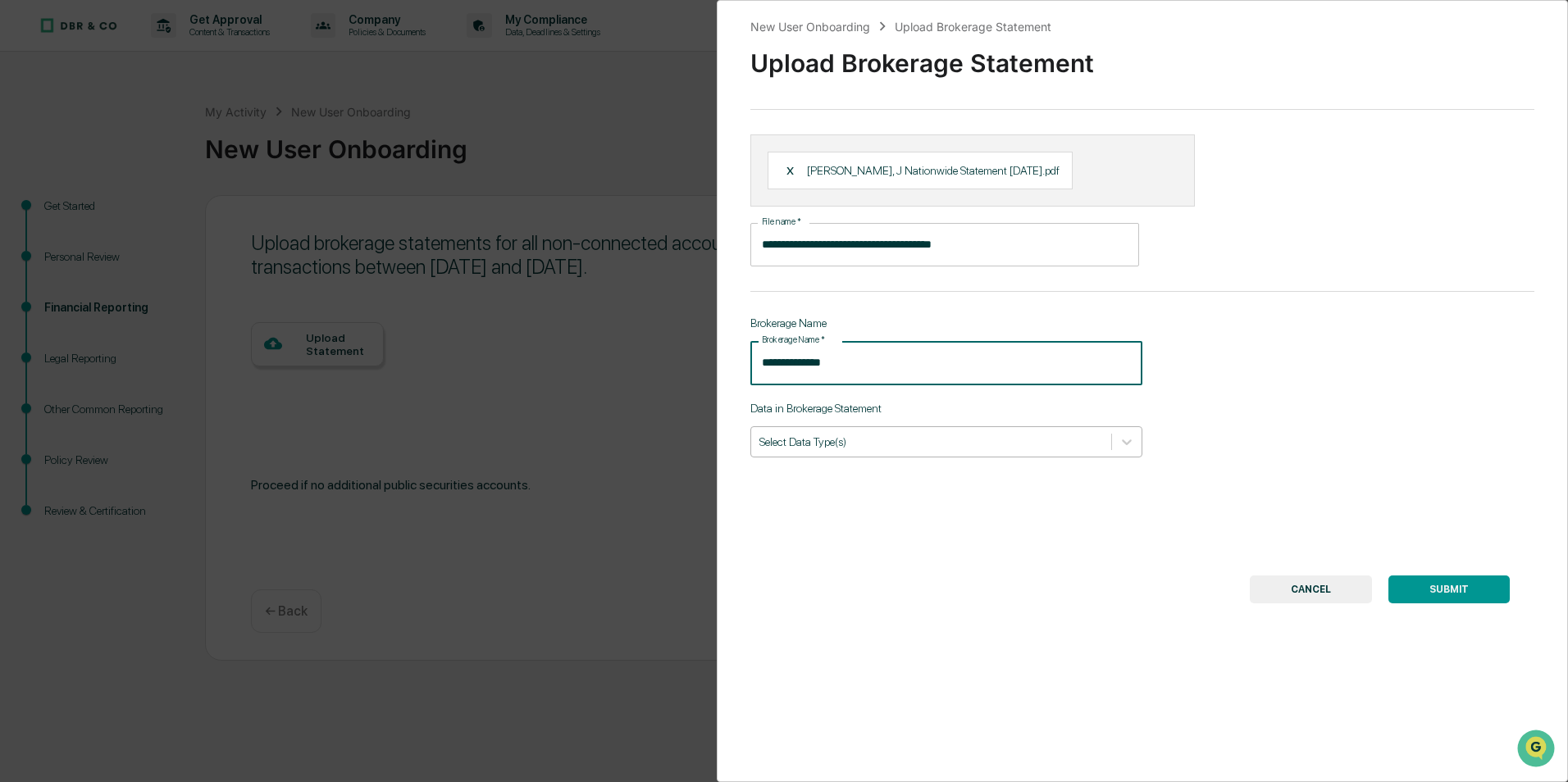
type input "**********"
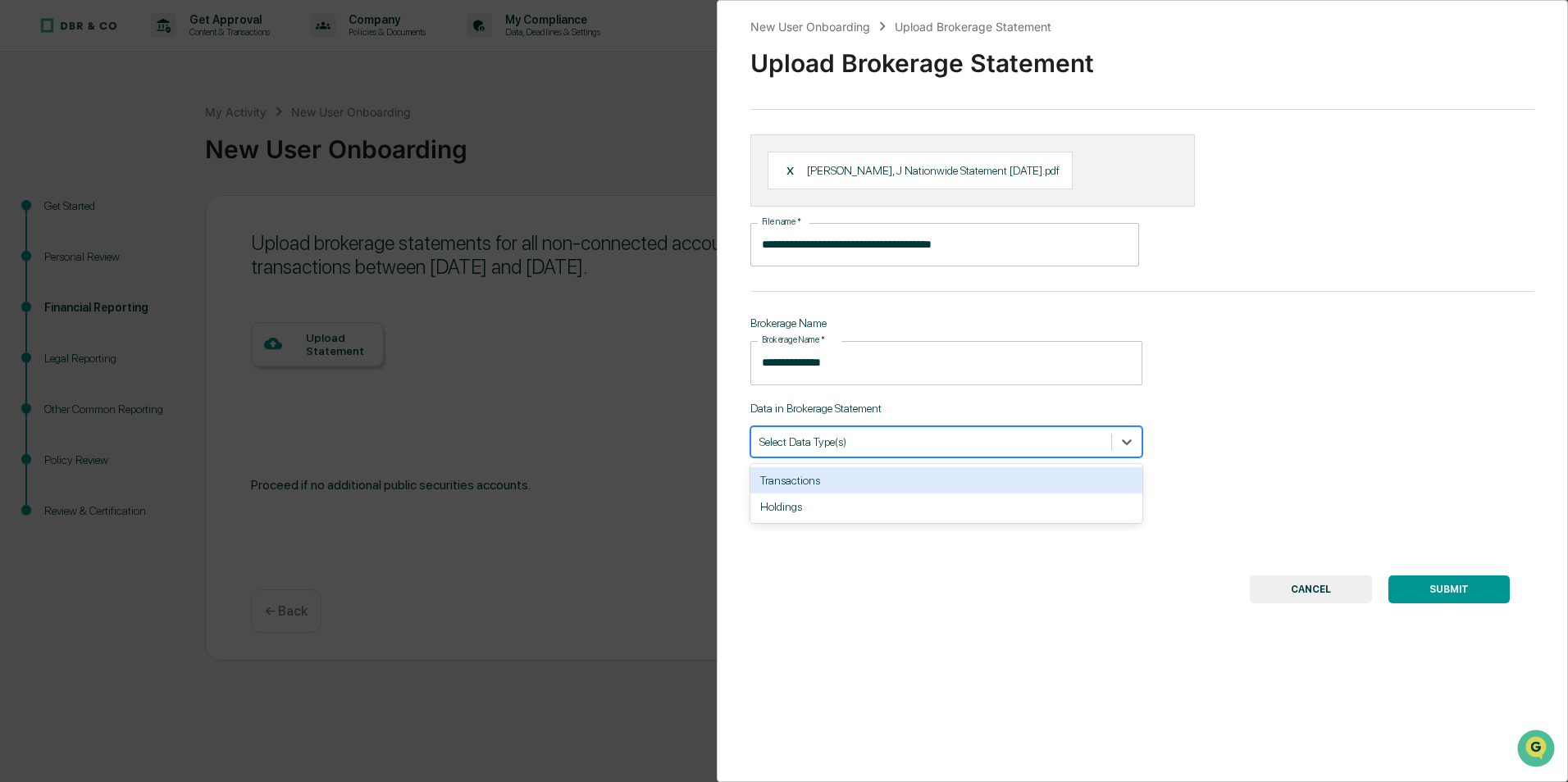
click at [789, 445] on div at bounding box center [931, 442] width 343 height 16
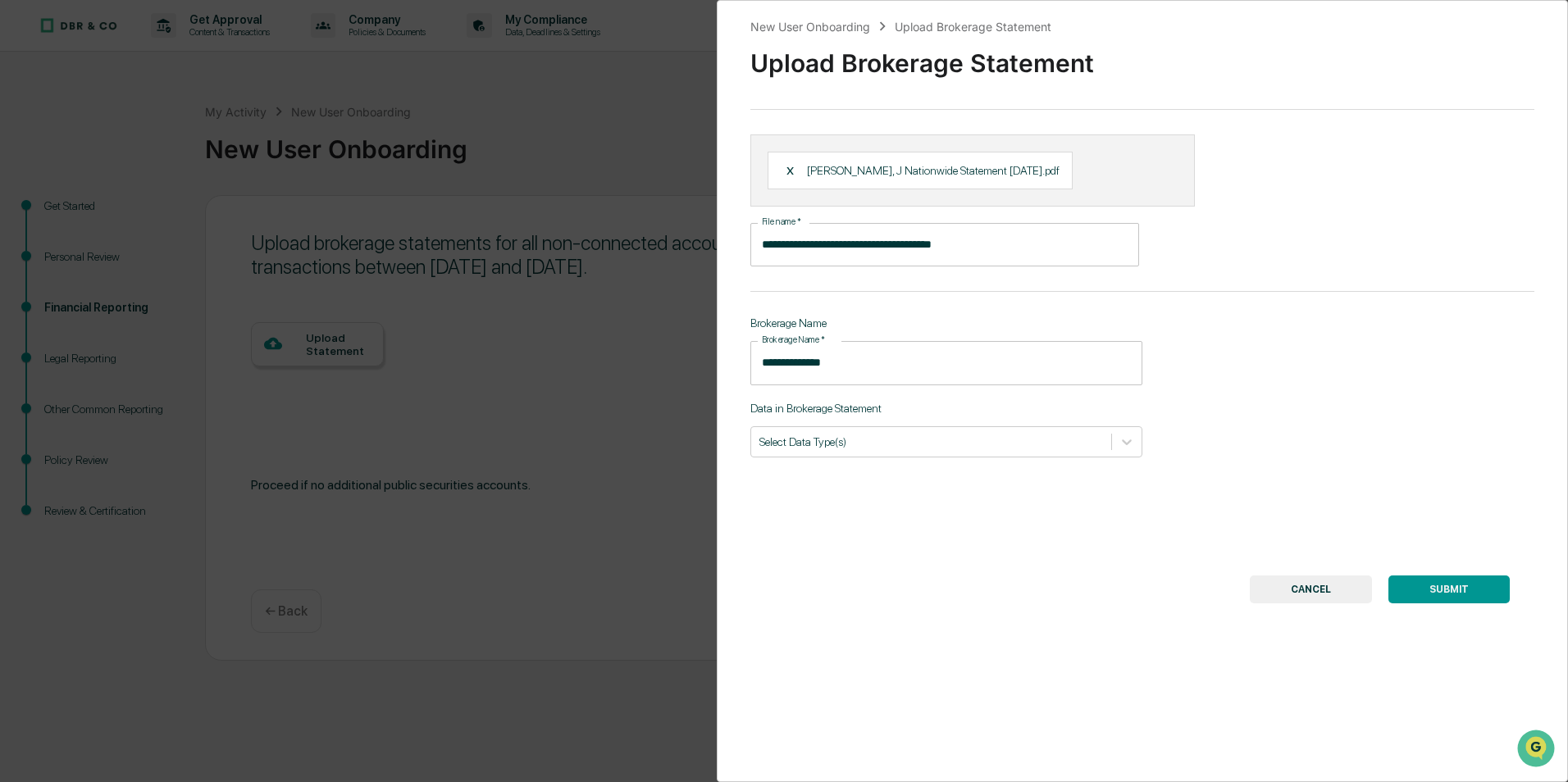
click at [937, 406] on p "Data in Brokerage Statement" at bounding box center [947, 408] width 392 height 13
click at [864, 443] on div at bounding box center [931, 442] width 343 height 16
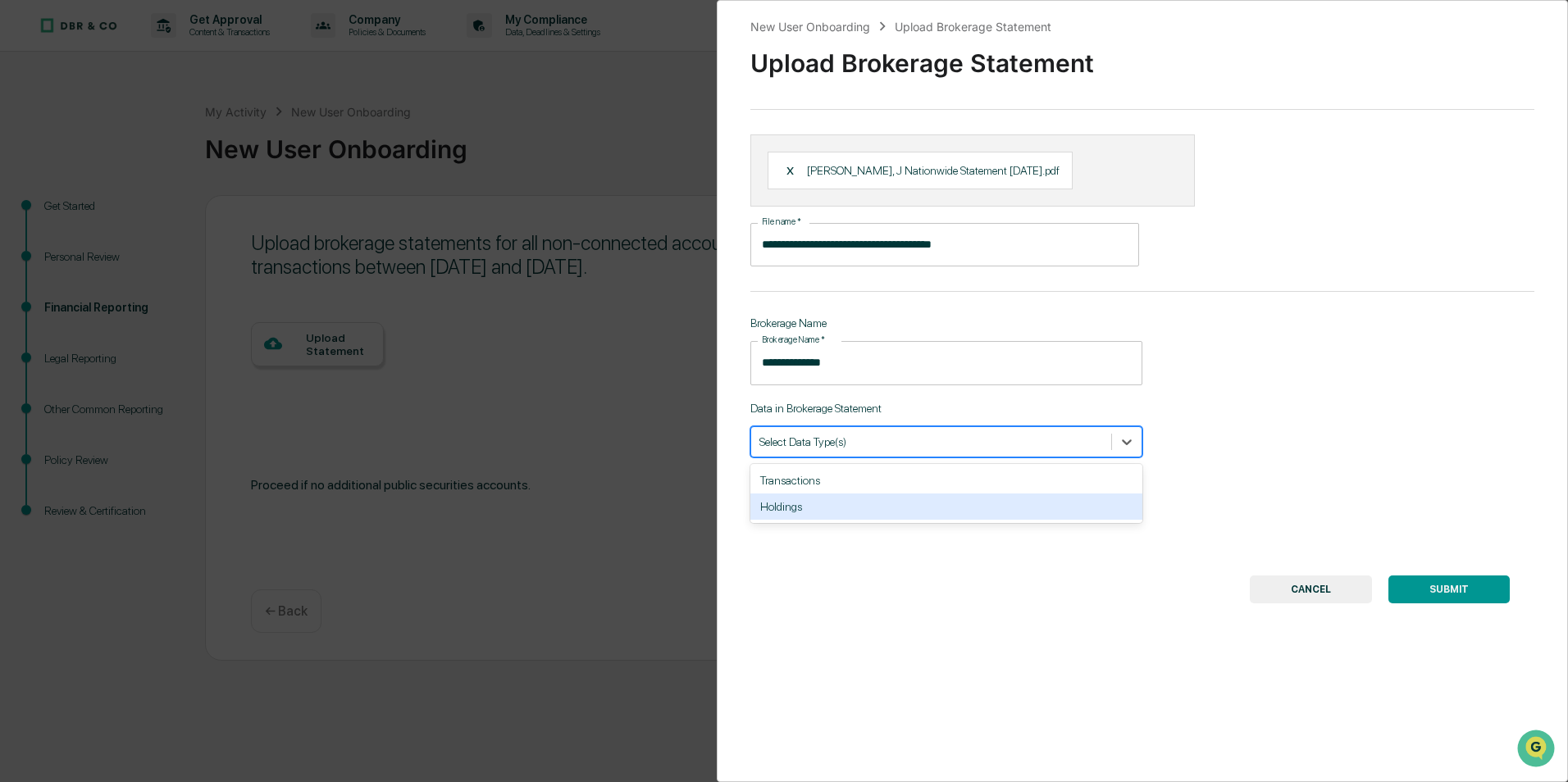
click at [836, 434] on div at bounding box center [931, 442] width 343 height 16
click at [837, 443] on div at bounding box center [931, 442] width 343 height 16
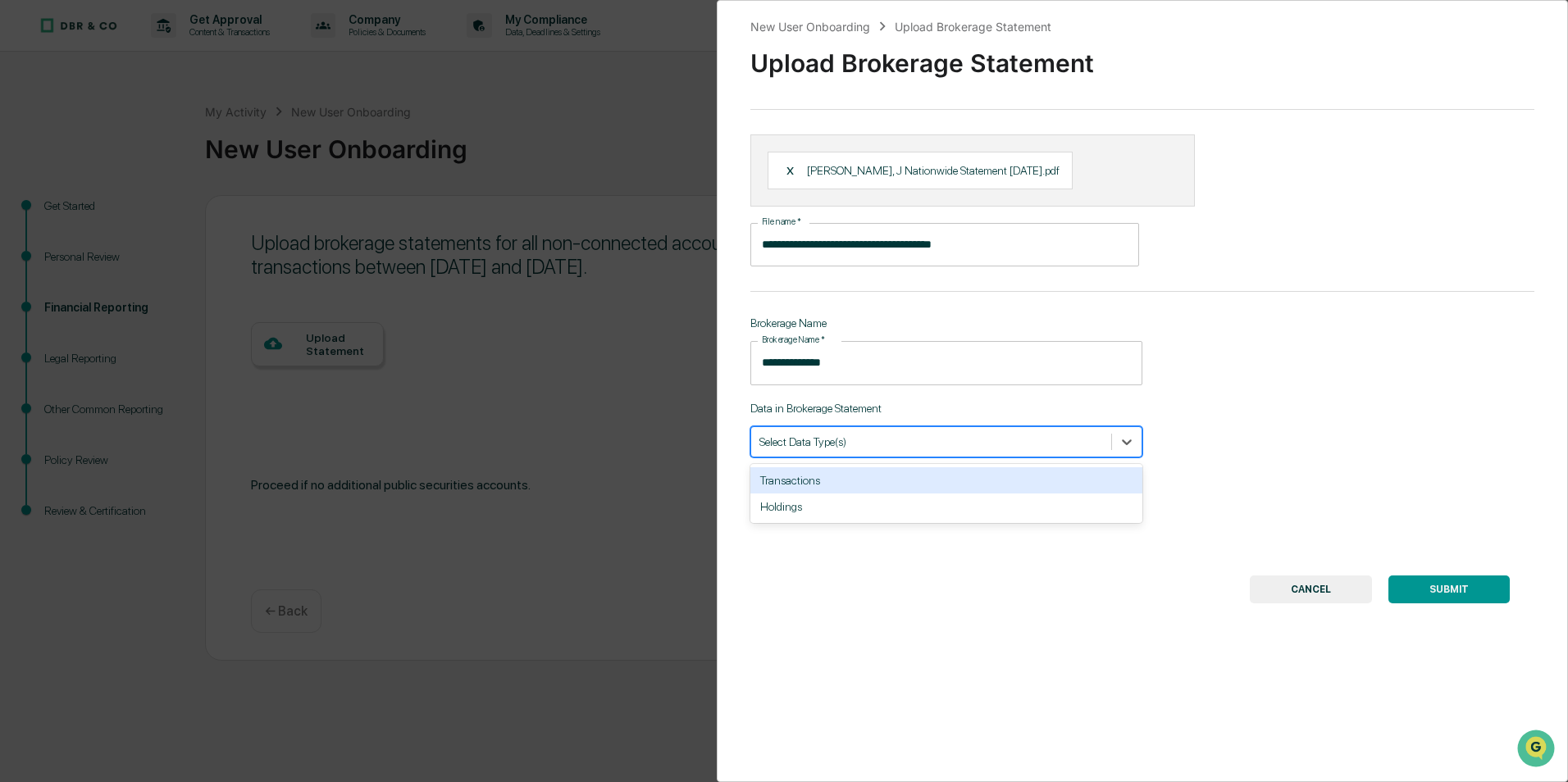
click at [866, 476] on div "Transactions" at bounding box center [947, 480] width 392 height 26
click at [850, 482] on div "Holdings" at bounding box center [947, 480] width 392 height 26
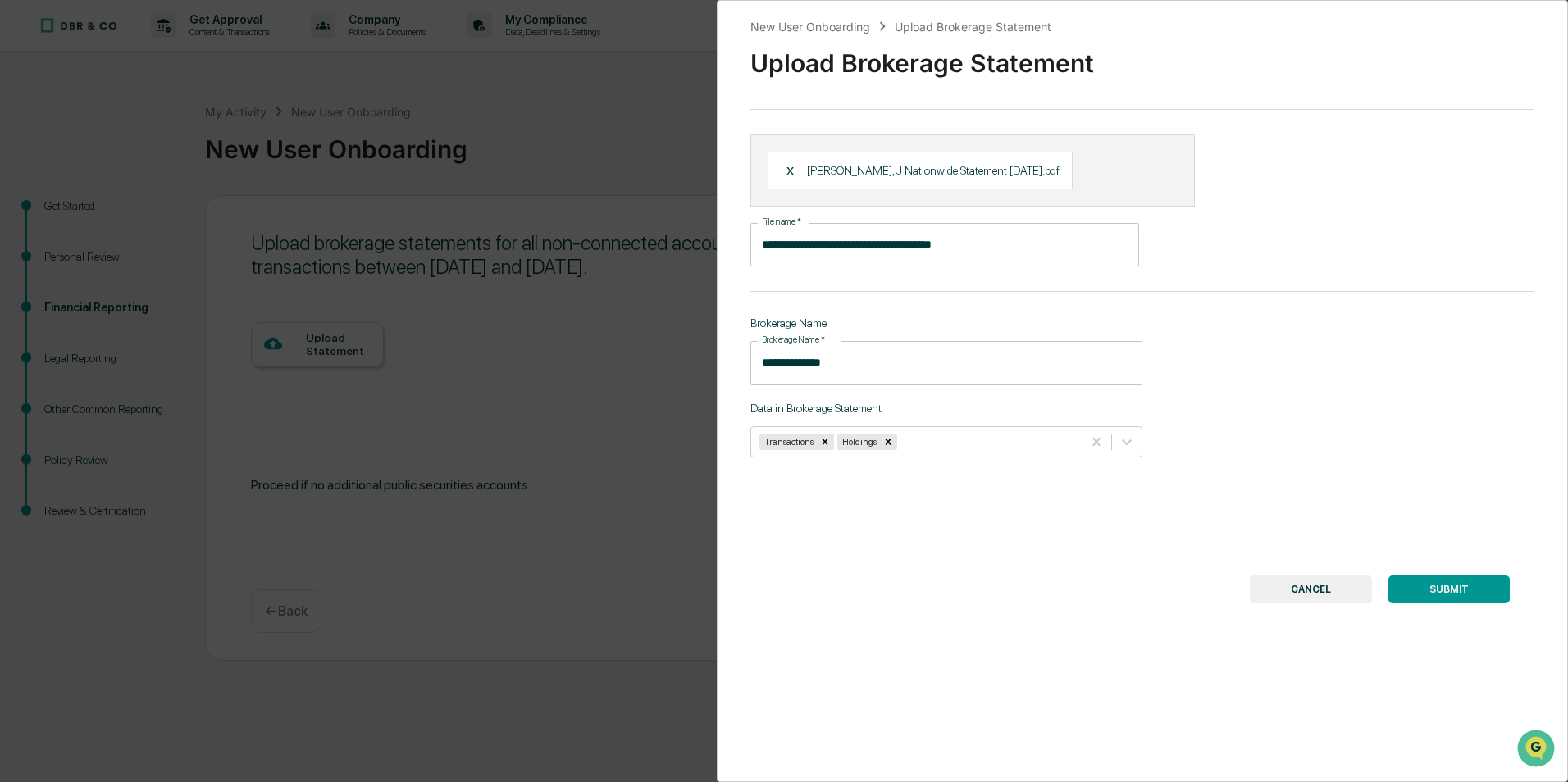
click at [1449, 590] on button "SUBMIT" at bounding box center [1449, 590] width 122 height 27
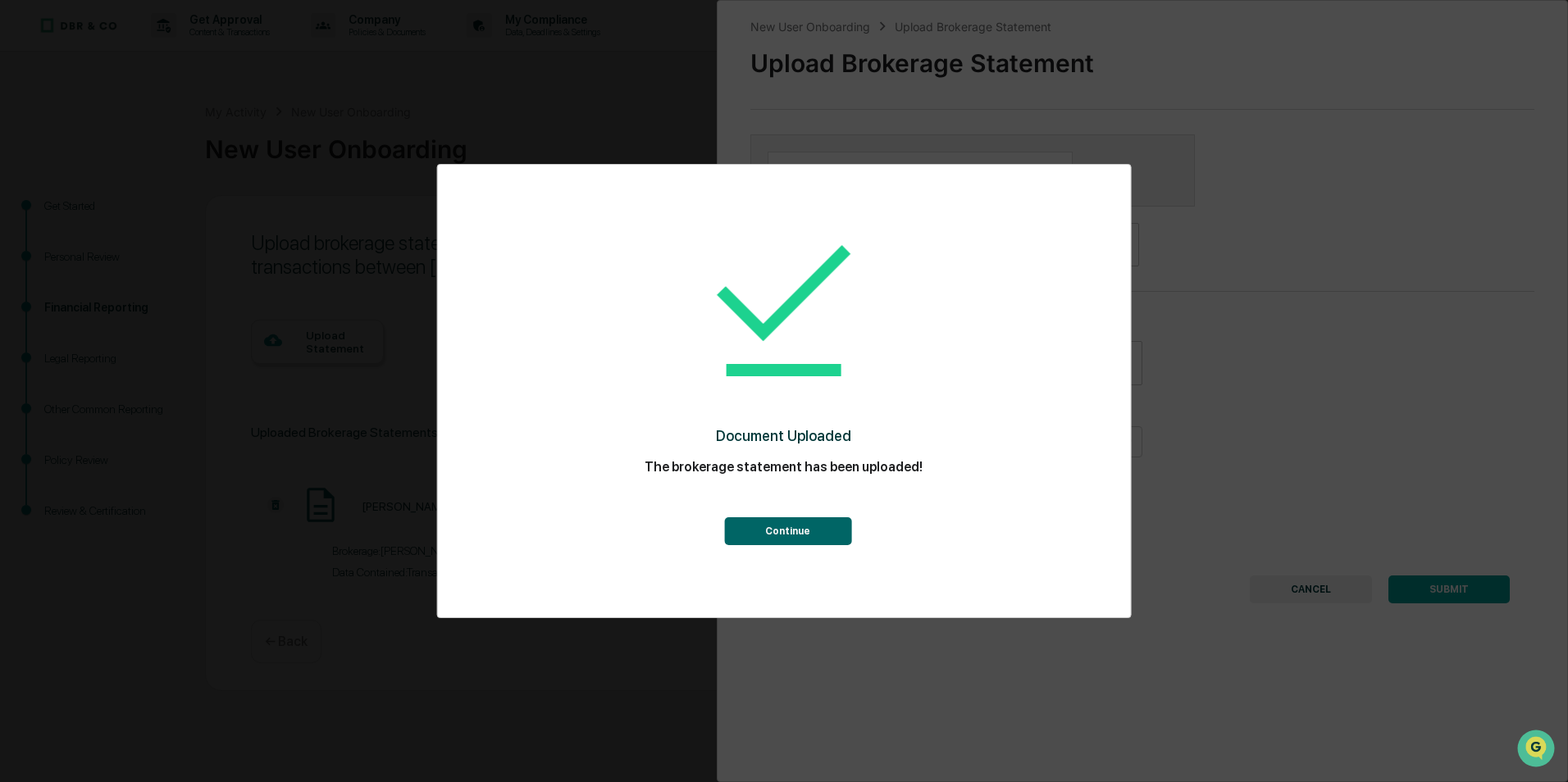
click at [778, 532] on button "Continue" at bounding box center [788, 531] width 128 height 27
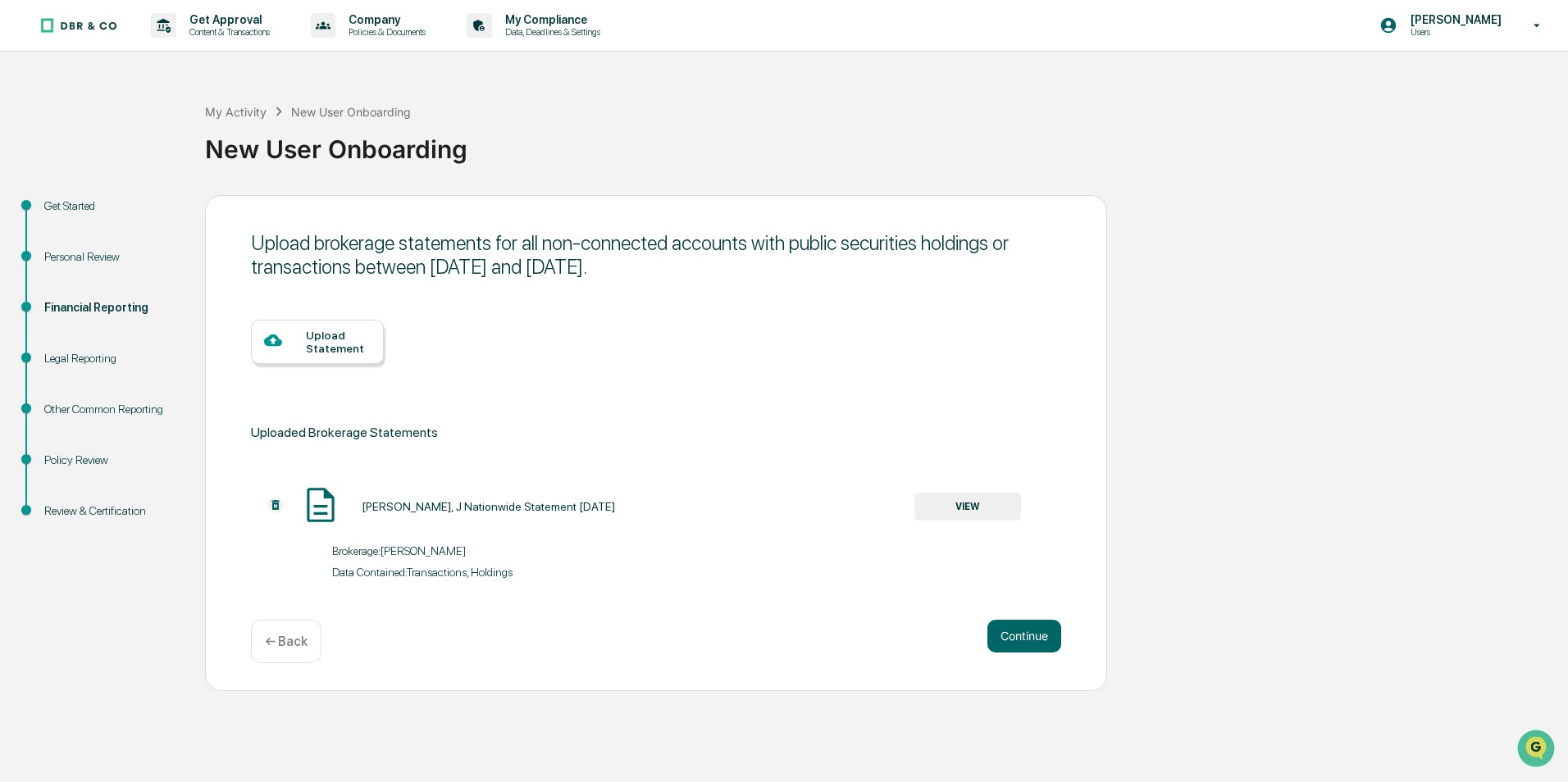
click at [314, 339] on div "Upload Statement" at bounding box center [339, 341] width 65 height 26
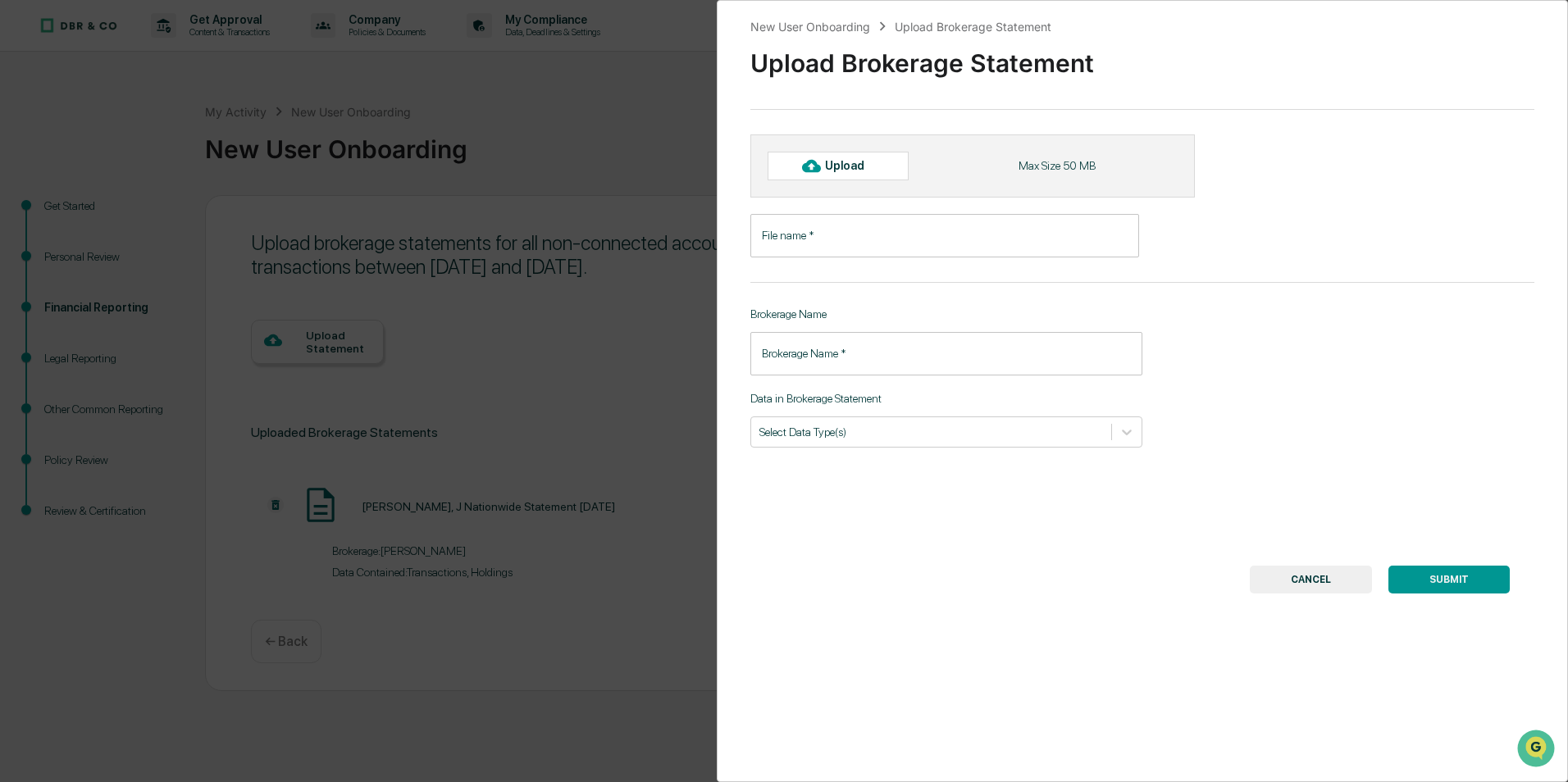
click at [864, 172] on div "Upload" at bounding box center [852, 165] width 53 height 13
type input "**********"
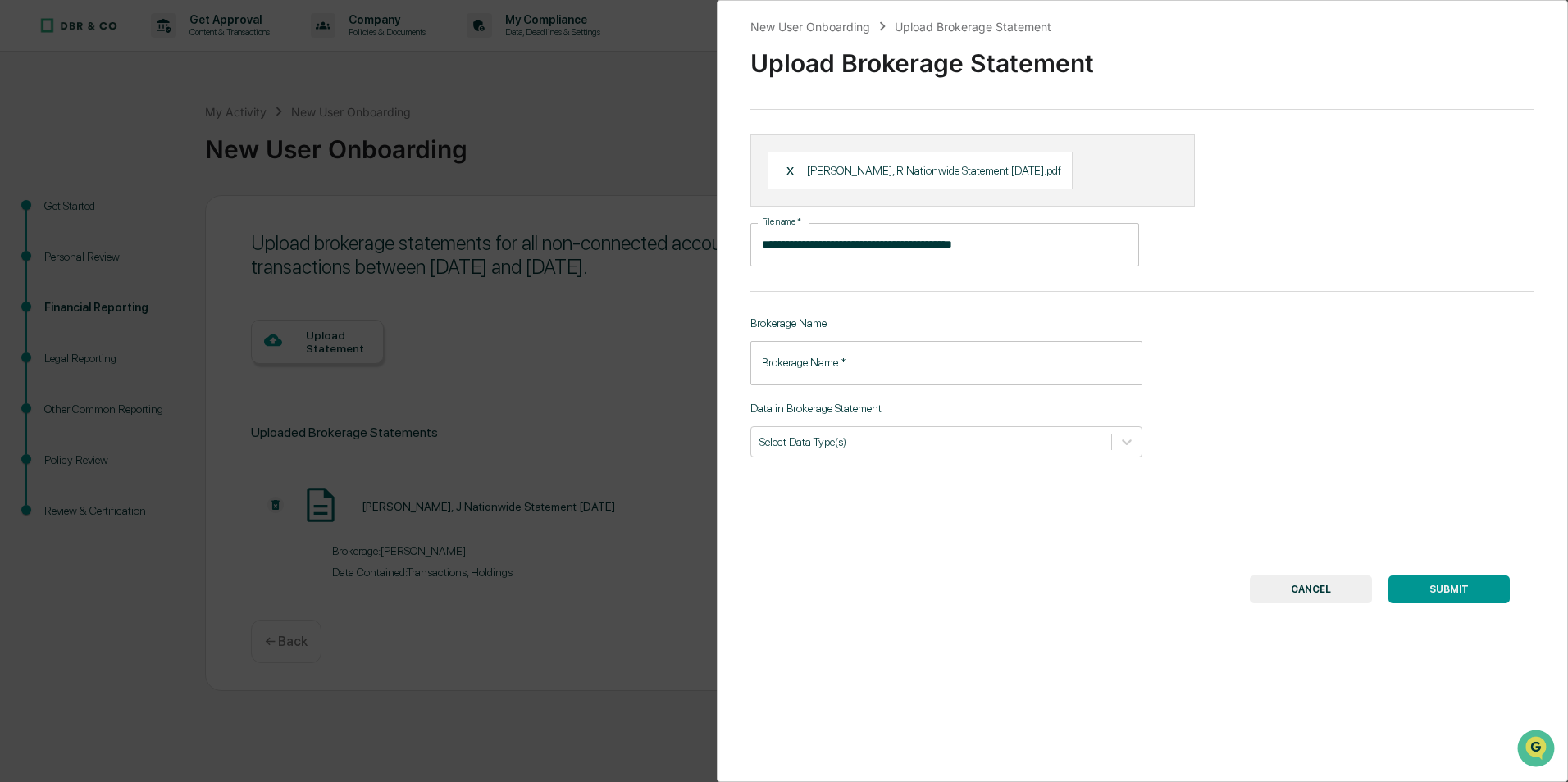
click at [790, 365] on input "Brokerage Name   *" at bounding box center [947, 363] width 392 height 43
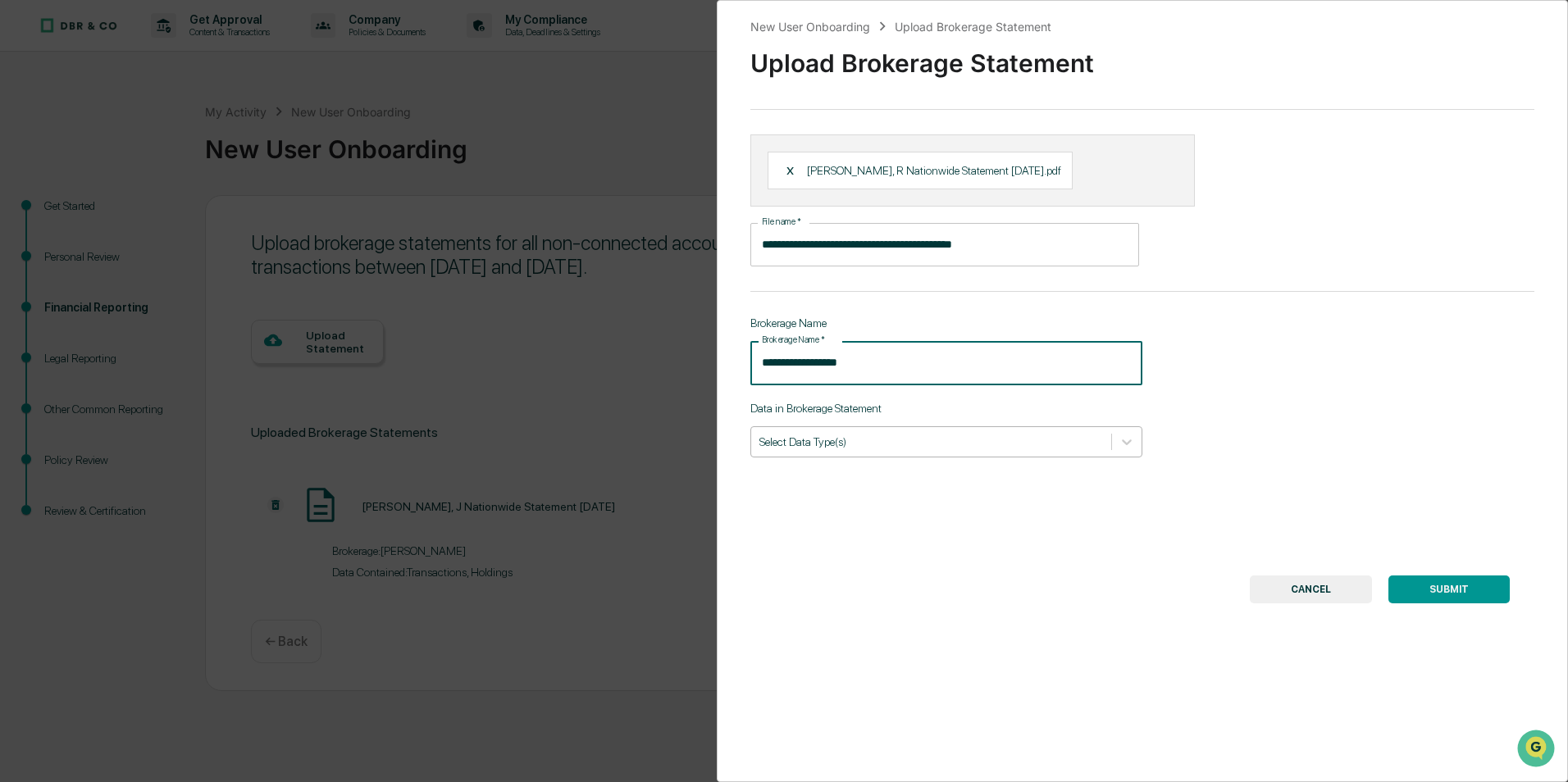
type input "**********"
click at [817, 447] on div at bounding box center [931, 442] width 343 height 16
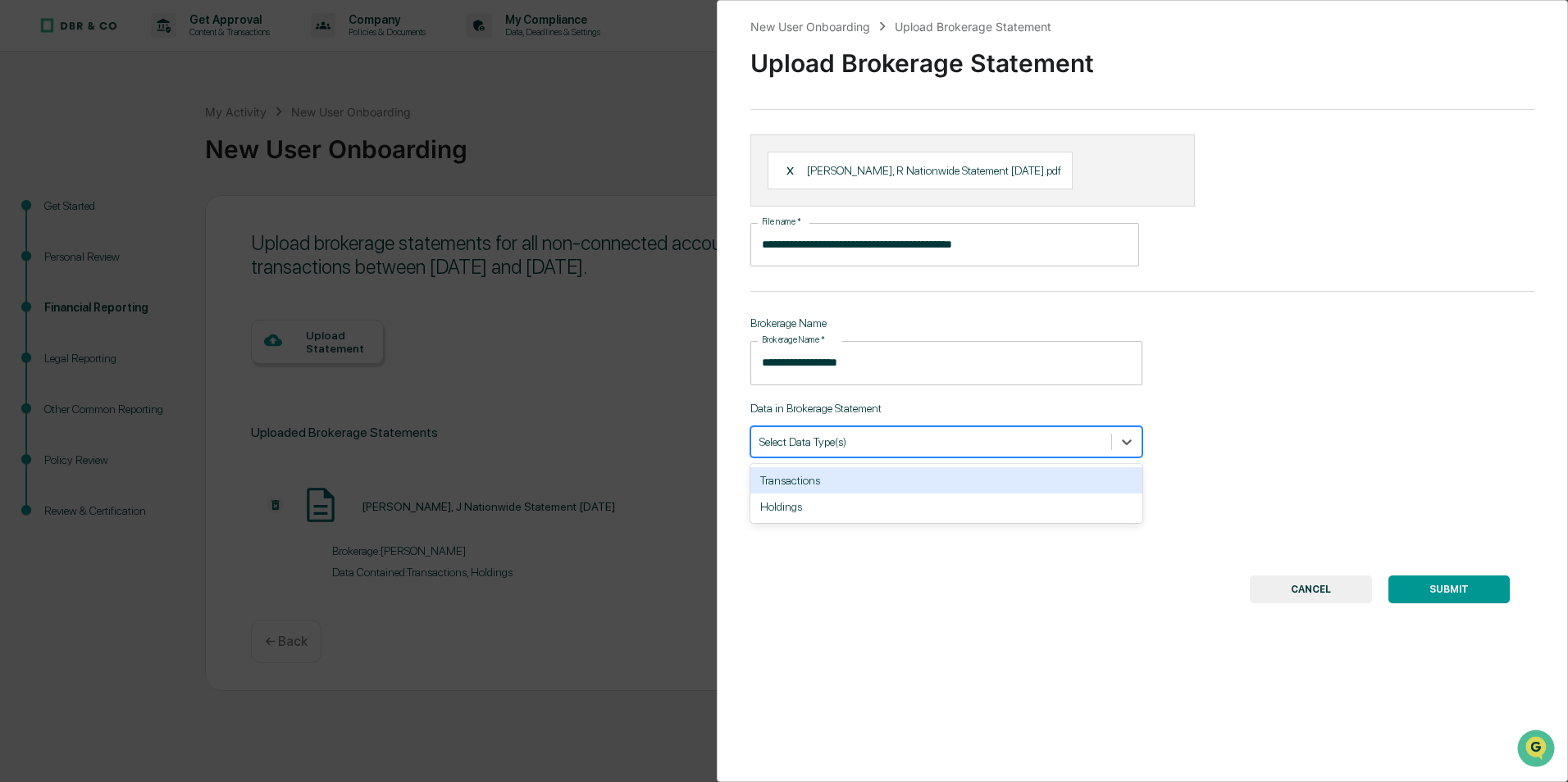
click at [815, 485] on div "Transactions" at bounding box center [947, 480] width 392 height 26
click at [778, 485] on div "Holdings" at bounding box center [947, 480] width 392 height 26
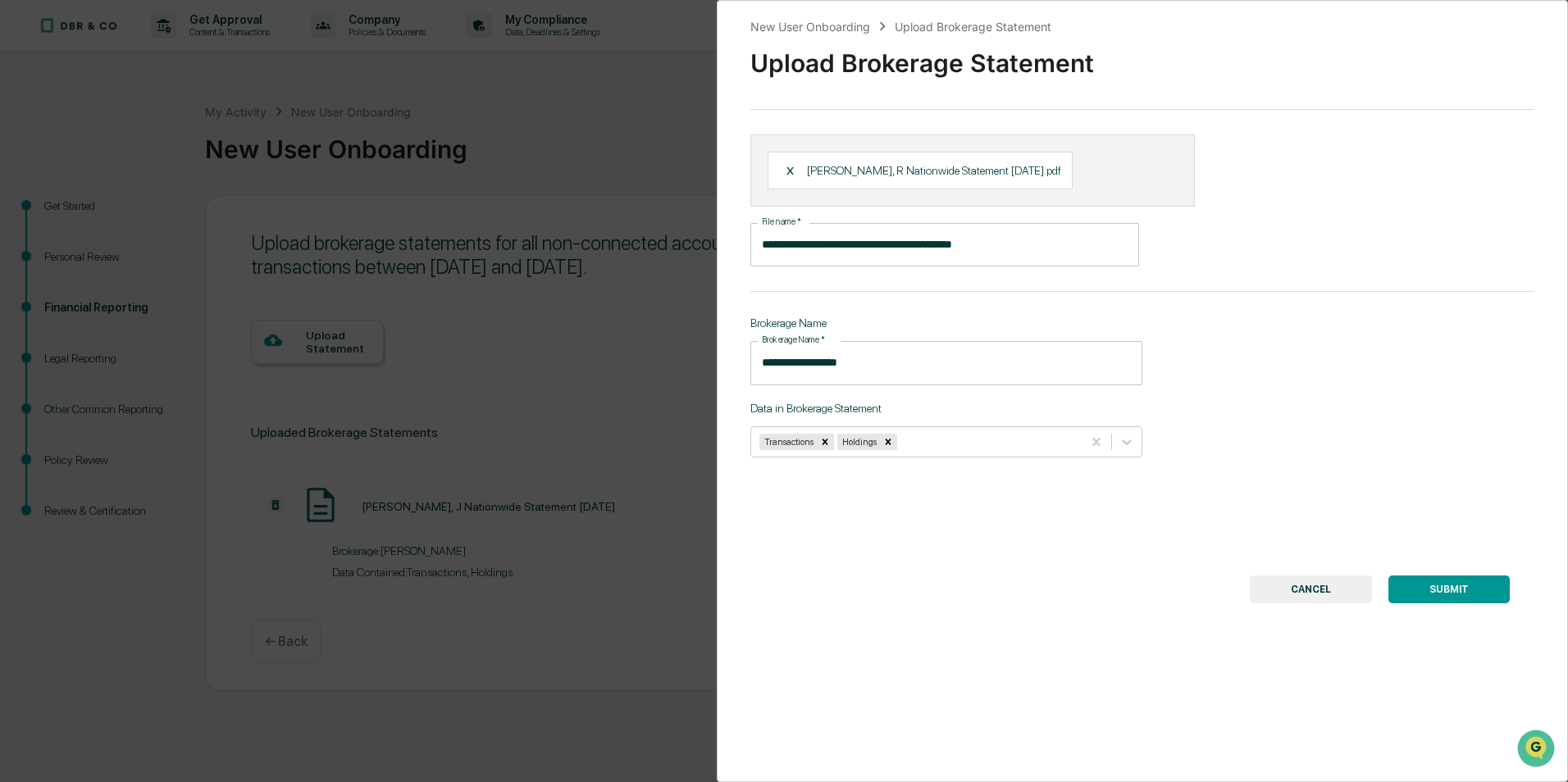
click at [1450, 589] on button "SUBMIT" at bounding box center [1449, 590] width 122 height 27
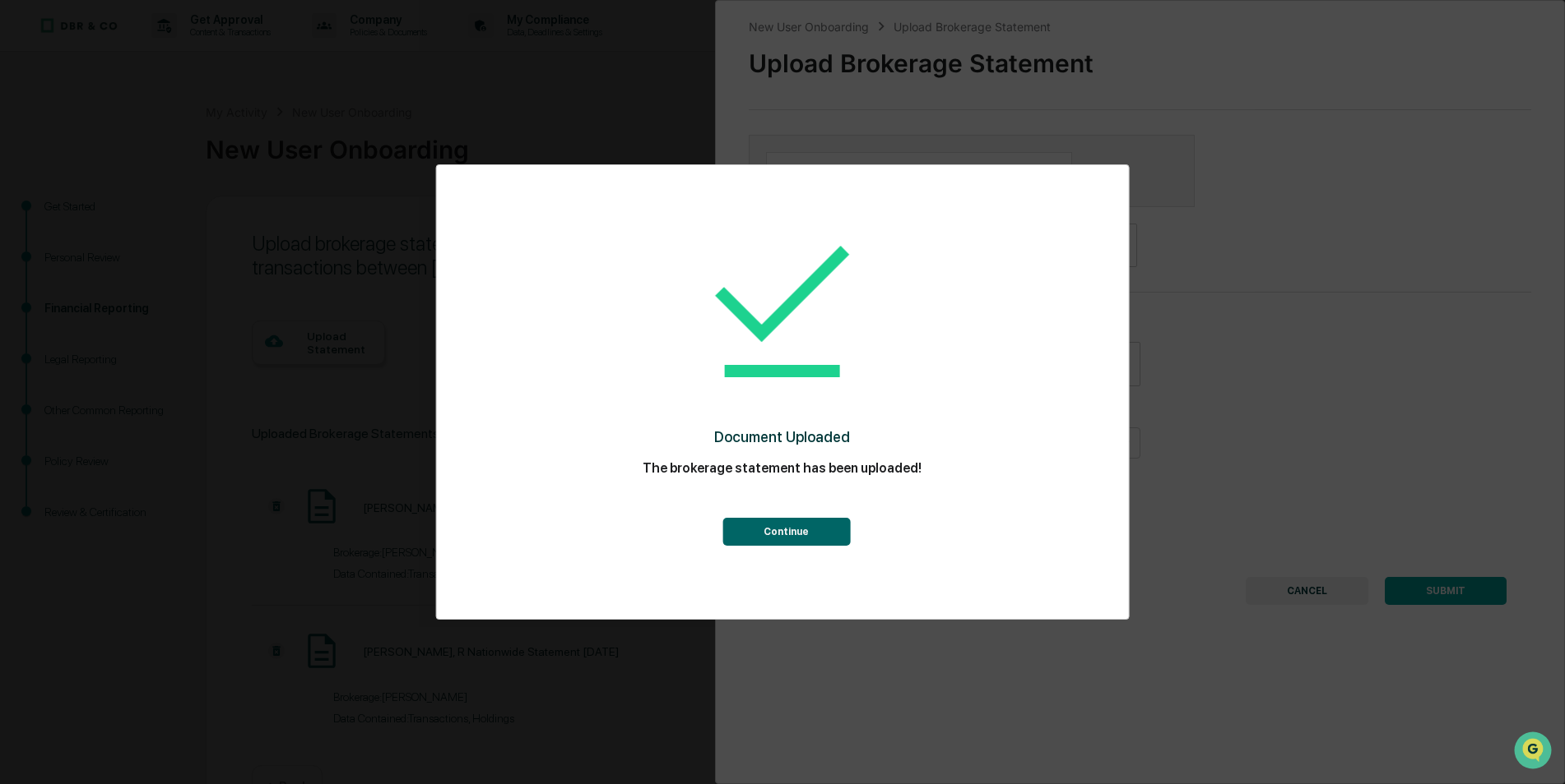
click at [812, 528] on button "Continue" at bounding box center [786, 532] width 128 height 28
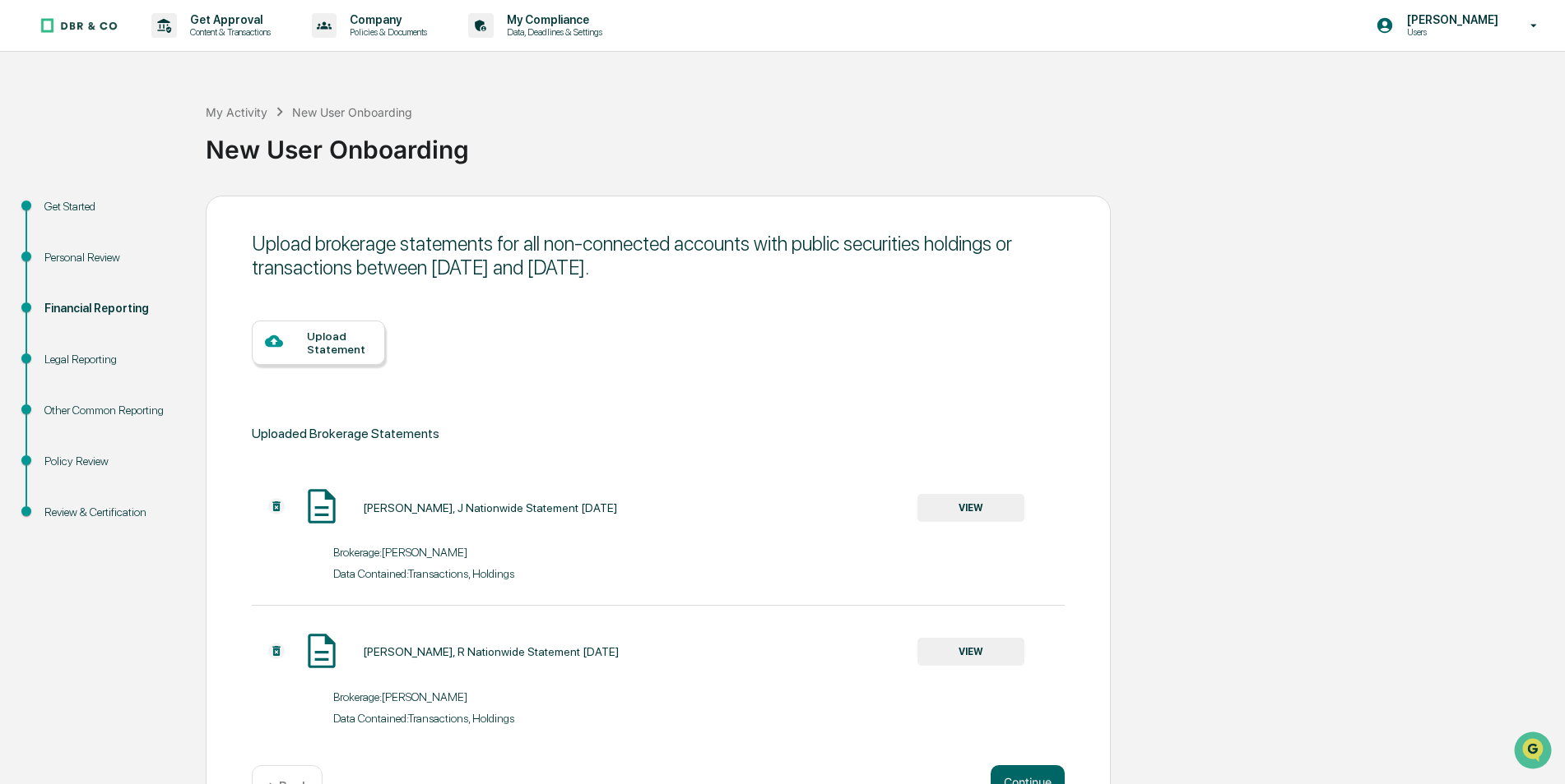
scroll to position [52, 0]
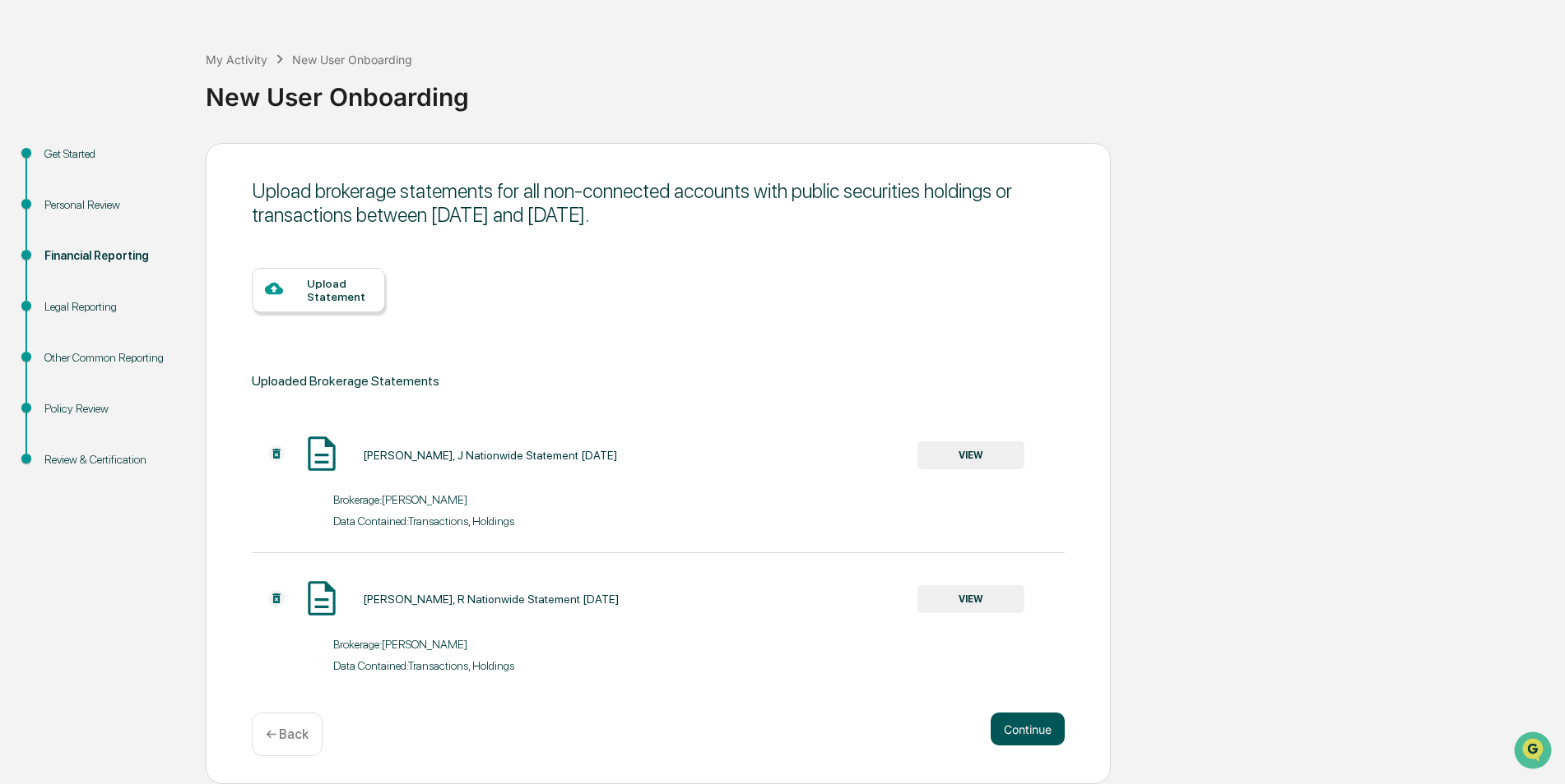
click at [1027, 728] on button "Continue" at bounding box center [1027, 729] width 74 height 32
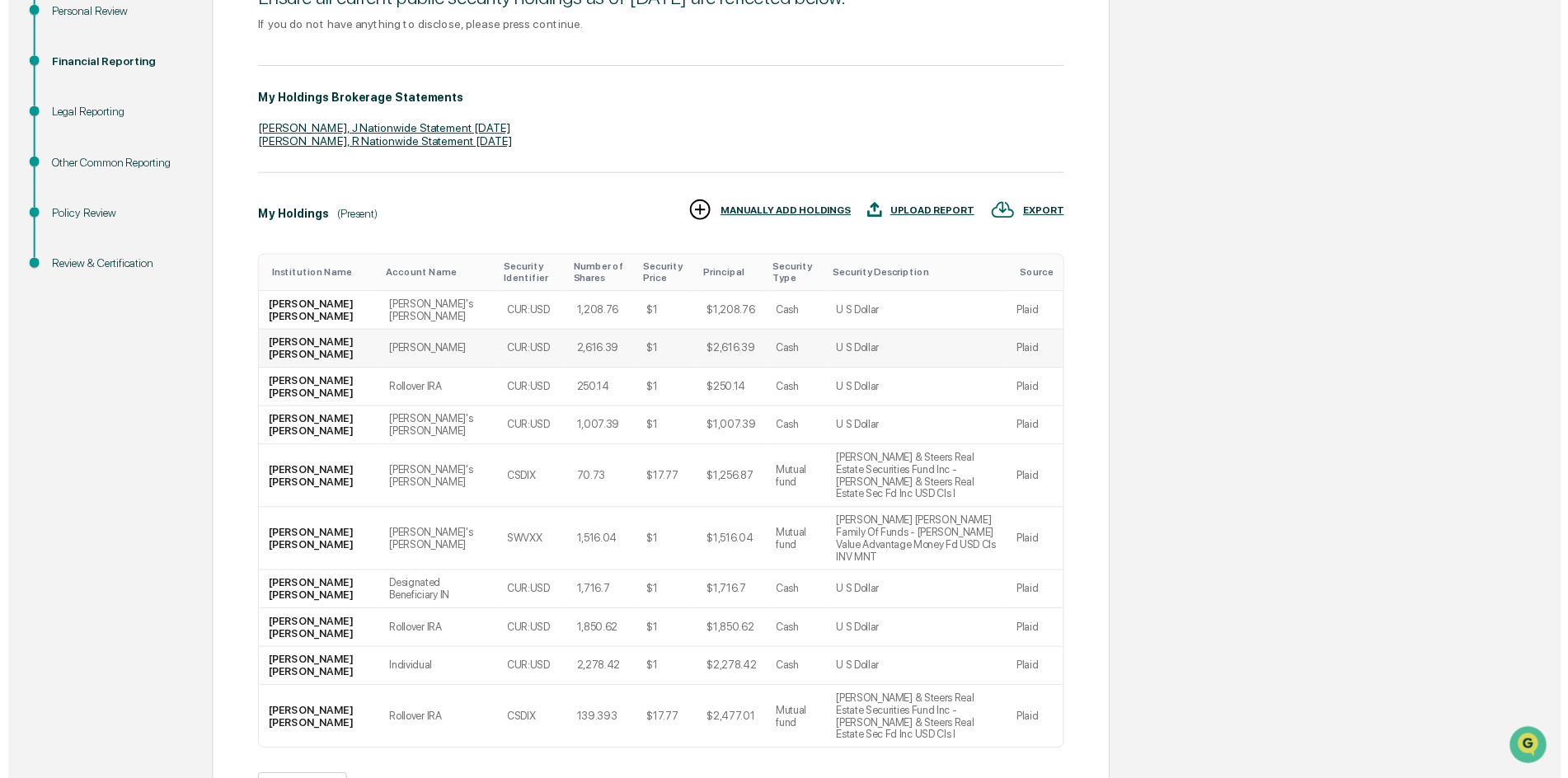
scroll to position [286, 0]
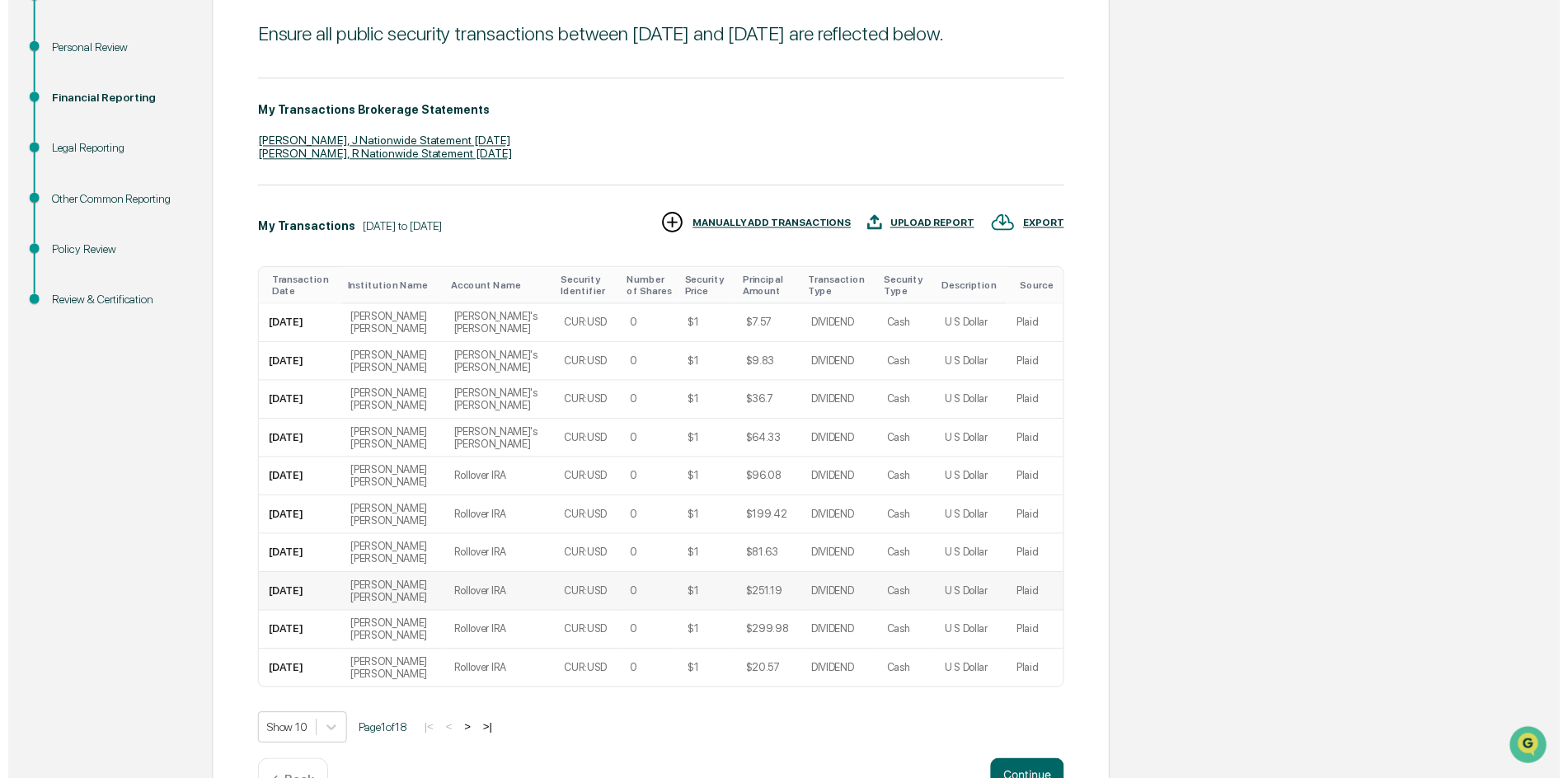
scroll to position [262, 0]
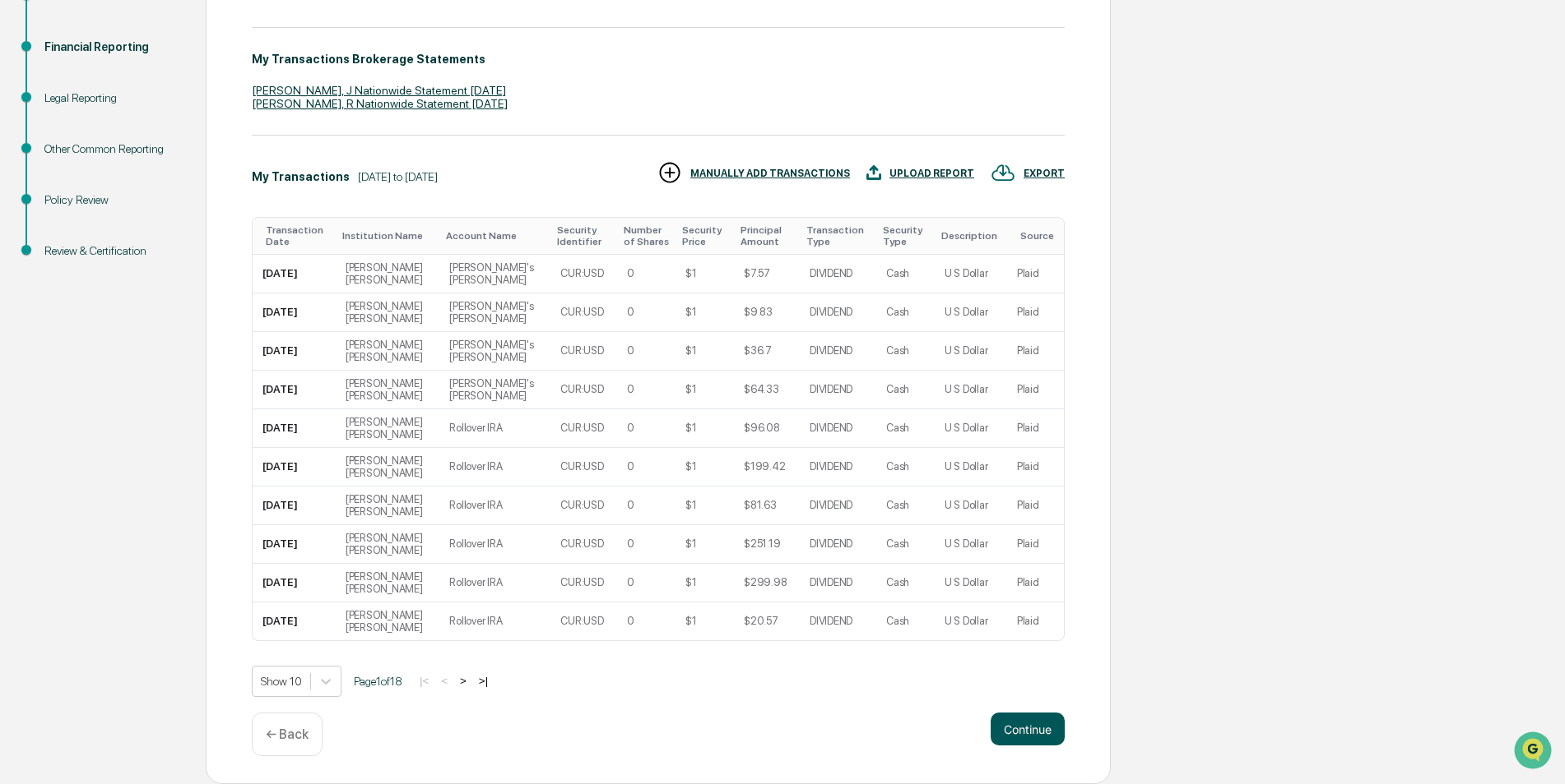
click at [1050, 726] on button "Continue" at bounding box center [1027, 729] width 74 height 32
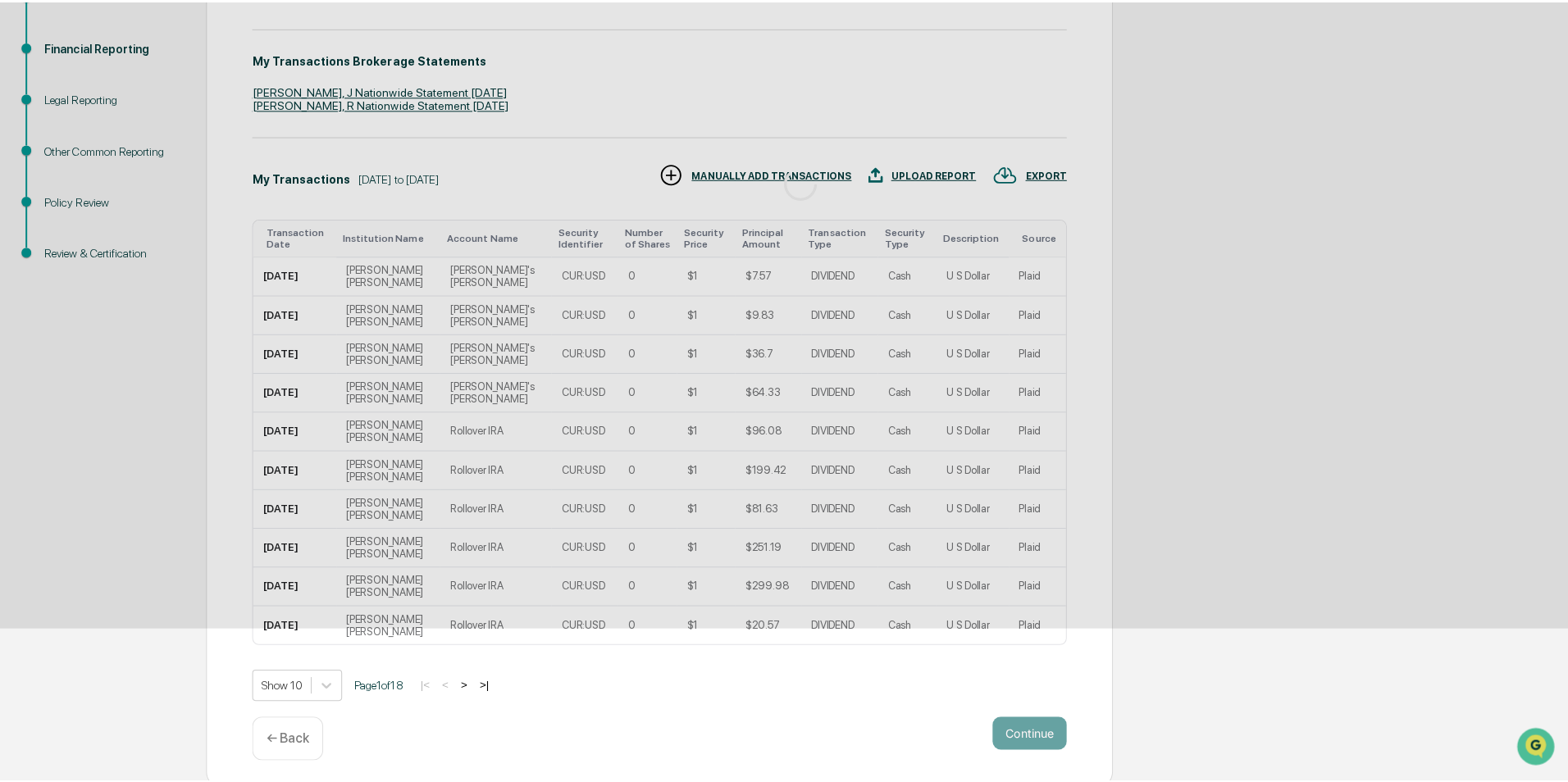
scroll to position [0, 0]
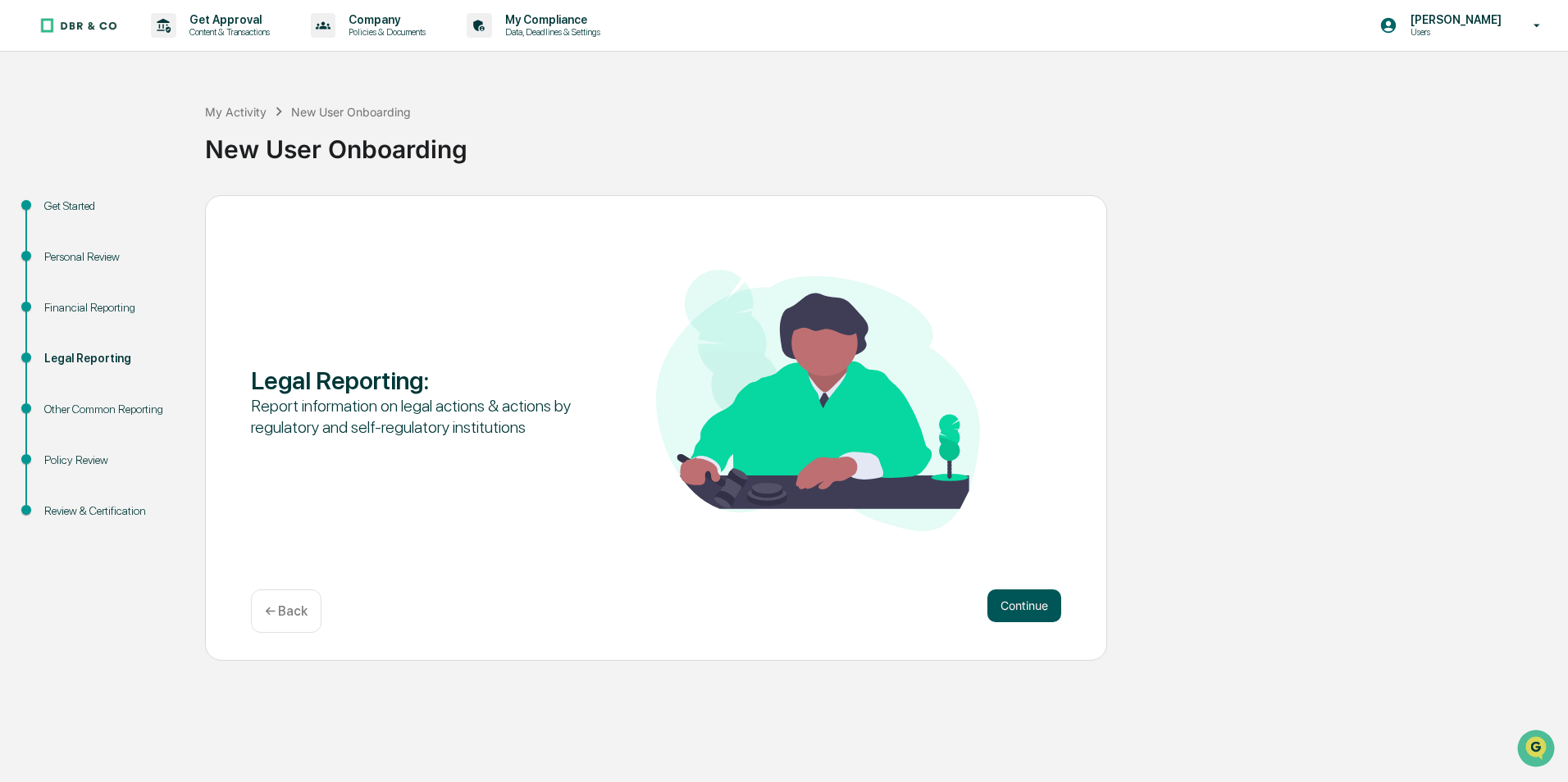
click at [1031, 603] on button "Continue" at bounding box center [1023, 605] width 74 height 32
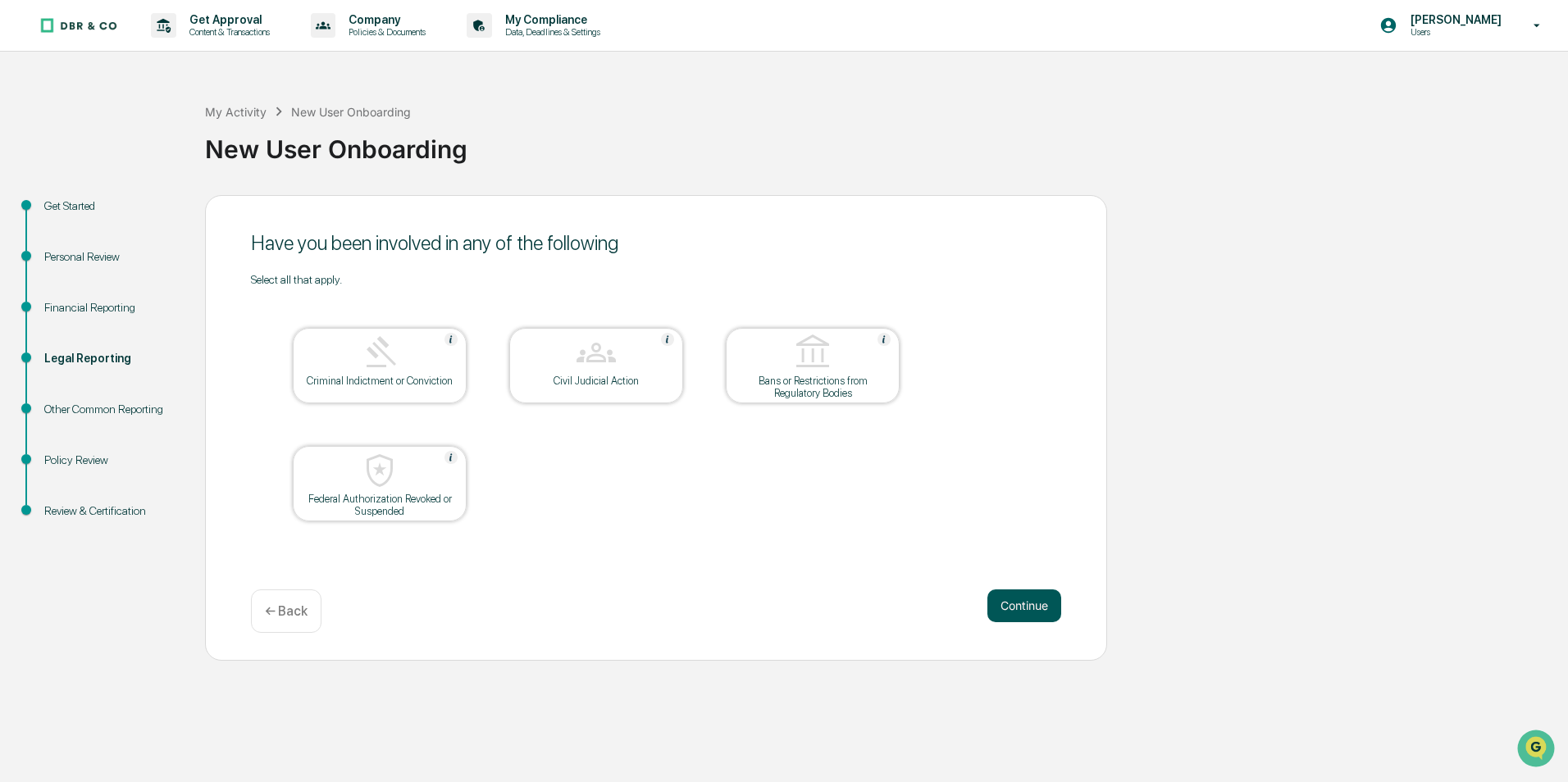
click at [1032, 605] on button "Continue" at bounding box center [1023, 605] width 74 height 32
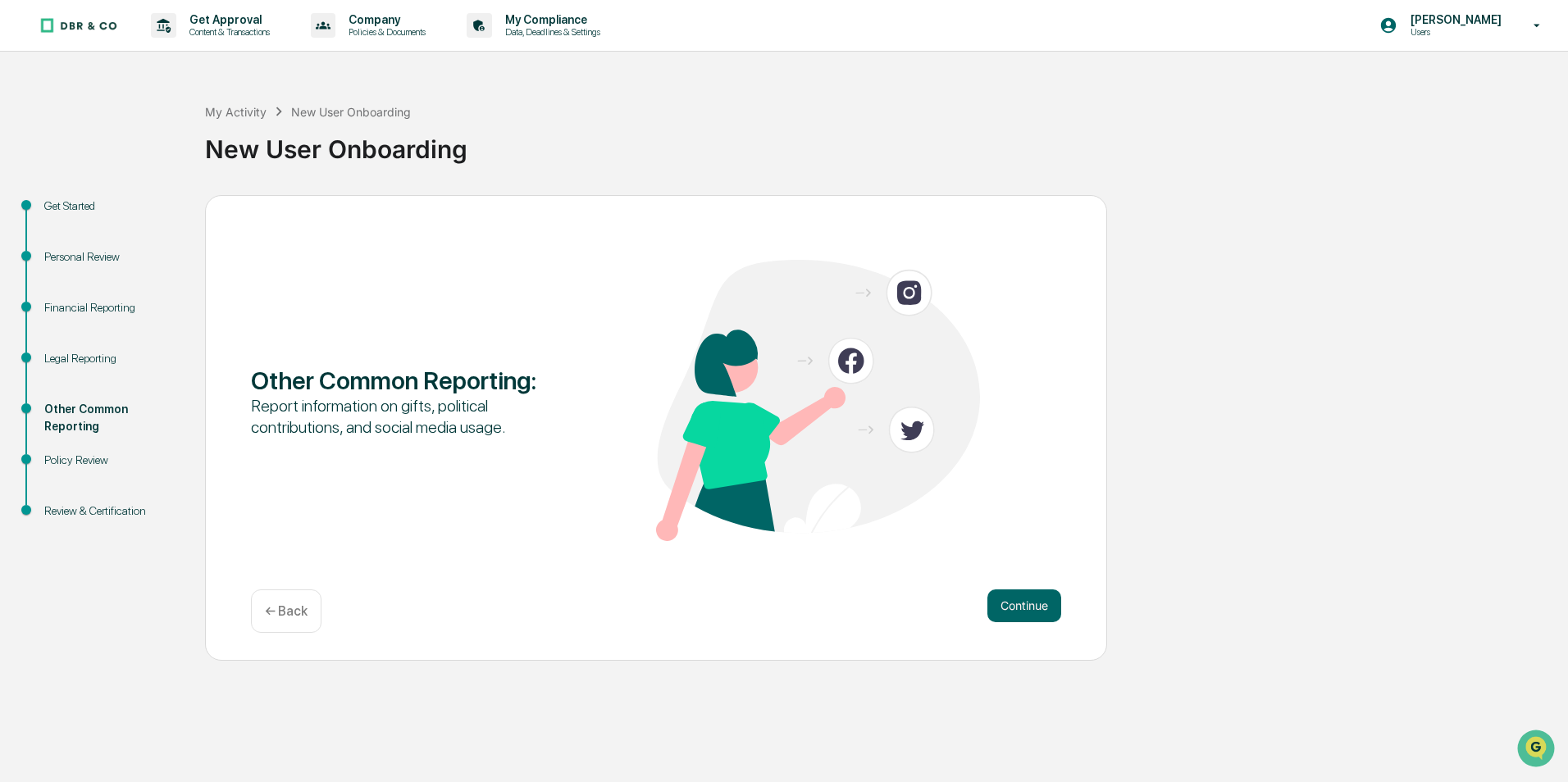
click at [1031, 605] on button "Continue" at bounding box center [1023, 605] width 74 height 32
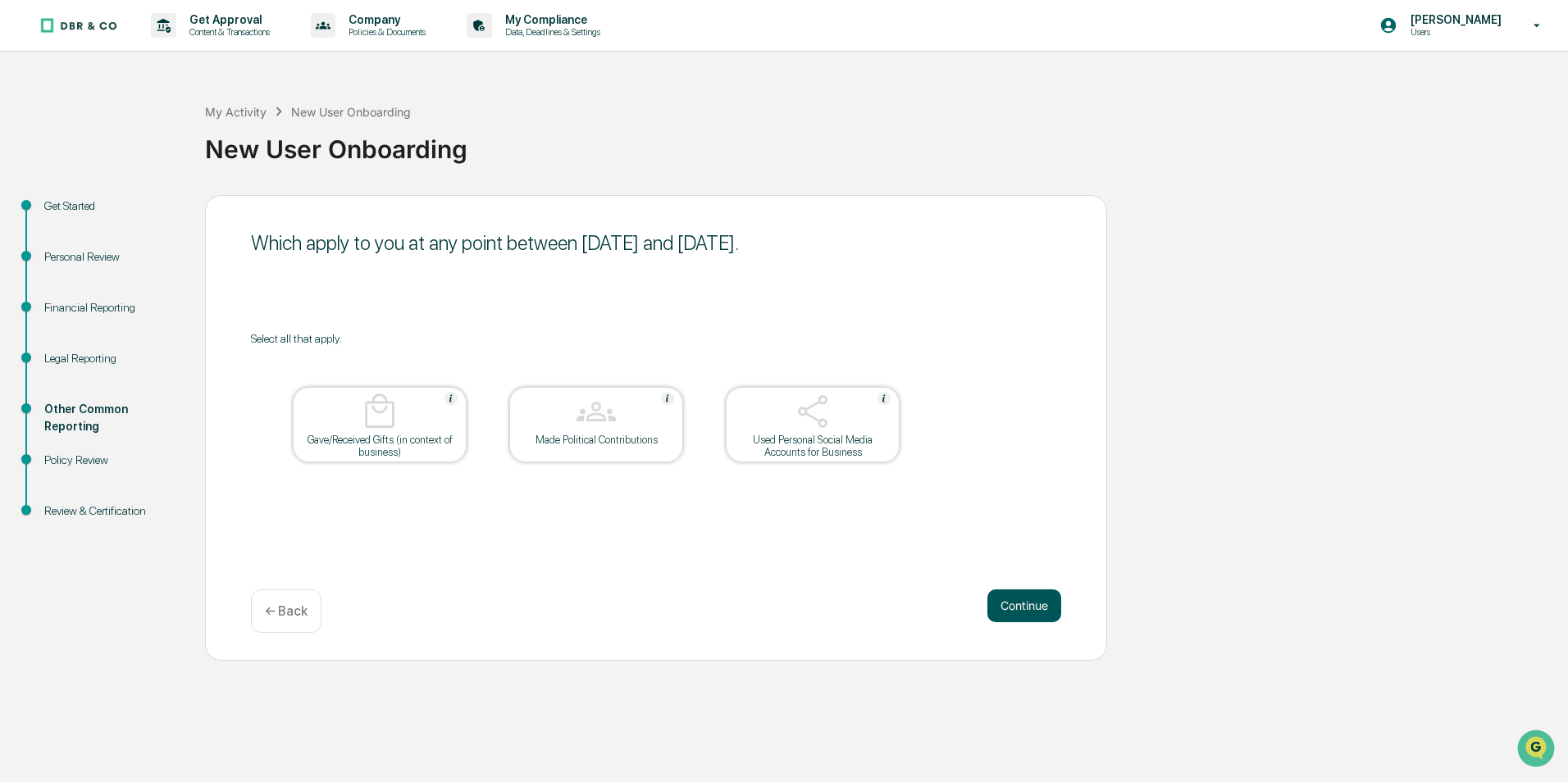
click at [1031, 607] on button "Continue" at bounding box center [1023, 605] width 74 height 32
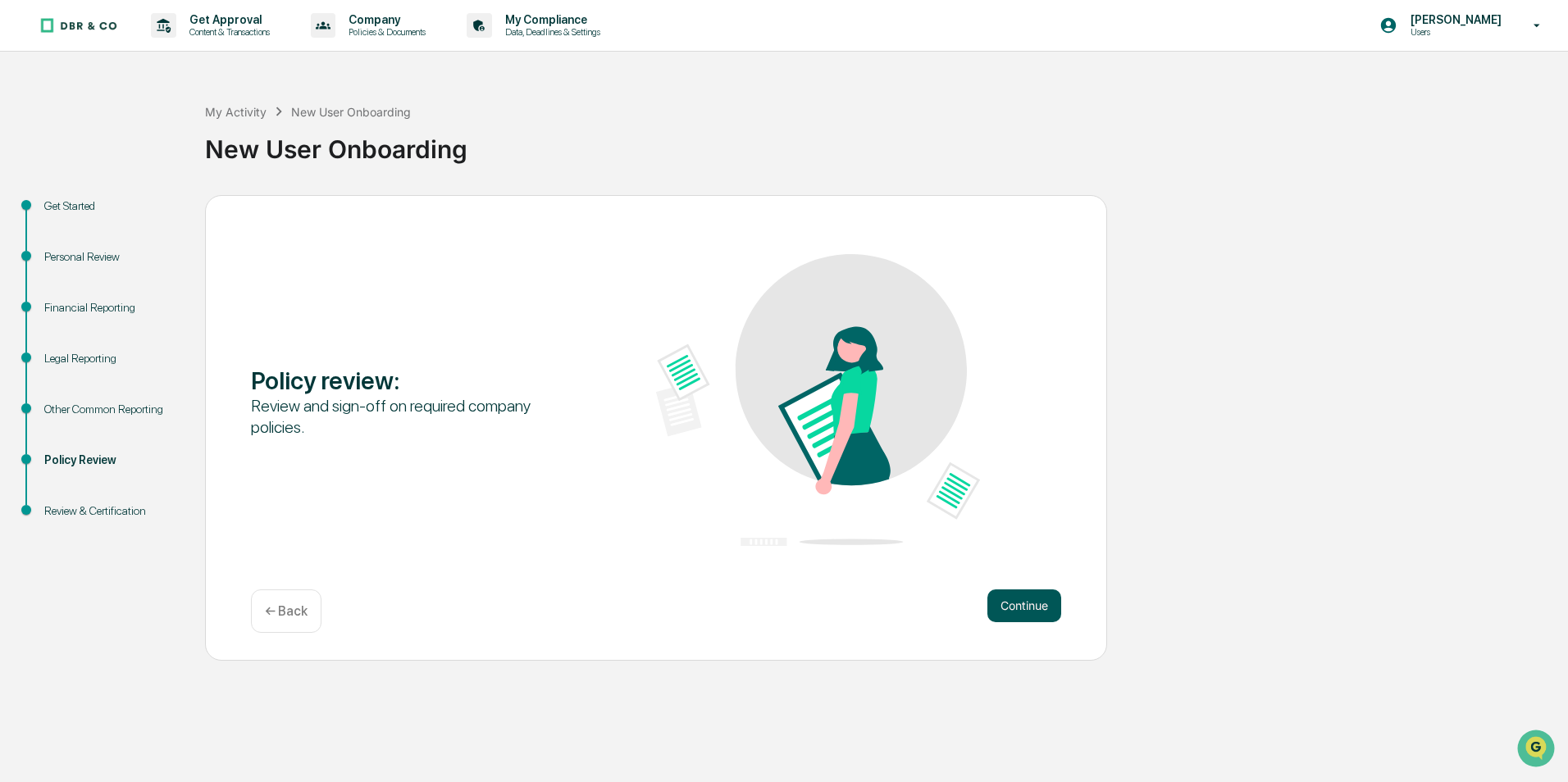
click at [1019, 603] on button "Continue" at bounding box center [1023, 605] width 74 height 32
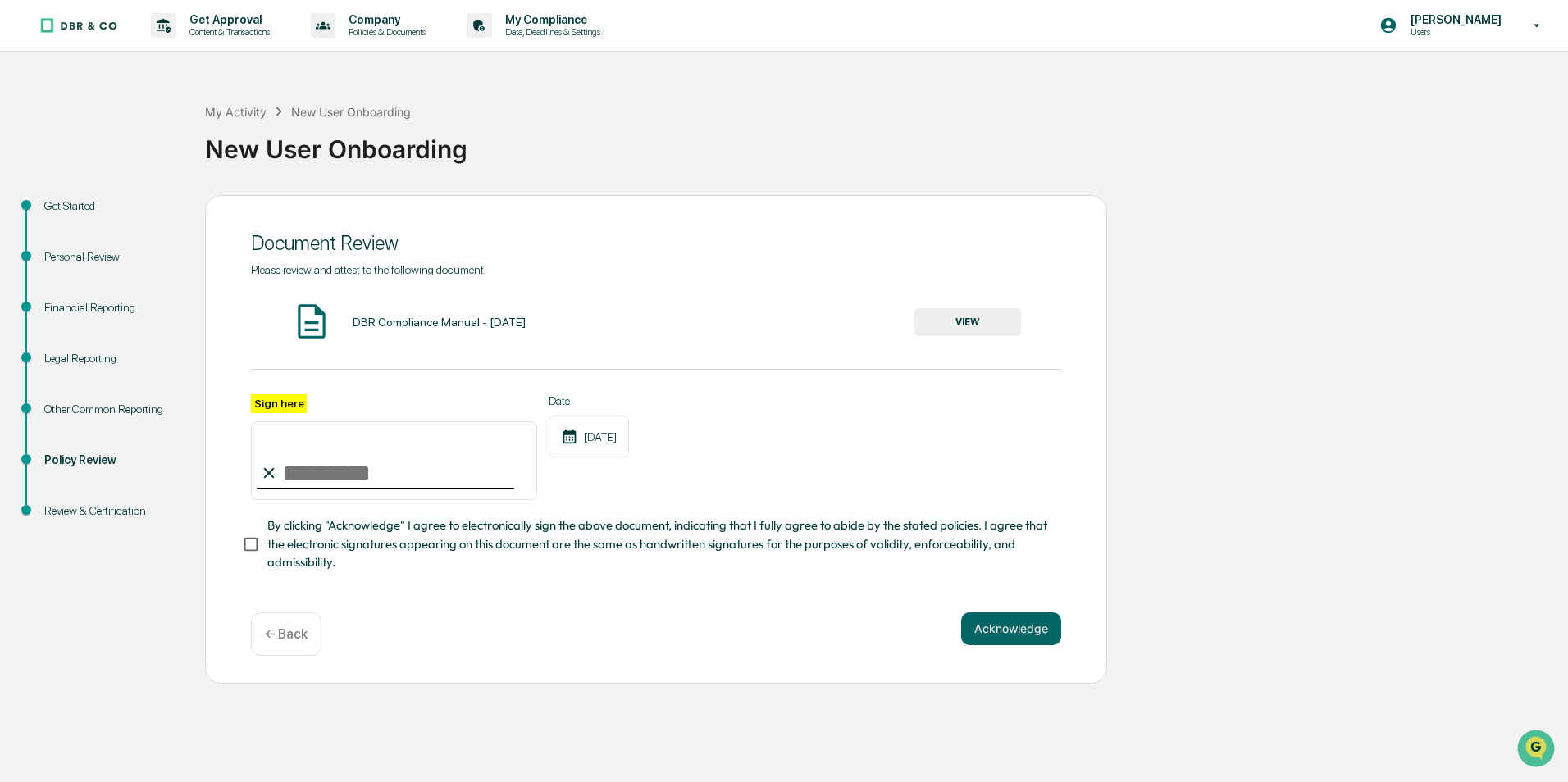
click at [321, 480] on input "Sign here" at bounding box center [394, 461] width 287 height 78
type input "**********"
click at [1046, 634] on button "Acknowledge" at bounding box center [1012, 628] width 100 height 32
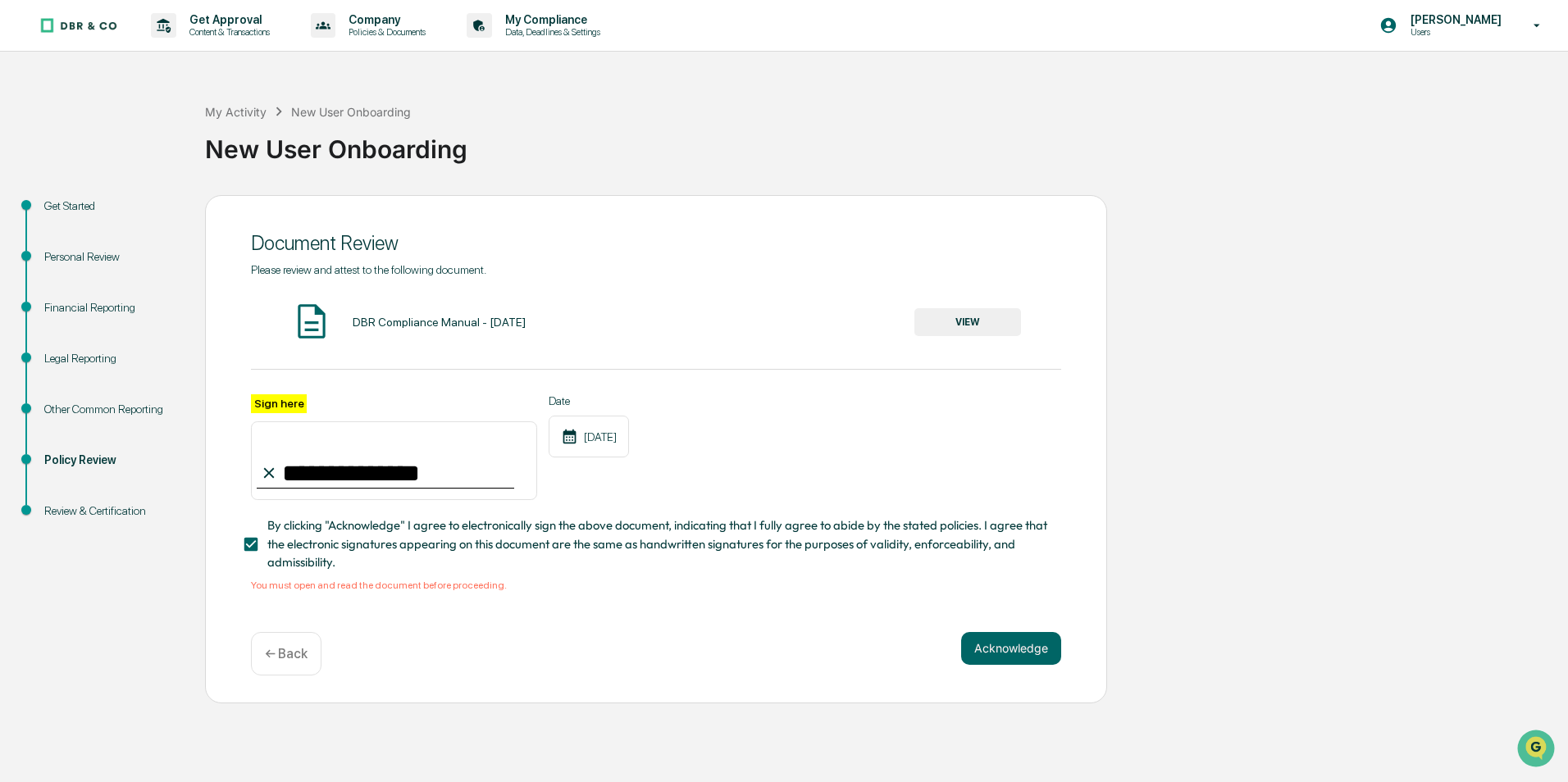
click at [308, 323] on img at bounding box center [312, 322] width 41 height 41
click at [316, 322] on img at bounding box center [312, 322] width 41 height 41
click at [972, 320] on button "VIEW" at bounding box center [967, 322] width 107 height 27
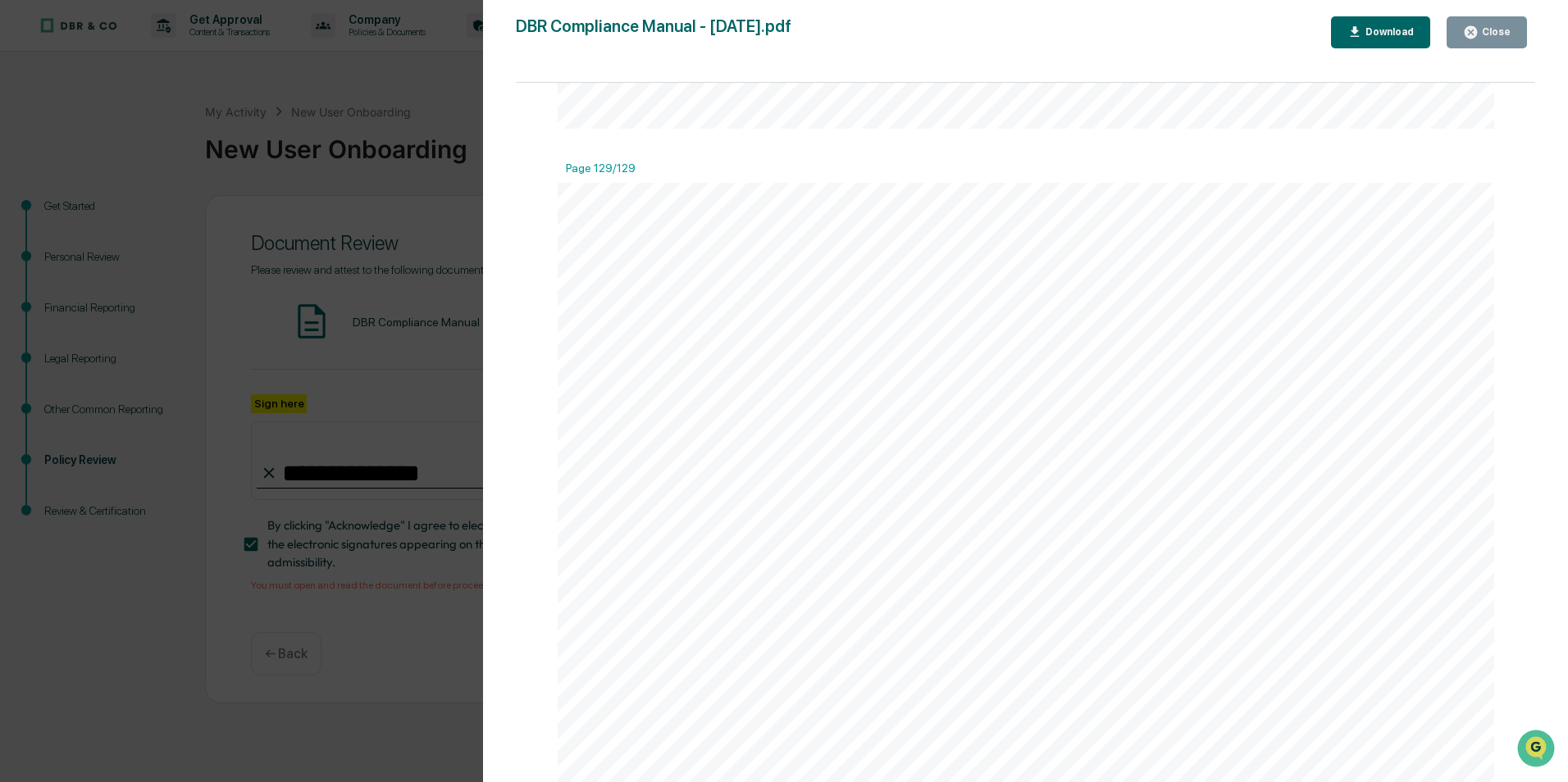
scroll to position [162643, 0]
click at [1502, 31] on div "Close" at bounding box center [1494, 32] width 32 height 12
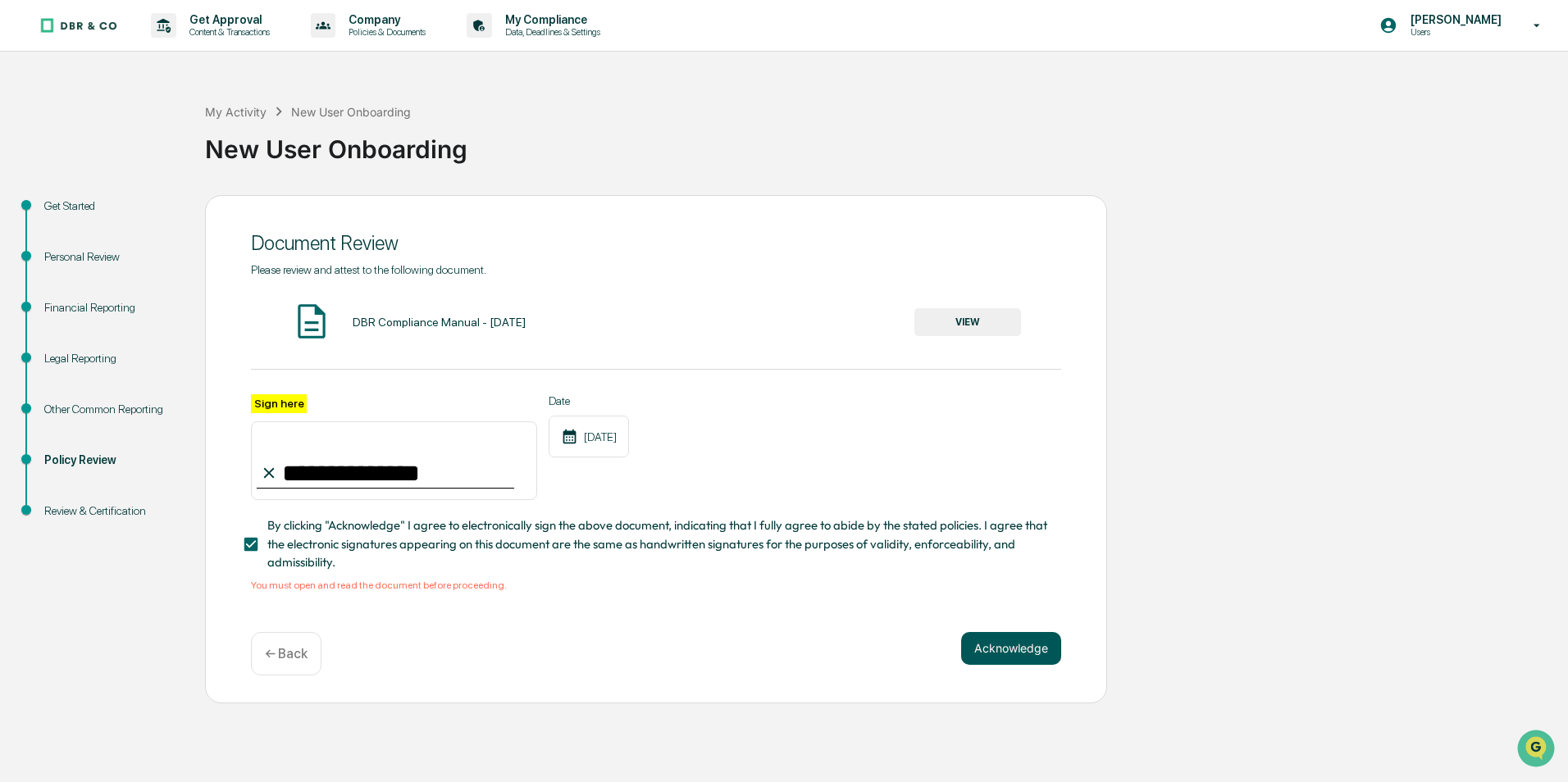
click at [1010, 652] on button "Acknowledge" at bounding box center [1012, 648] width 100 height 32
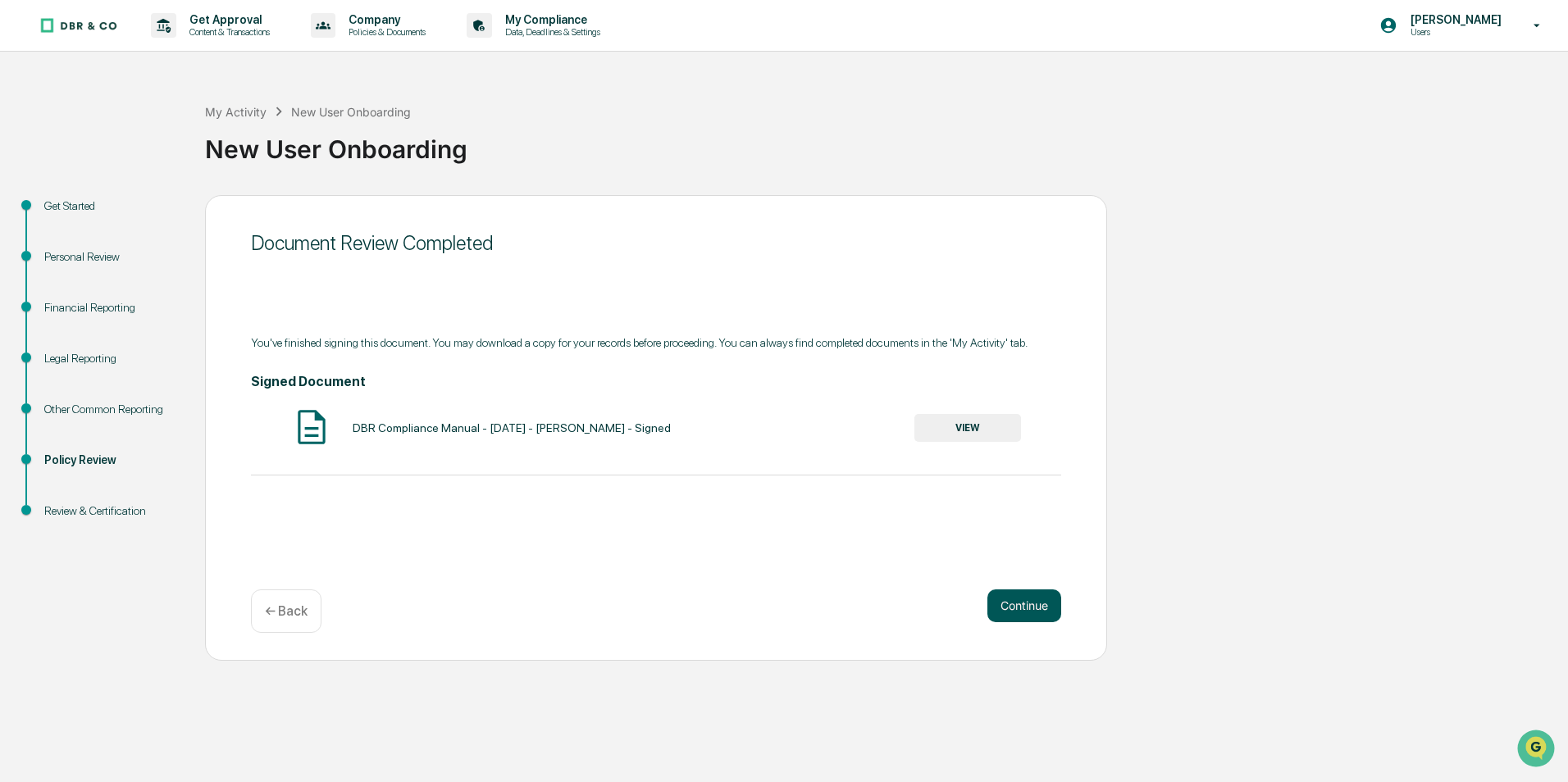
click at [1037, 609] on button "Continue" at bounding box center [1023, 605] width 74 height 32
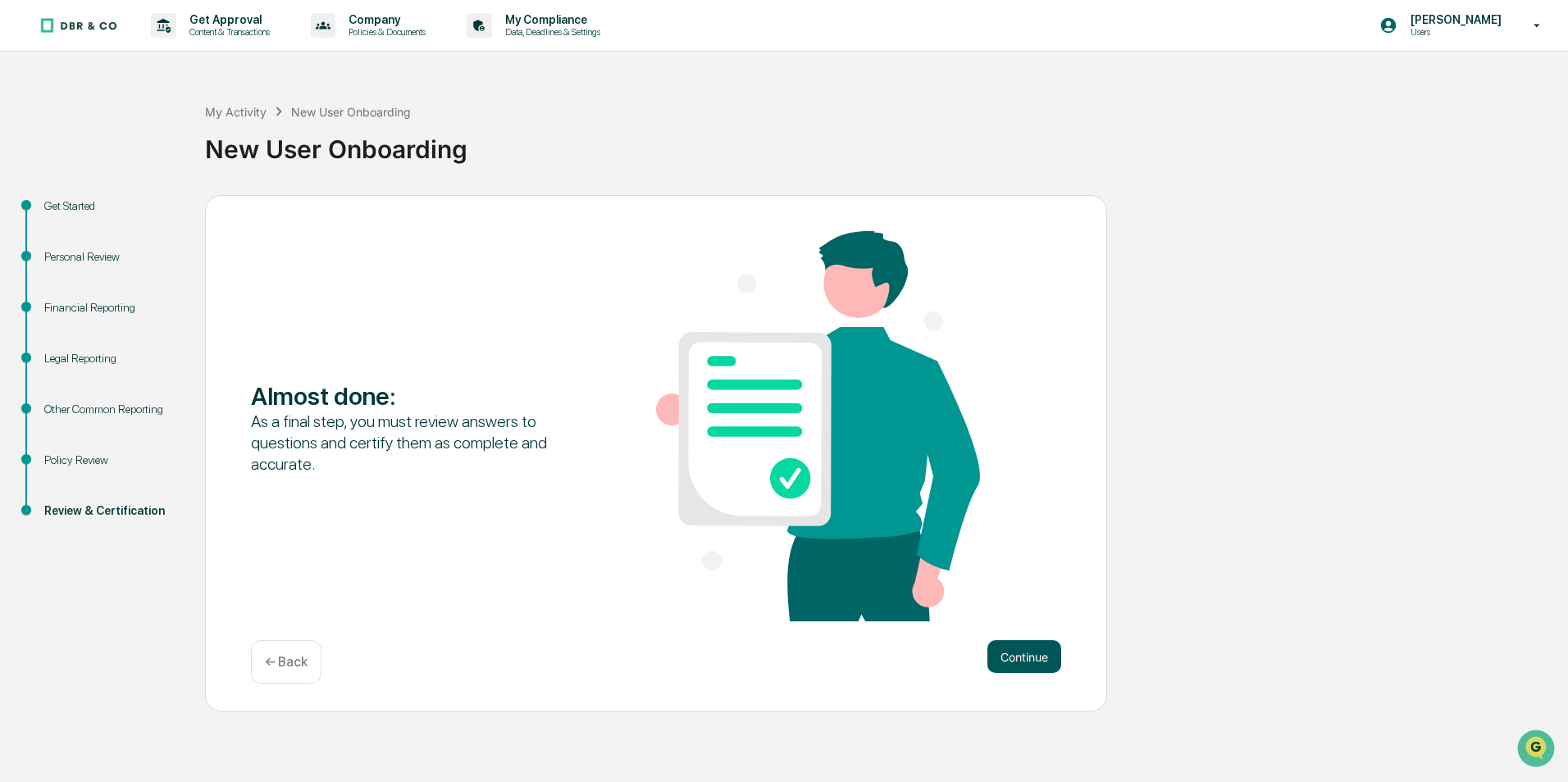
click at [1028, 654] on button "Continue" at bounding box center [1023, 656] width 74 height 32
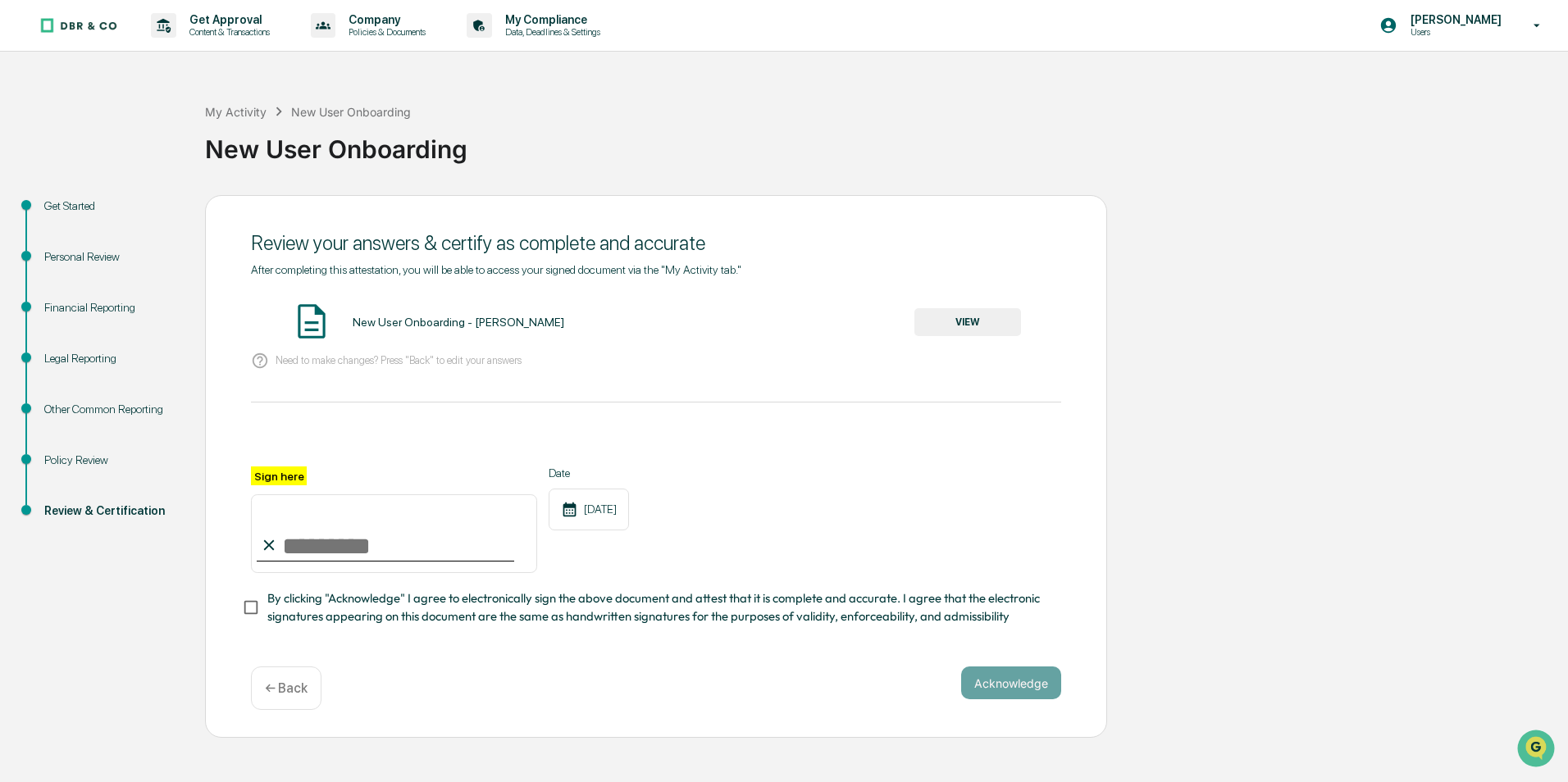
click at [957, 315] on button "VIEW" at bounding box center [967, 322] width 107 height 27
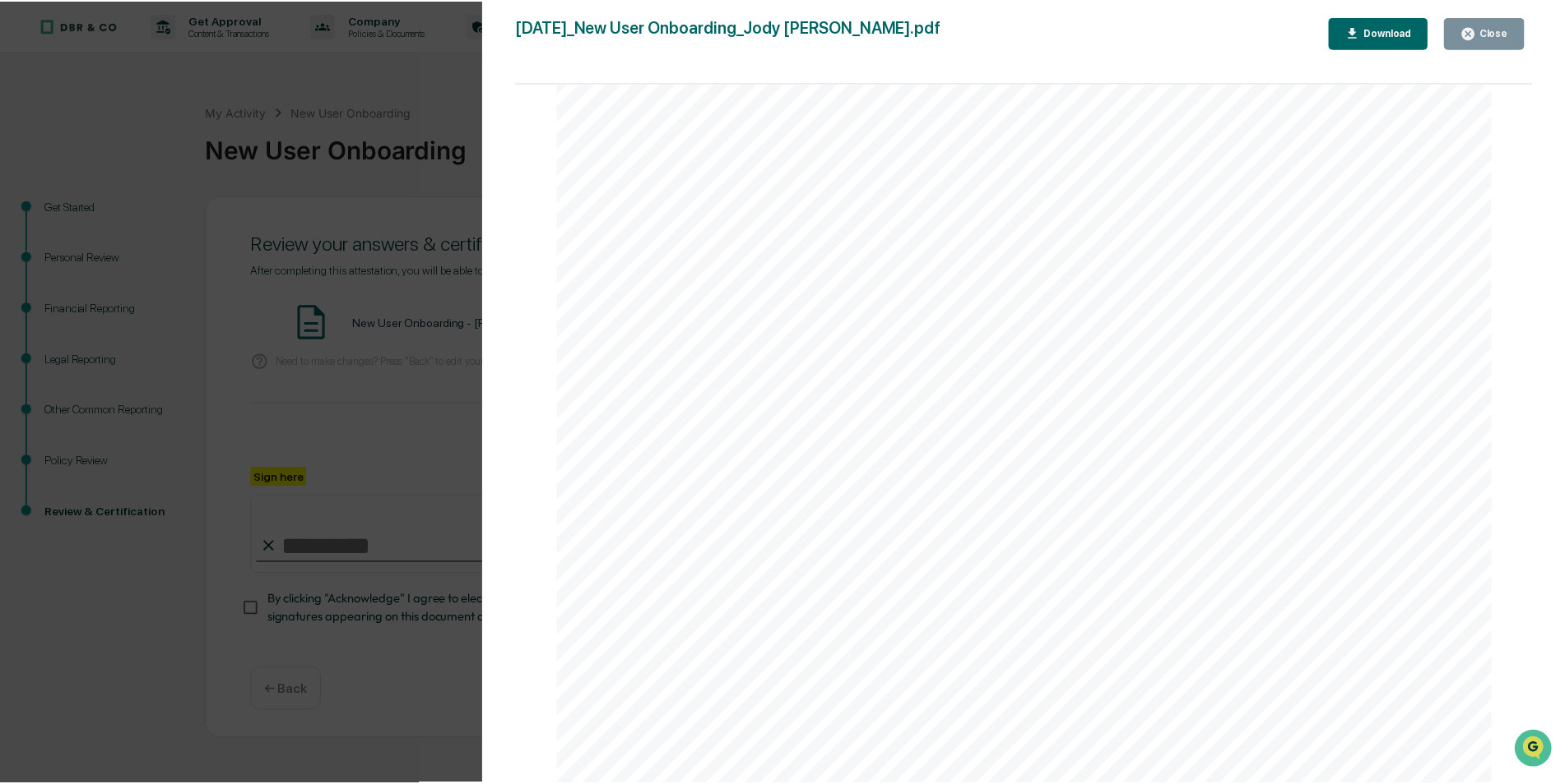
scroll to position [26035, 0]
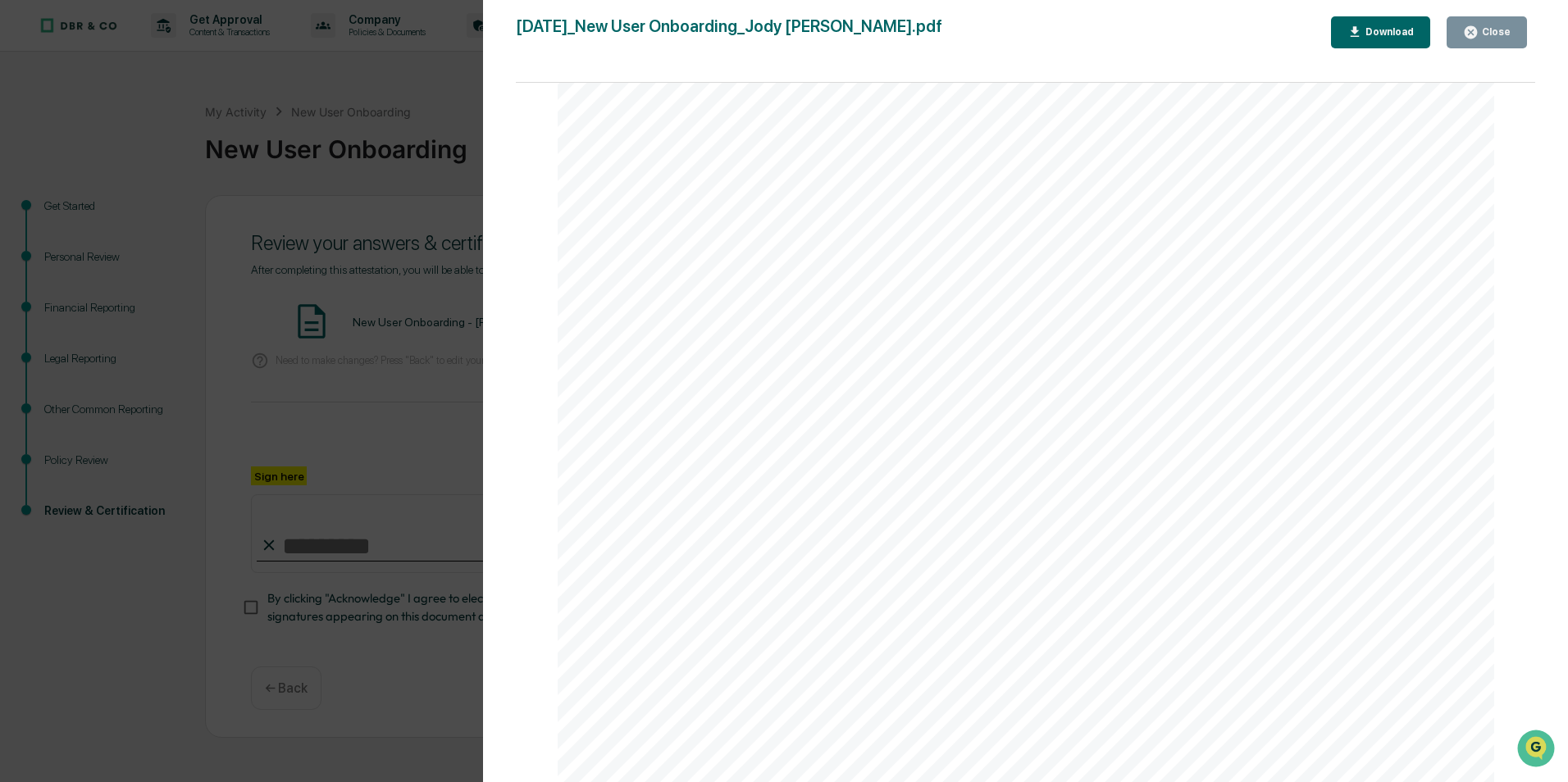
click at [1505, 37] on div "Close" at bounding box center [1494, 32] width 32 height 12
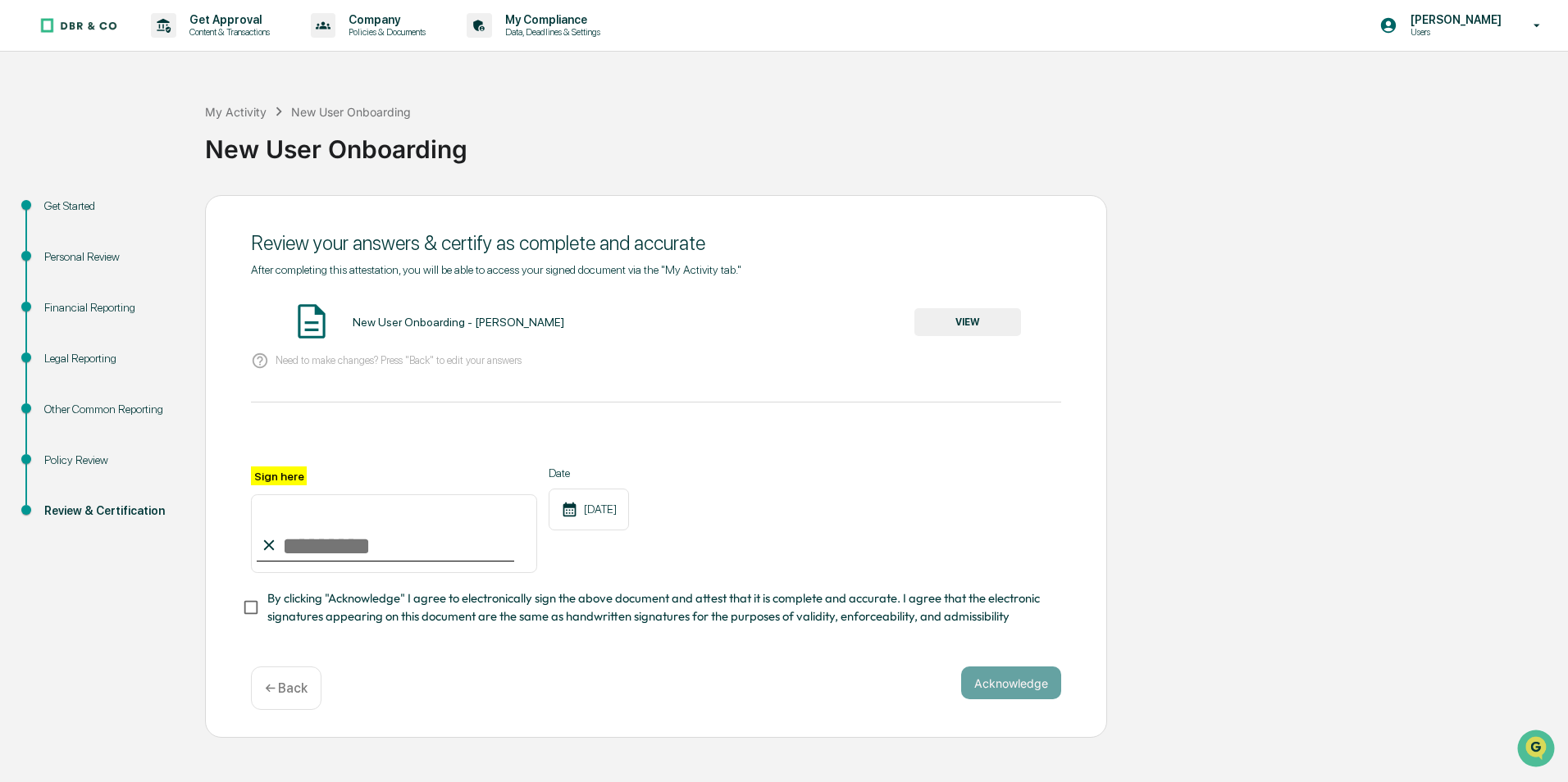
click at [343, 526] on input "Sign here" at bounding box center [394, 534] width 287 height 78
type input "**********"
click at [1026, 690] on button "Acknowledge" at bounding box center [1012, 683] width 100 height 32
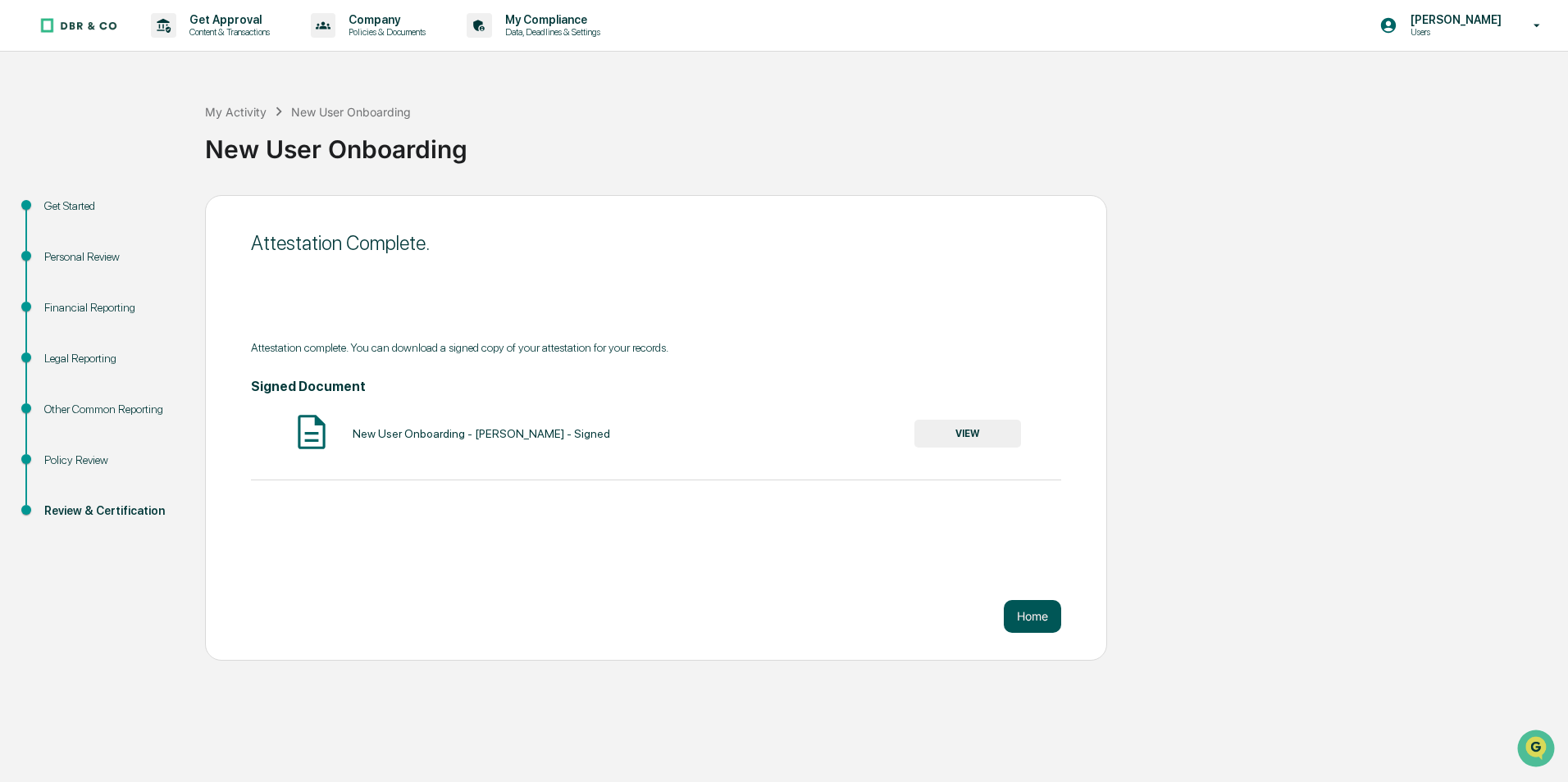
click at [1043, 616] on button "Home" at bounding box center [1032, 616] width 58 height 32
